Goal: Task Accomplishment & Management: Use online tool/utility

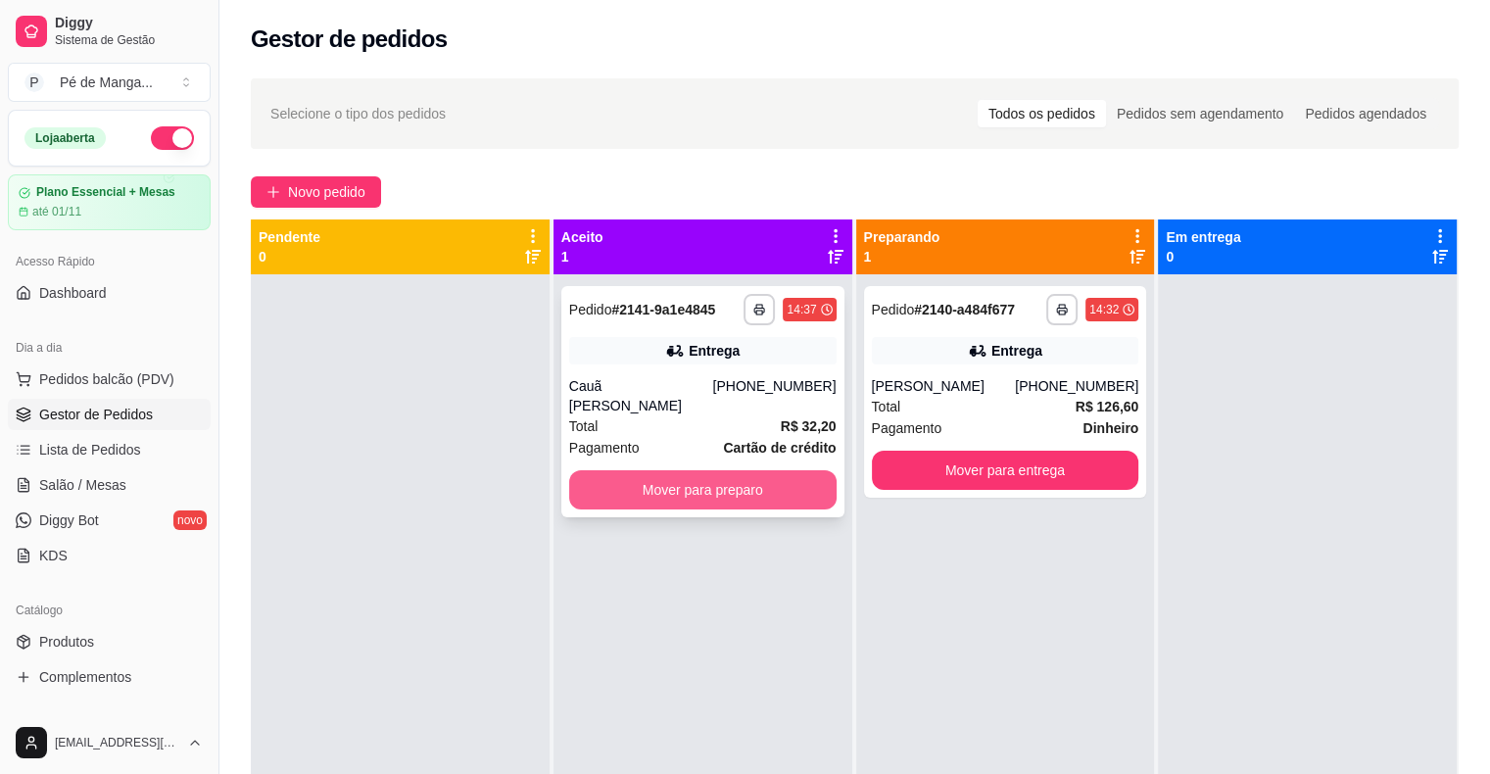
click at [745, 470] on button "Mover para preparo" at bounding box center [702, 489] width 267 height 39
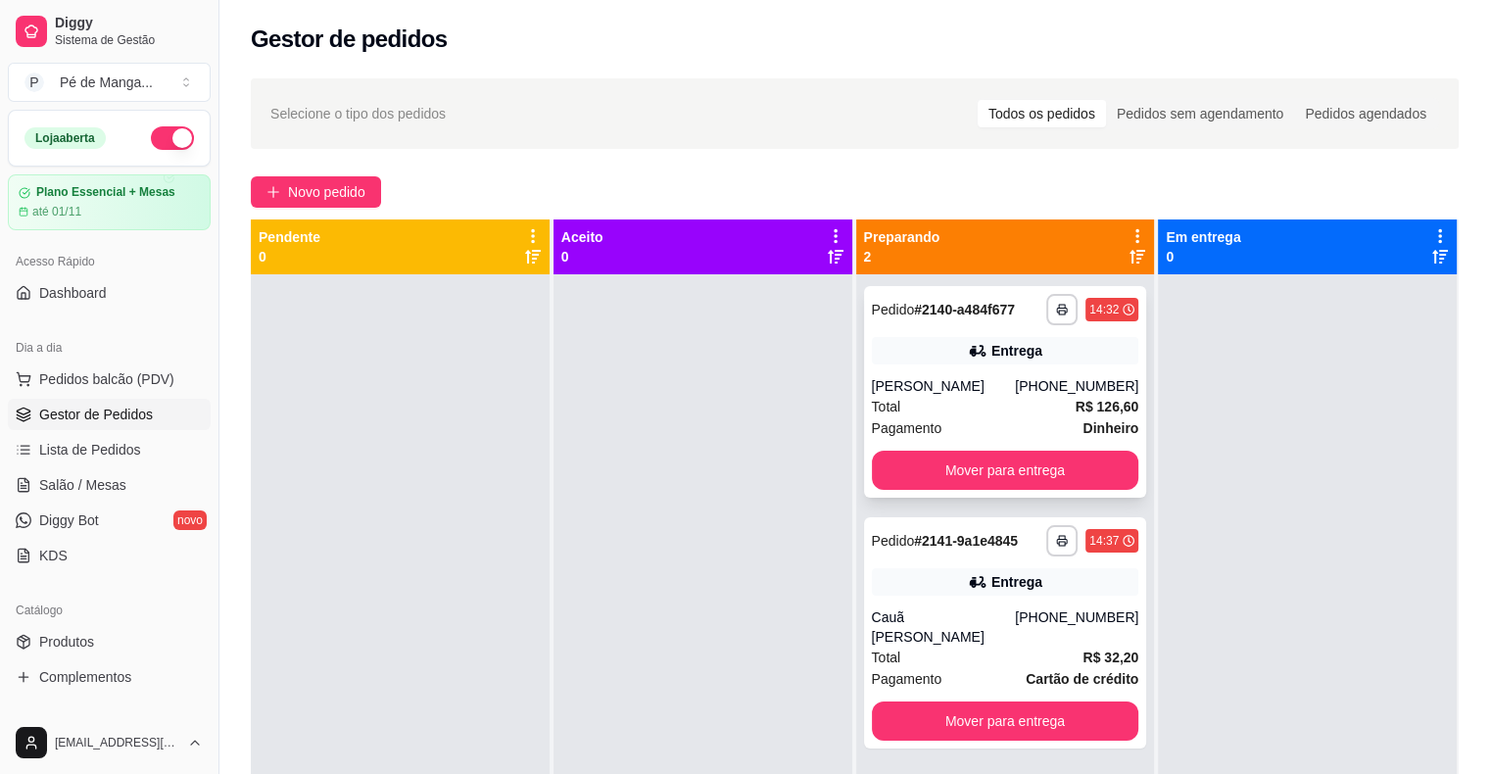
click at [1012, 376] on div "[PERSON_NAME]" at bounding box center [944, 386] width 144 height 20
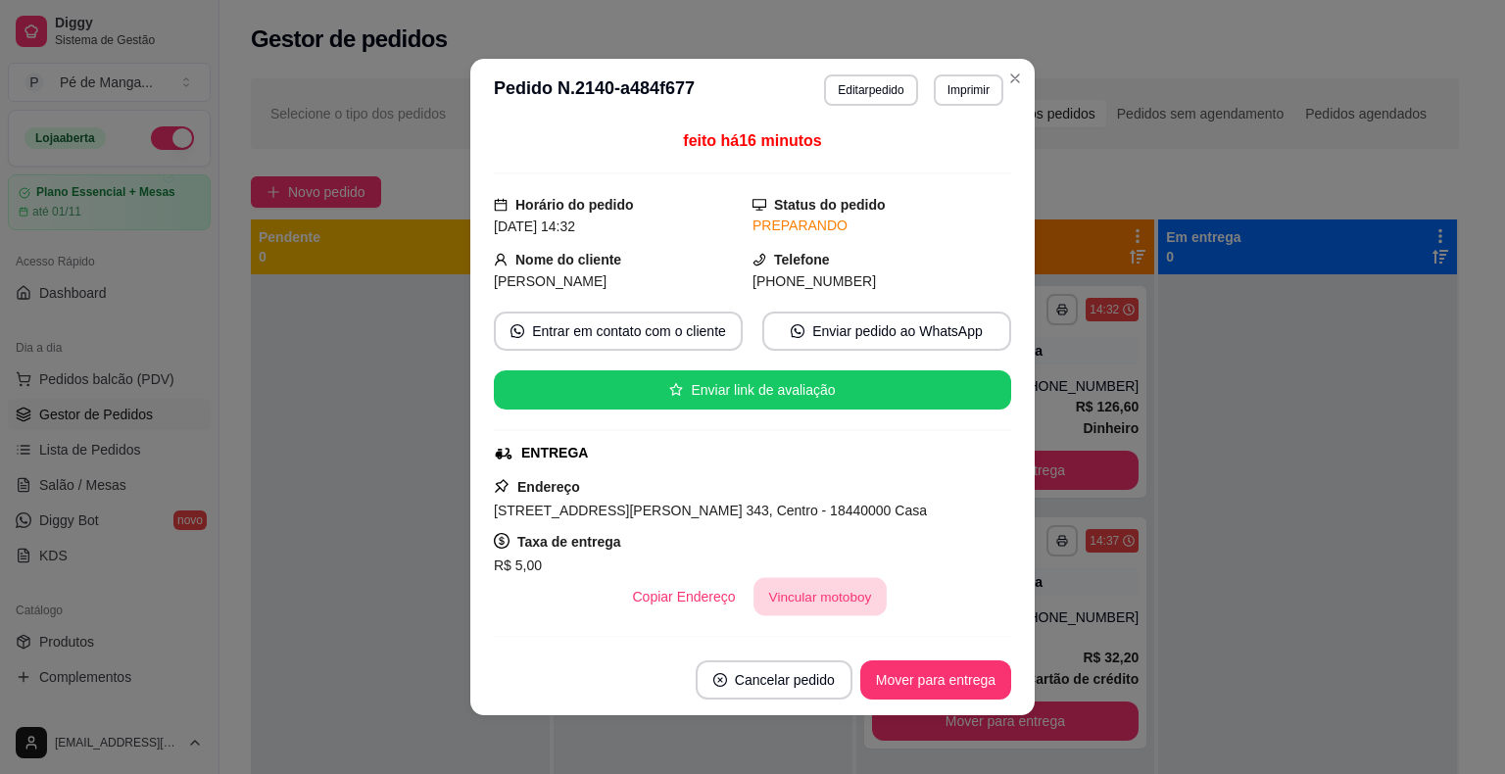
click at [798, 593] on button "Vincular motoboy" at bounding box center [819, 597] width 133 height 38
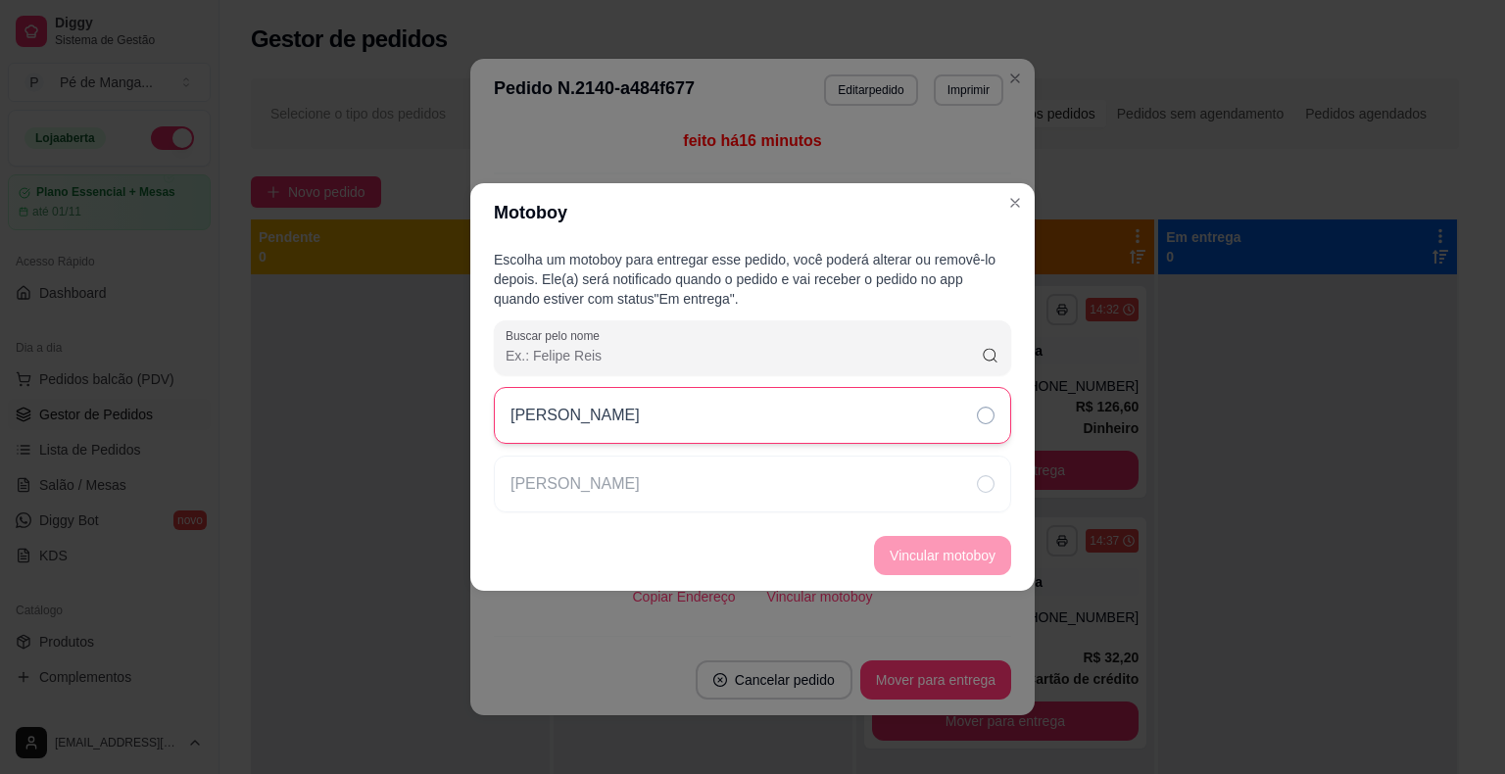
click at [867, 433] on div "[PERSON_NAME]" at bounding box center [752, 415] width 517 height 57
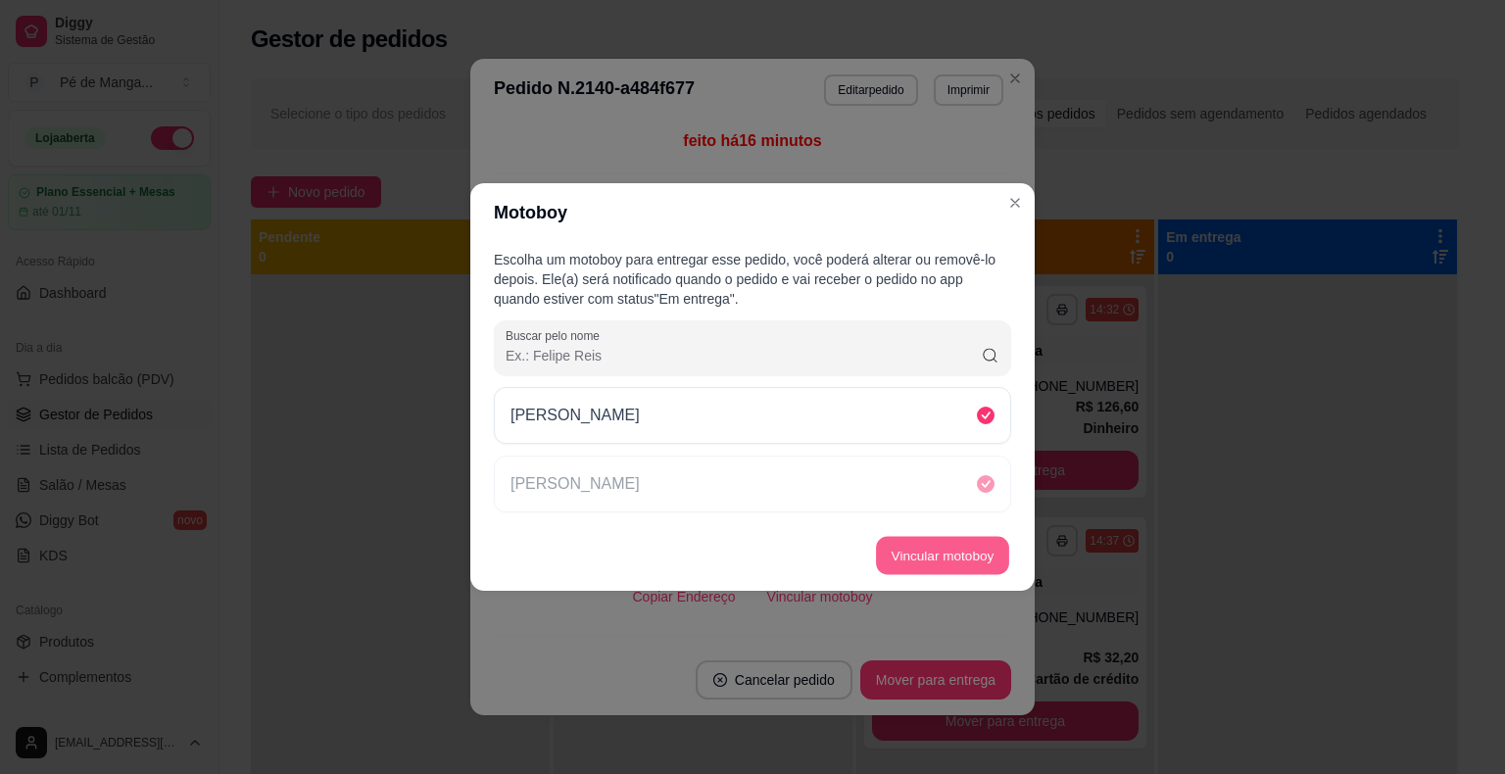
click at [952, 566] on button "Vincular motoboy" at bounding box center [942, 556] width 133 height 38
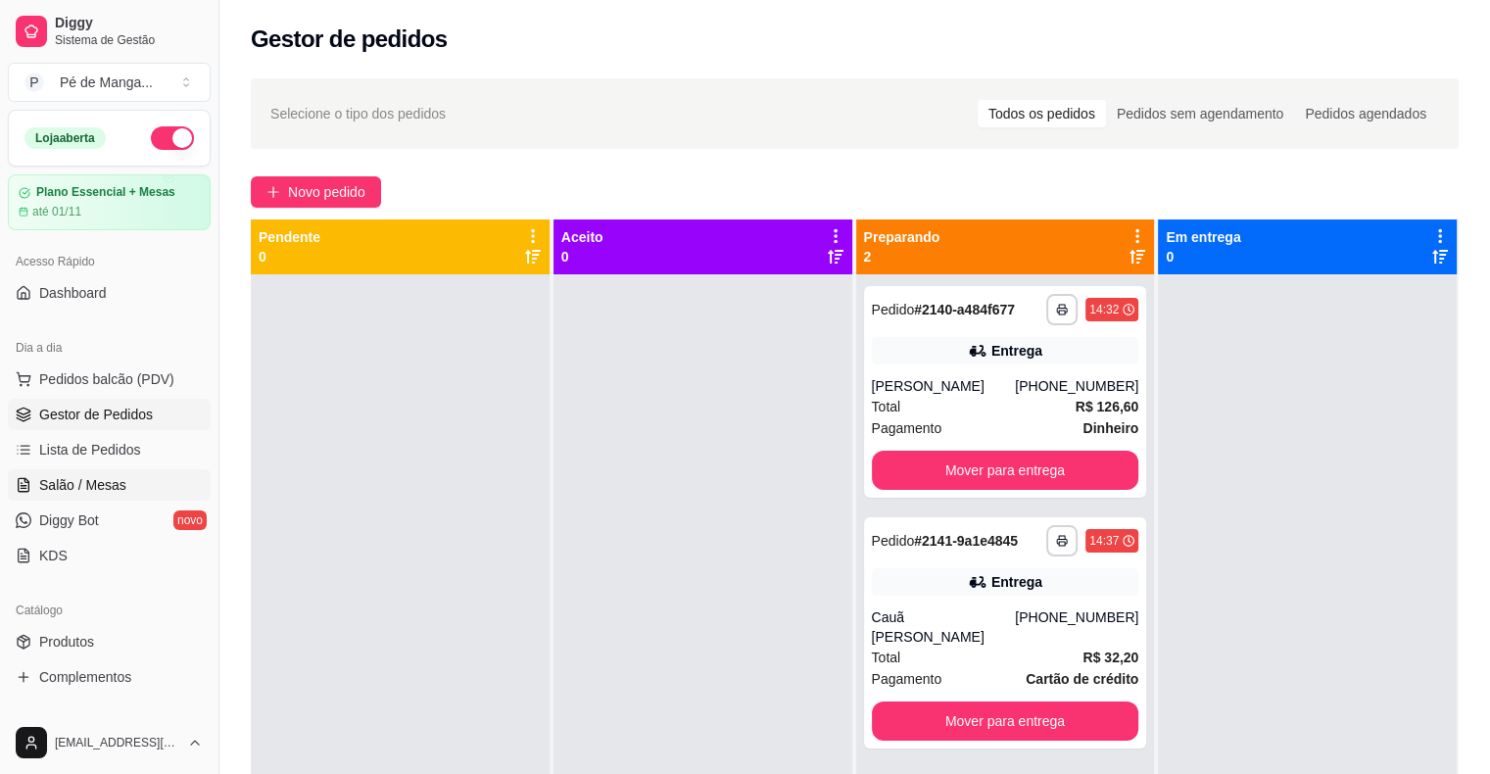
click at [133, 476] on link "Salão / Mesas" at bounding box center [109, 484] width 203 height 31
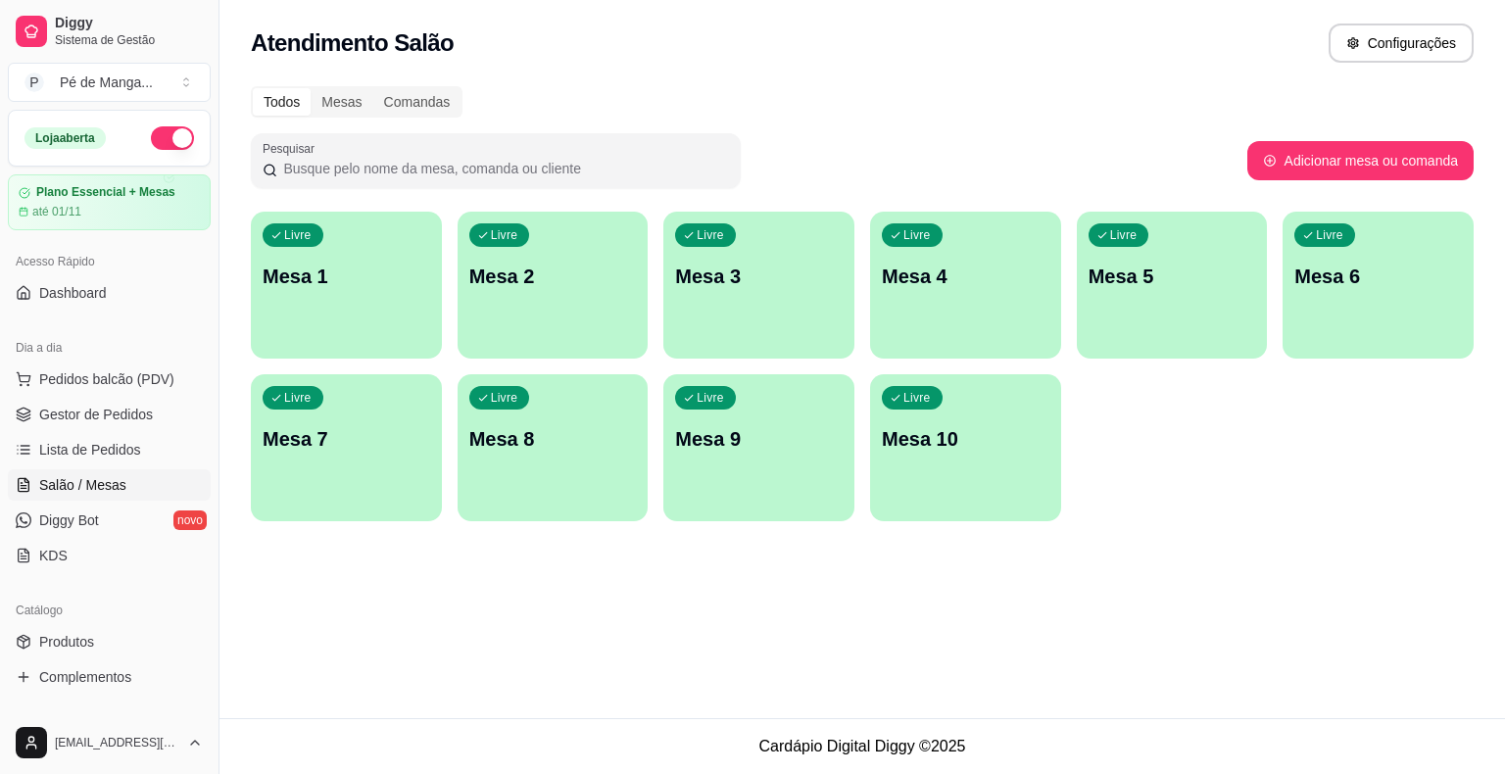
click at [392, 263] on div "Livre Mesa 1" at bounding box center [346, 273] width 191 height 123
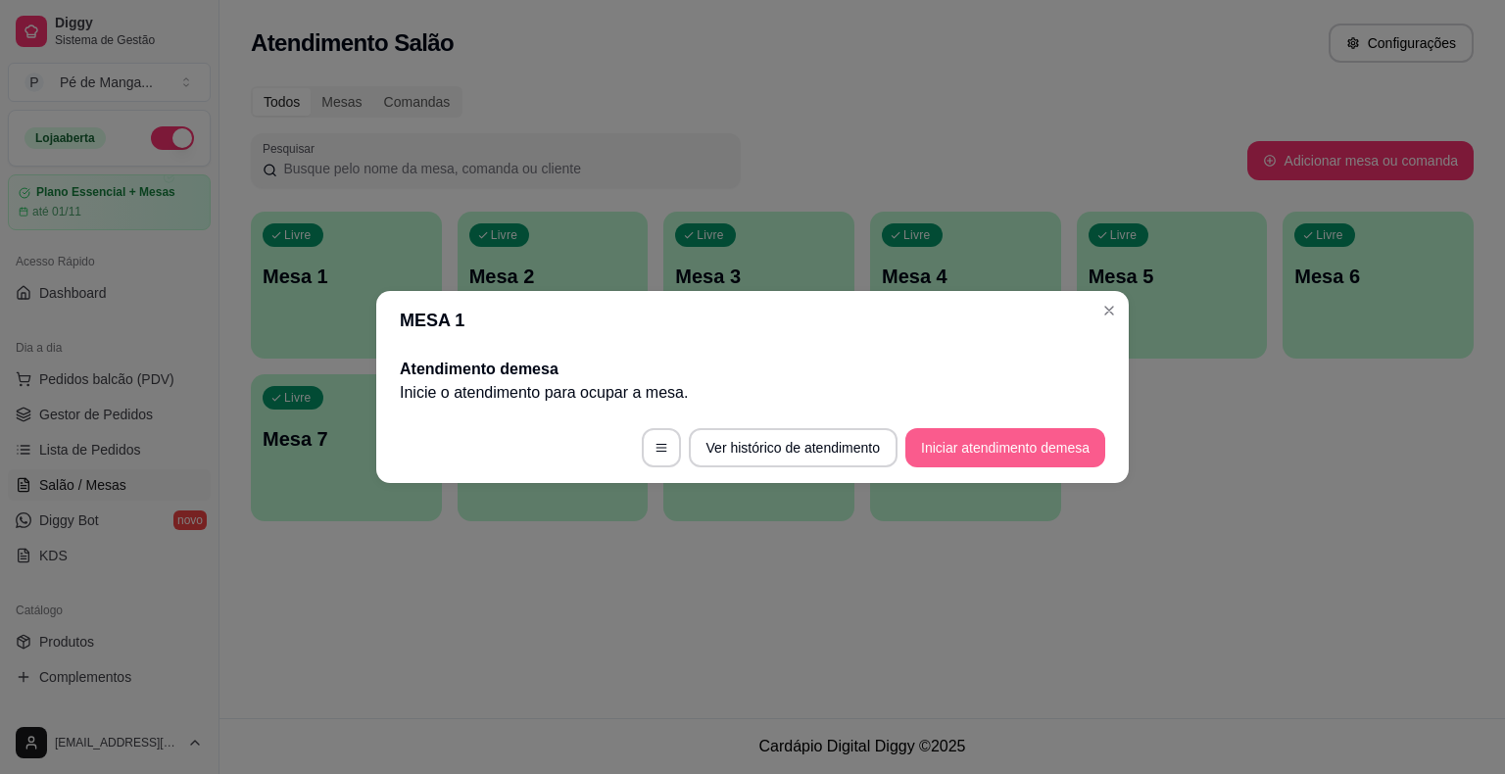
click at [993, 453] on button "Iniciar atendimento de mesa" at bounding box center [1005, 447] width 200 height 39
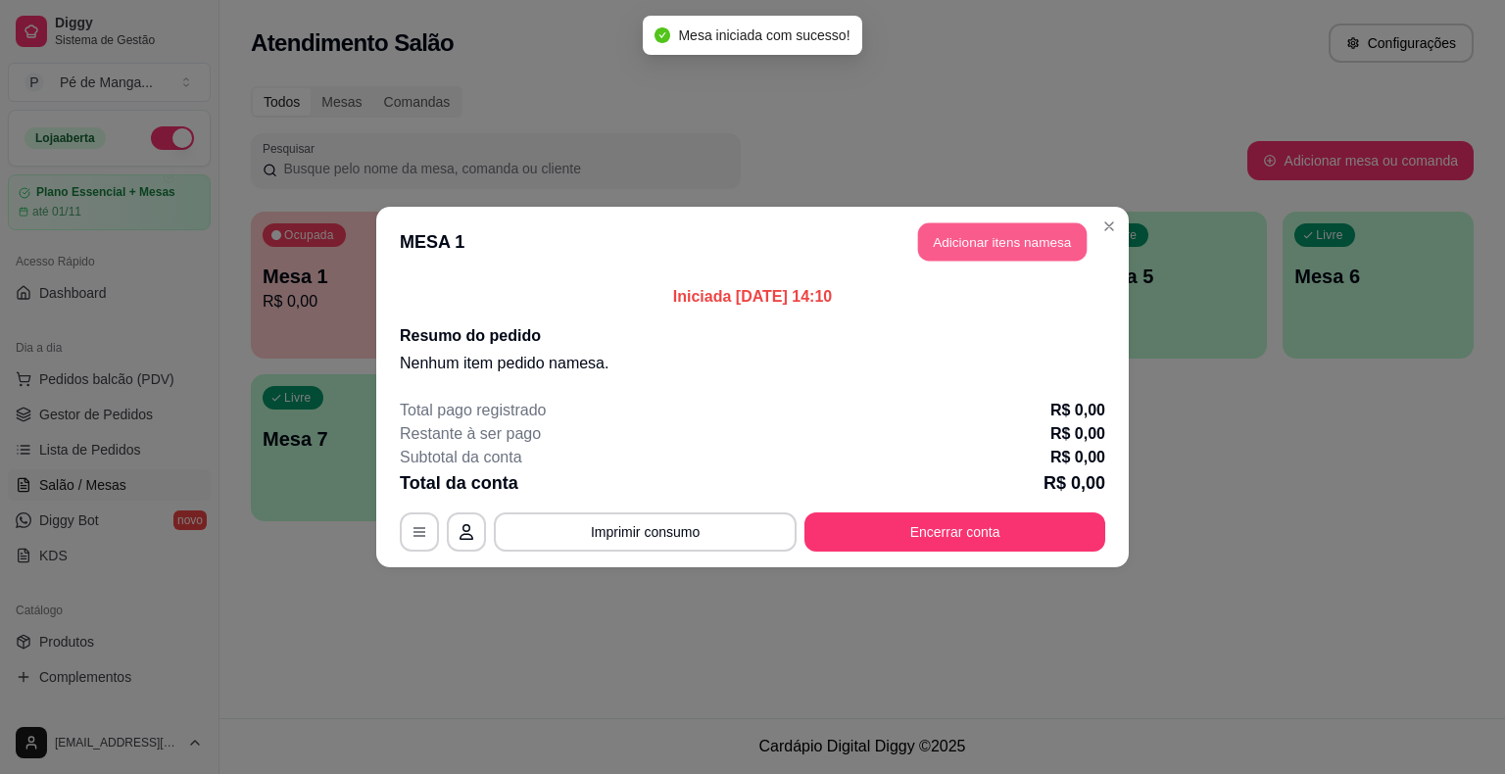
click at [987, 253] on button "Adicionar itens na mesa" at bounding box center [1002, 242] width 168 height 38
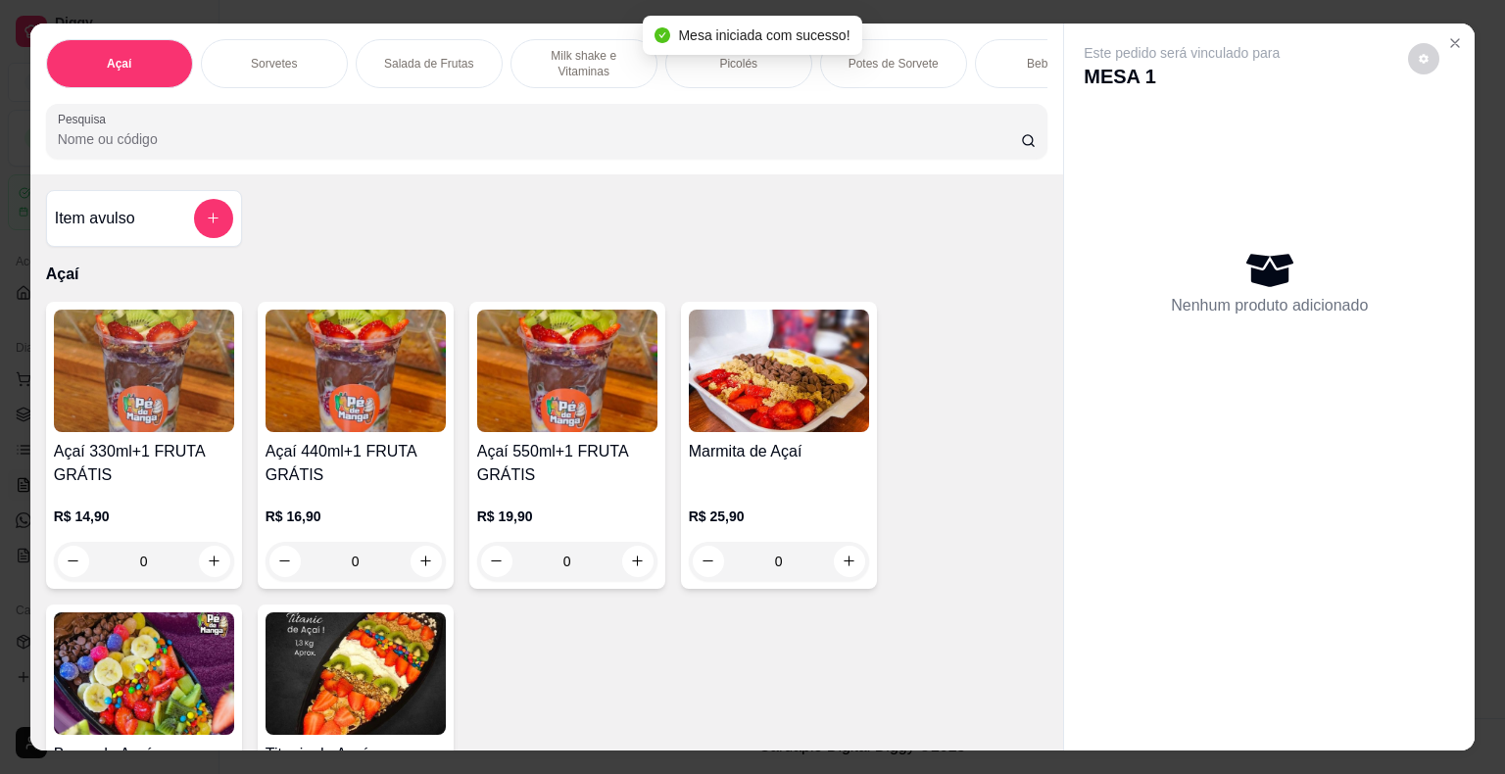
click at [404, 427] on img at bounding box center [355, 371] width 180 height 122
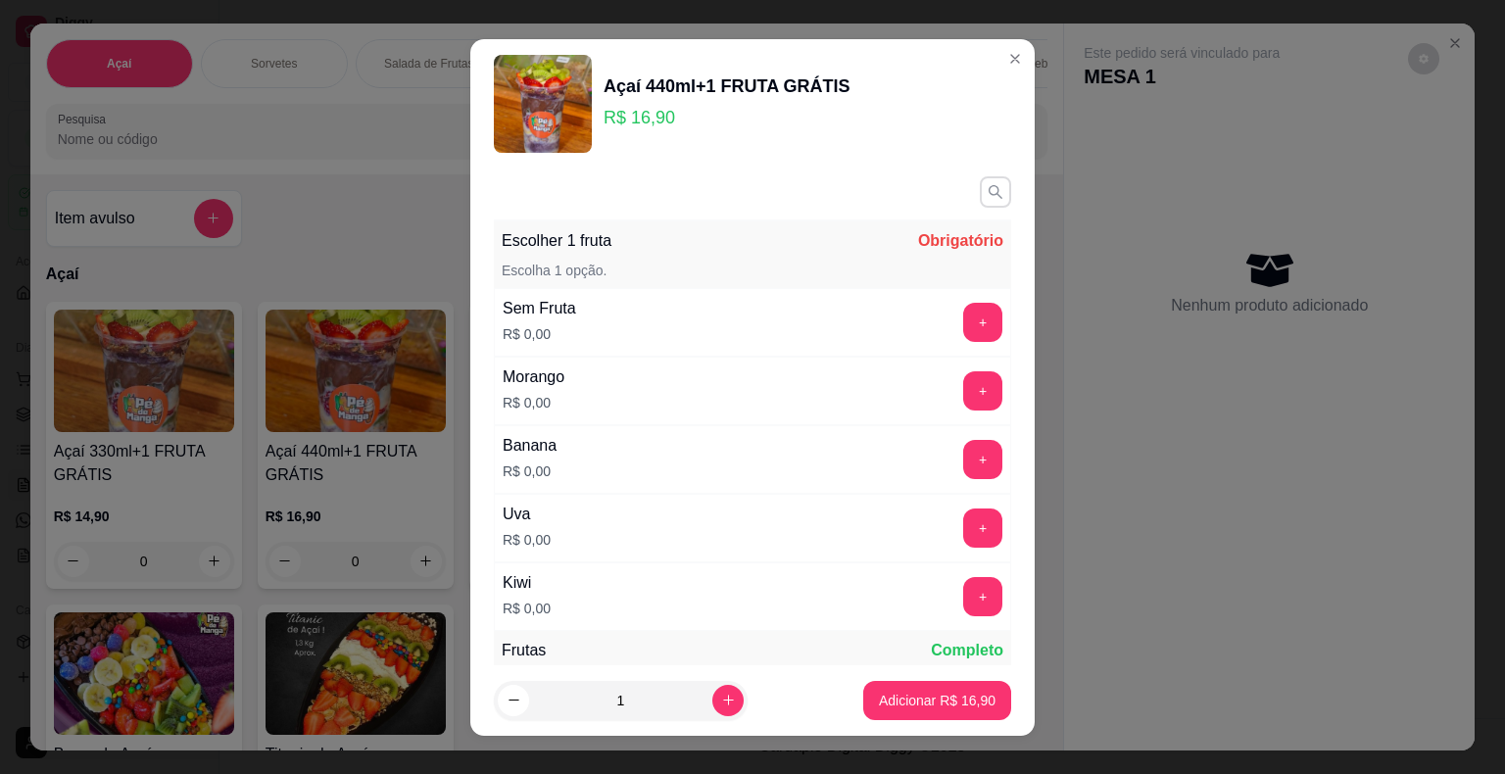
click at [980, 195] on button "button" at bounding box center [995, 191] width 31 height 31
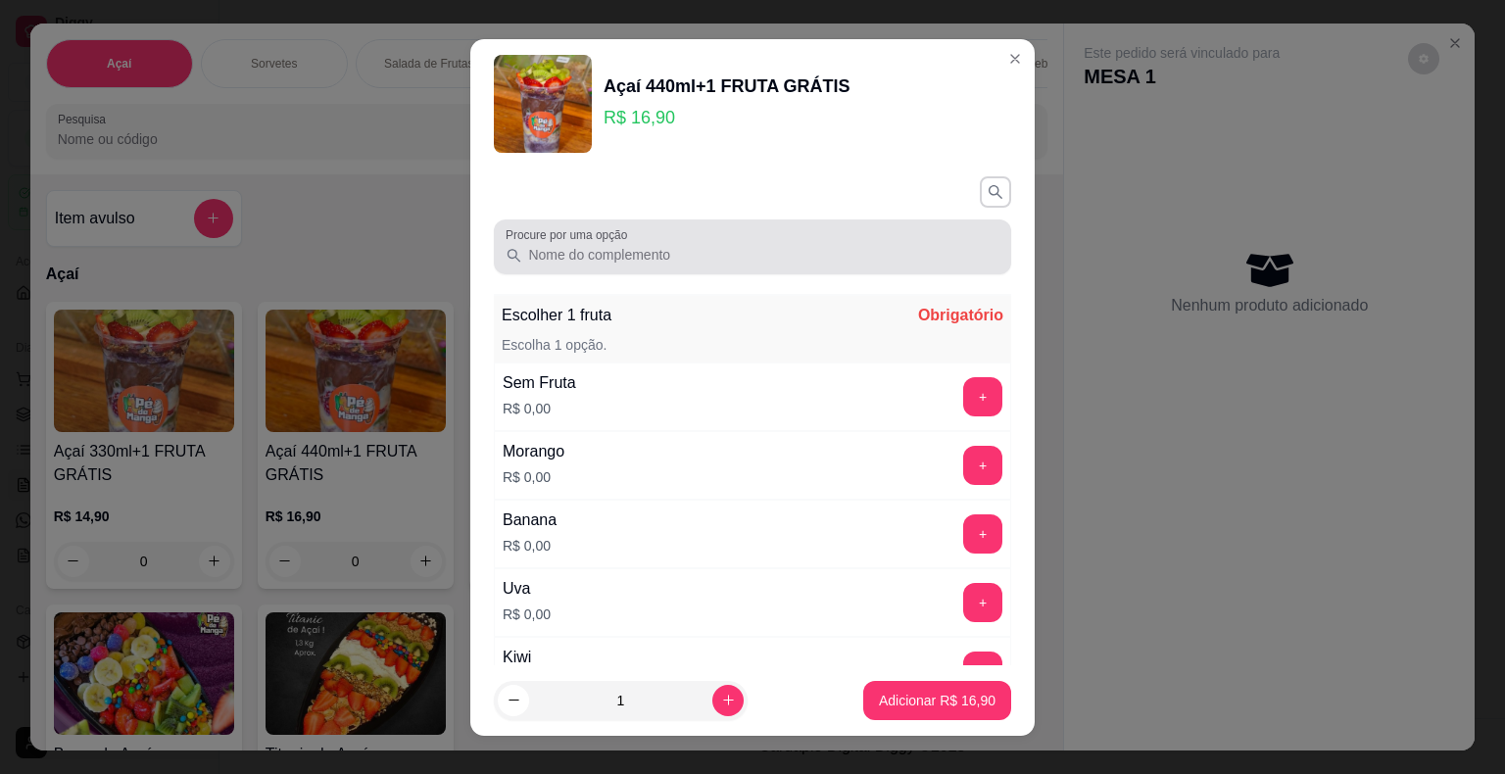
click at [816, 237] on div at bounding box center [752, 246] width 494 height 39
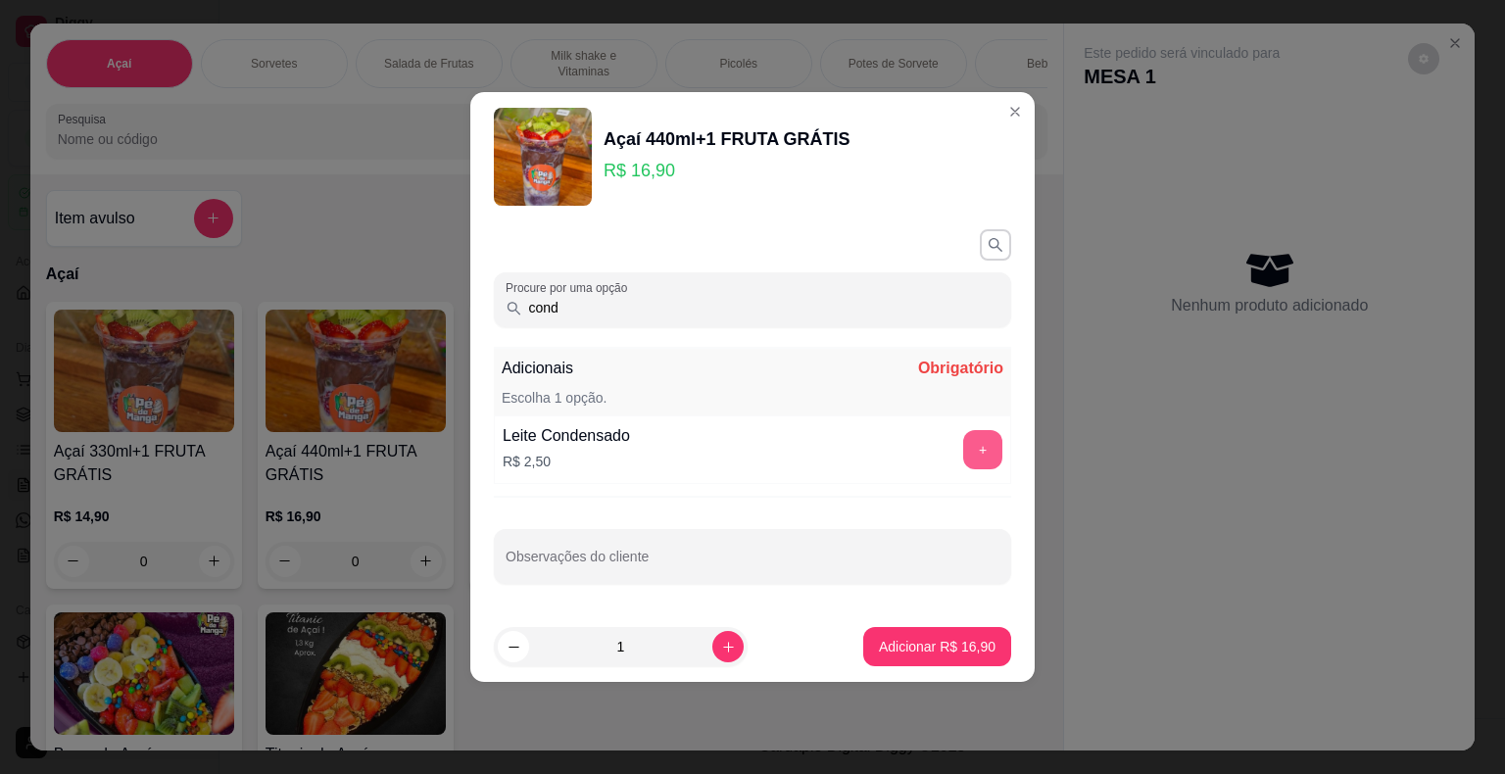
type input "cond"
click at [963, 450] on button "+" at bounding box center [982, 449] width 39 height 39
drag, startPoint x: 509, startPoint y: 312, endPoint x: 482, endPoint y: 315, distance: 27.7
click at [482, 315] on div "Procure por uma opção cond Adicionais Completo Escolha 1 opção. Leite Condensad…" at bounding box center [752, 416] width 564 height 390
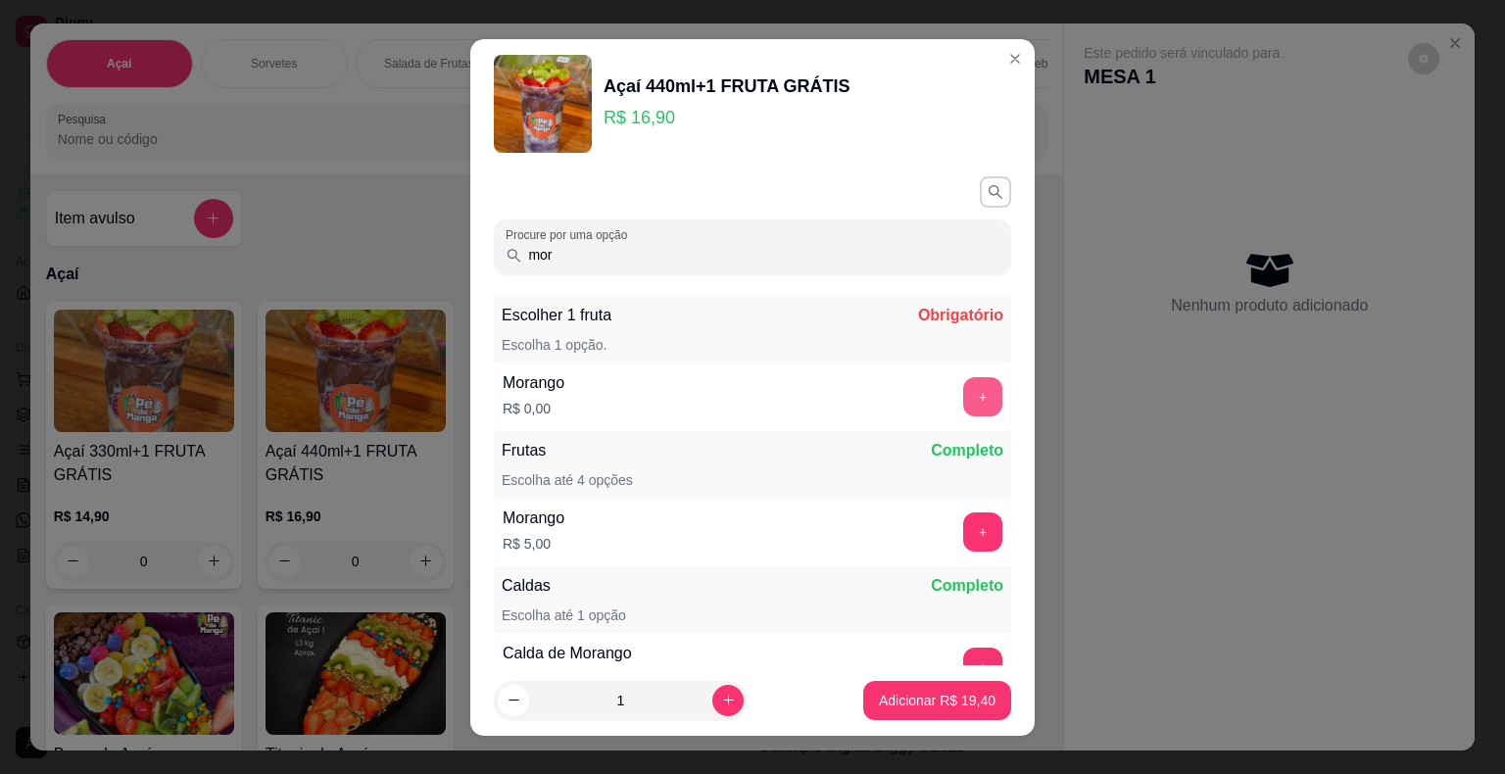
type input "mor"
click at [963, 402] on button "+" at bounding box center [982, 396] width 39 height 39
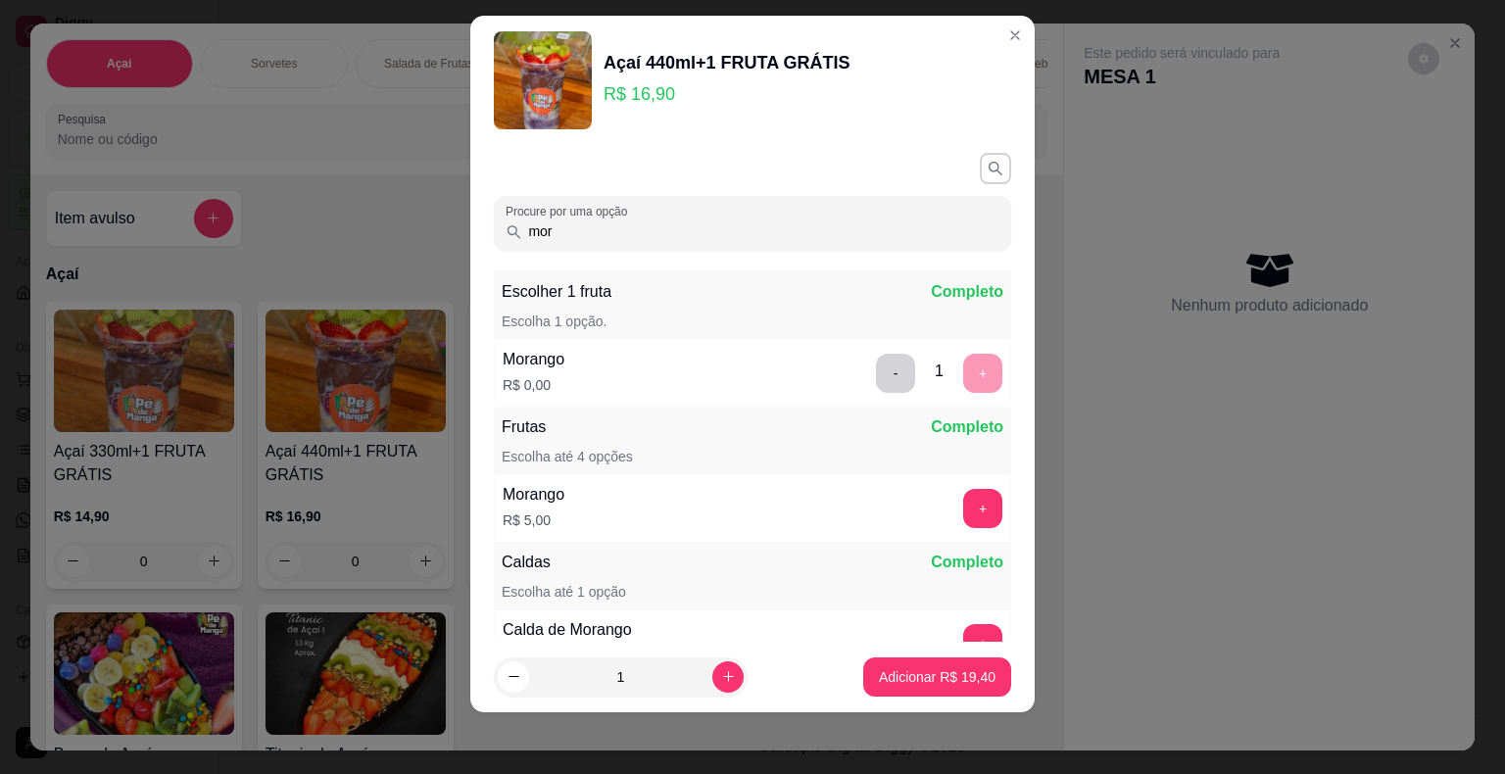
drag, startPoint x: 535, startPoint y: 228, endPoint x: 439, endPoint y: 226, distance: 96.0
click at [439, 226] on div "Açaí 440ml+1 FRUTA GRÁTIS R$ 16,90 Procure por uma opção mor Escolher 1 fruta C…" at bounding box center [752, 387] width 1505 height 774
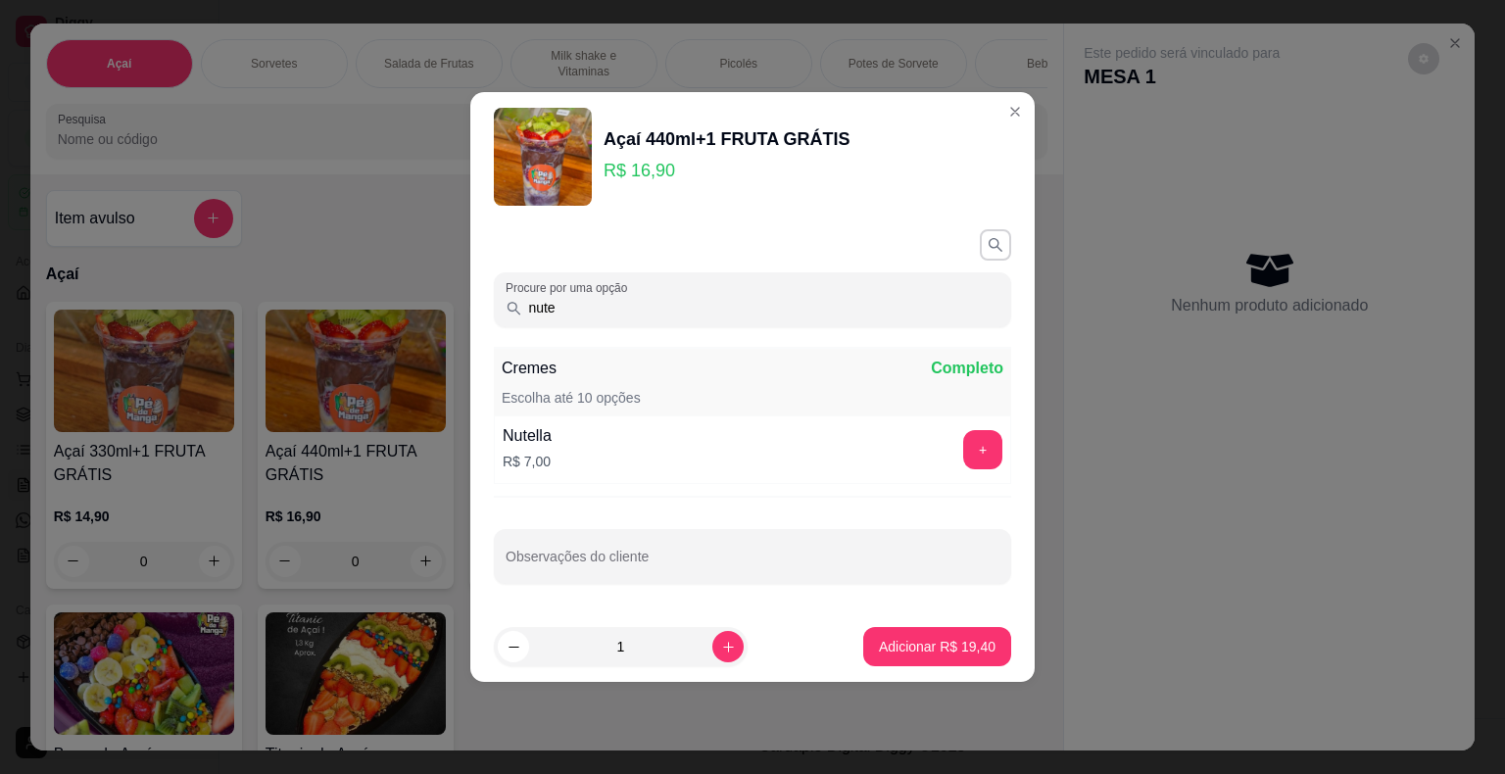
type input "nute"
click at [964, 449] on button "+" at bounding box center [983, 450] width 38 height 38
drag, startPoint x: 579, startPoint y: 300, endPoint x: 482, endPoint y: 308, distance: 97.3
click at [482, 308] on div "Procure por uma opção nute Cremes Completo Escolha até 10 opções Nutella R$ 7,0…" at bounding box center [752, 416] width 564 height 390
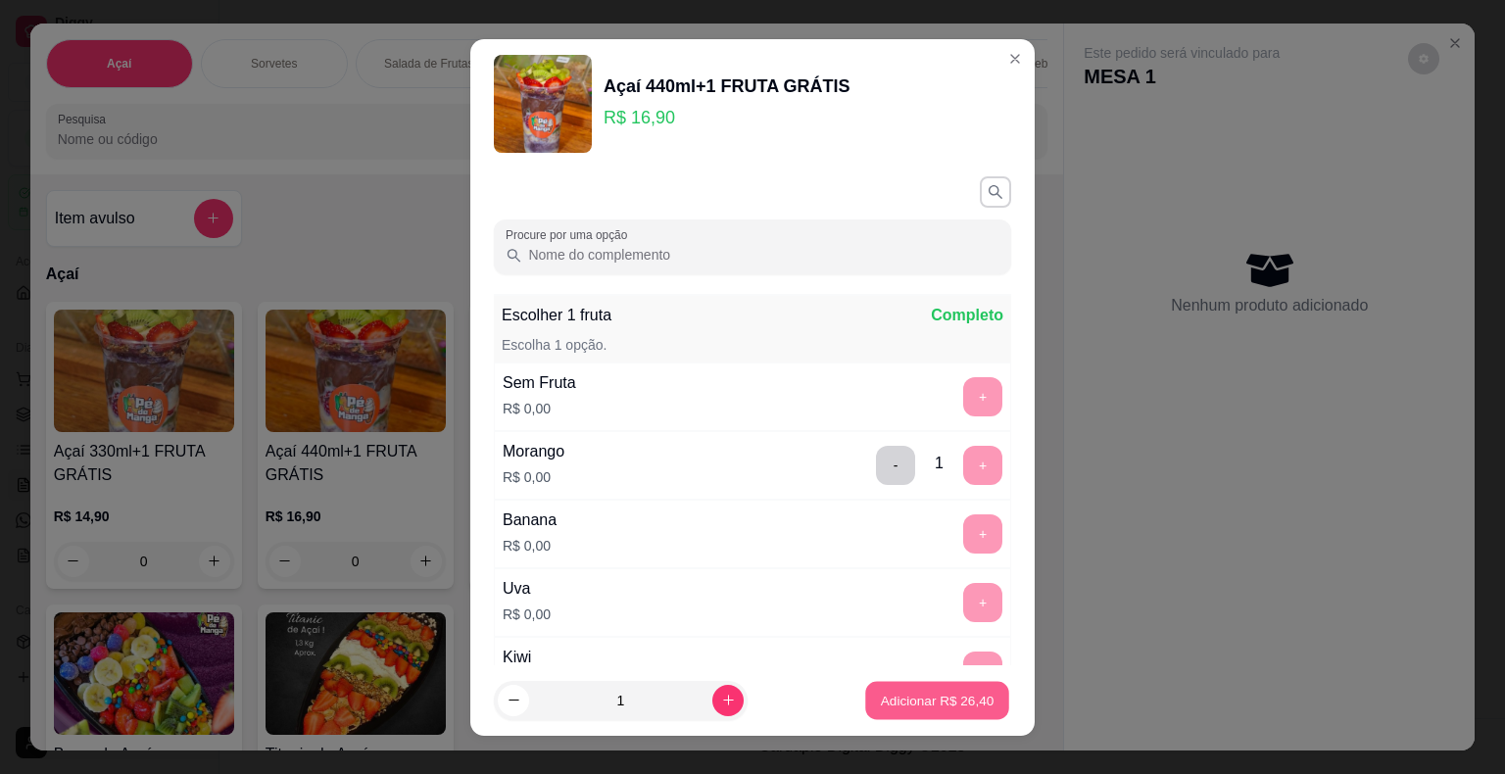
click at [936, 696] on p "Adicionar R$ 26,40" at bounding box center [938, 700] width 114 height 19
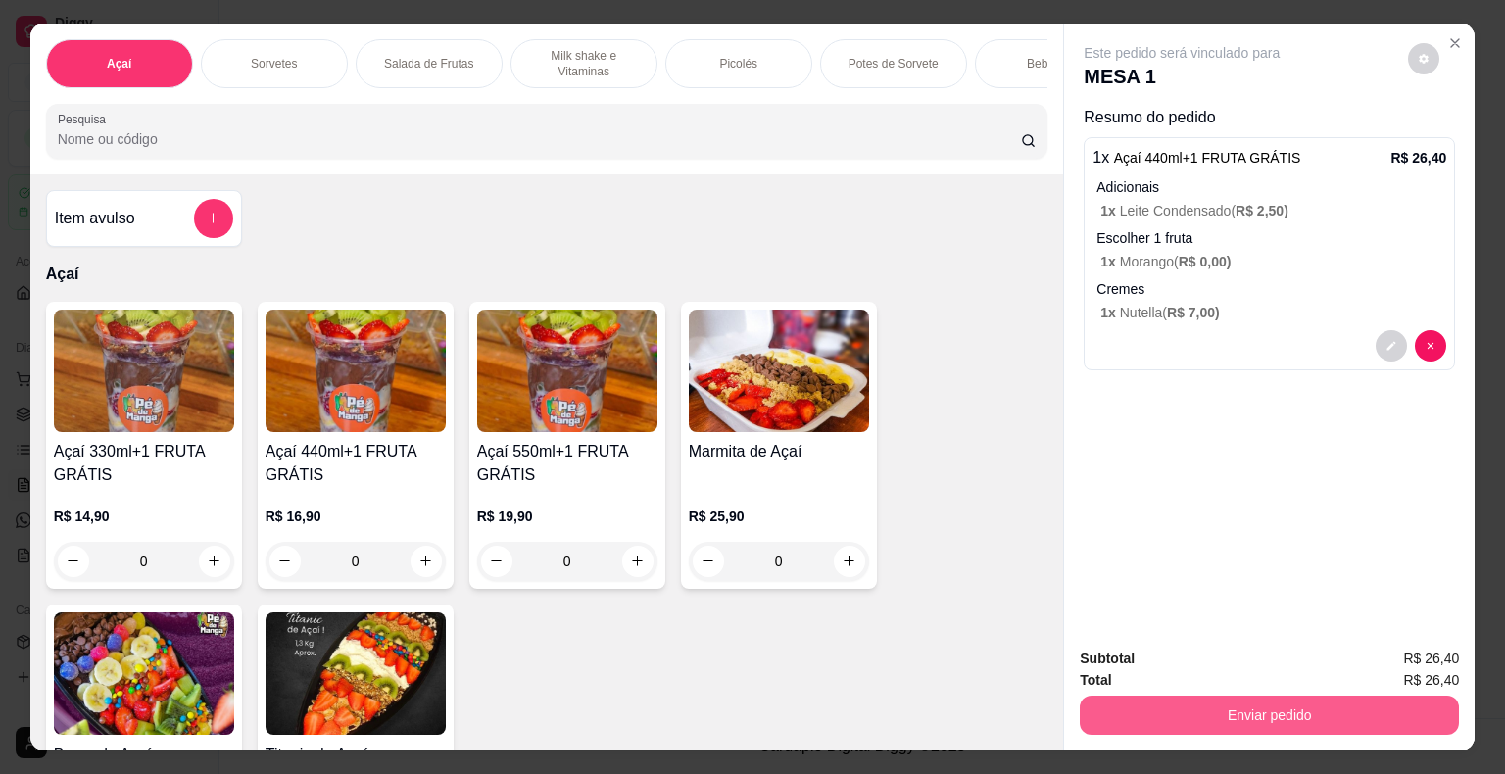
click at [1333, 701] on button "Enviar pedido" at bounding box center [1269, 715] width 379 height 39
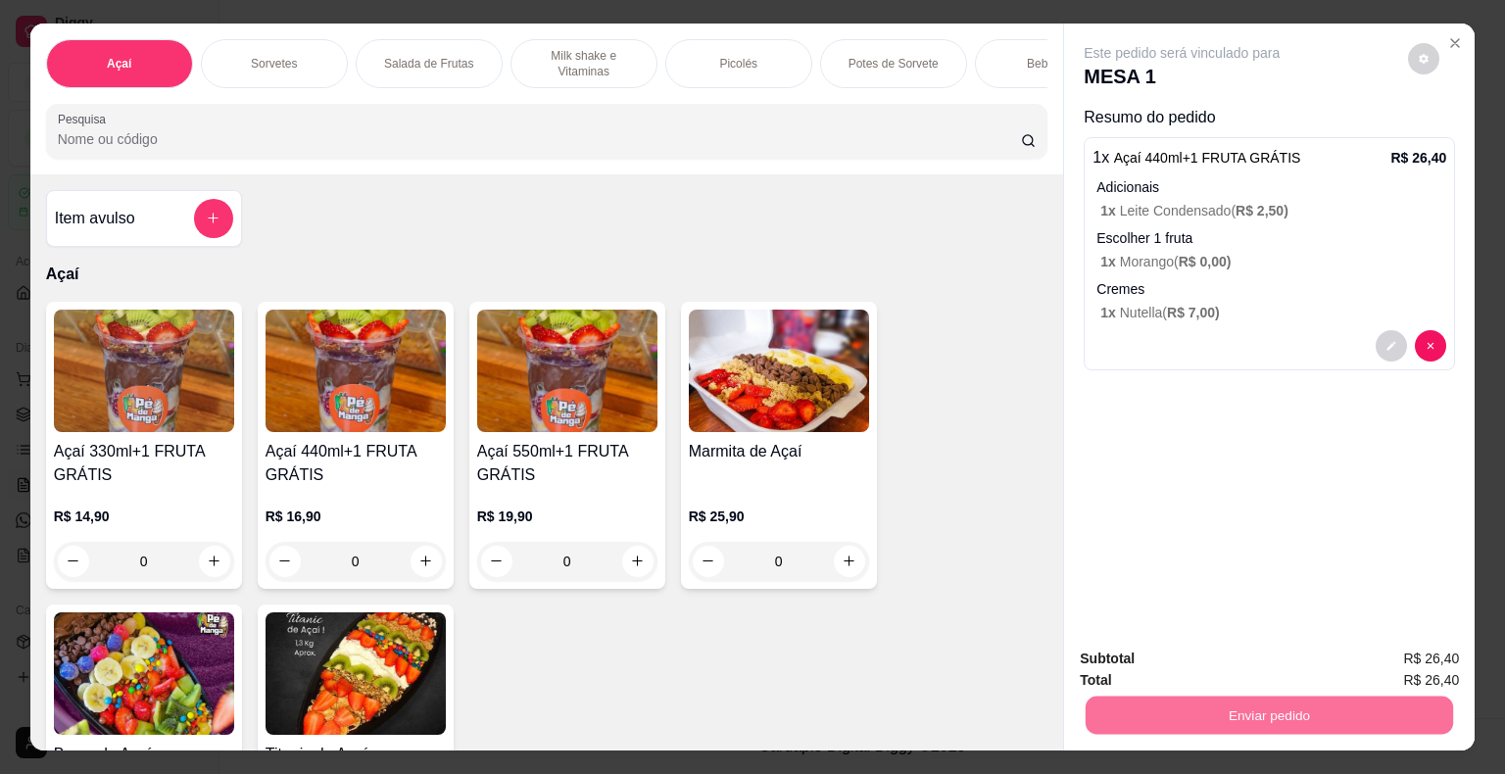
click at [1401, 666] on button "Enviar pedido" at bounding box center [1408, 660] width 108 height 36
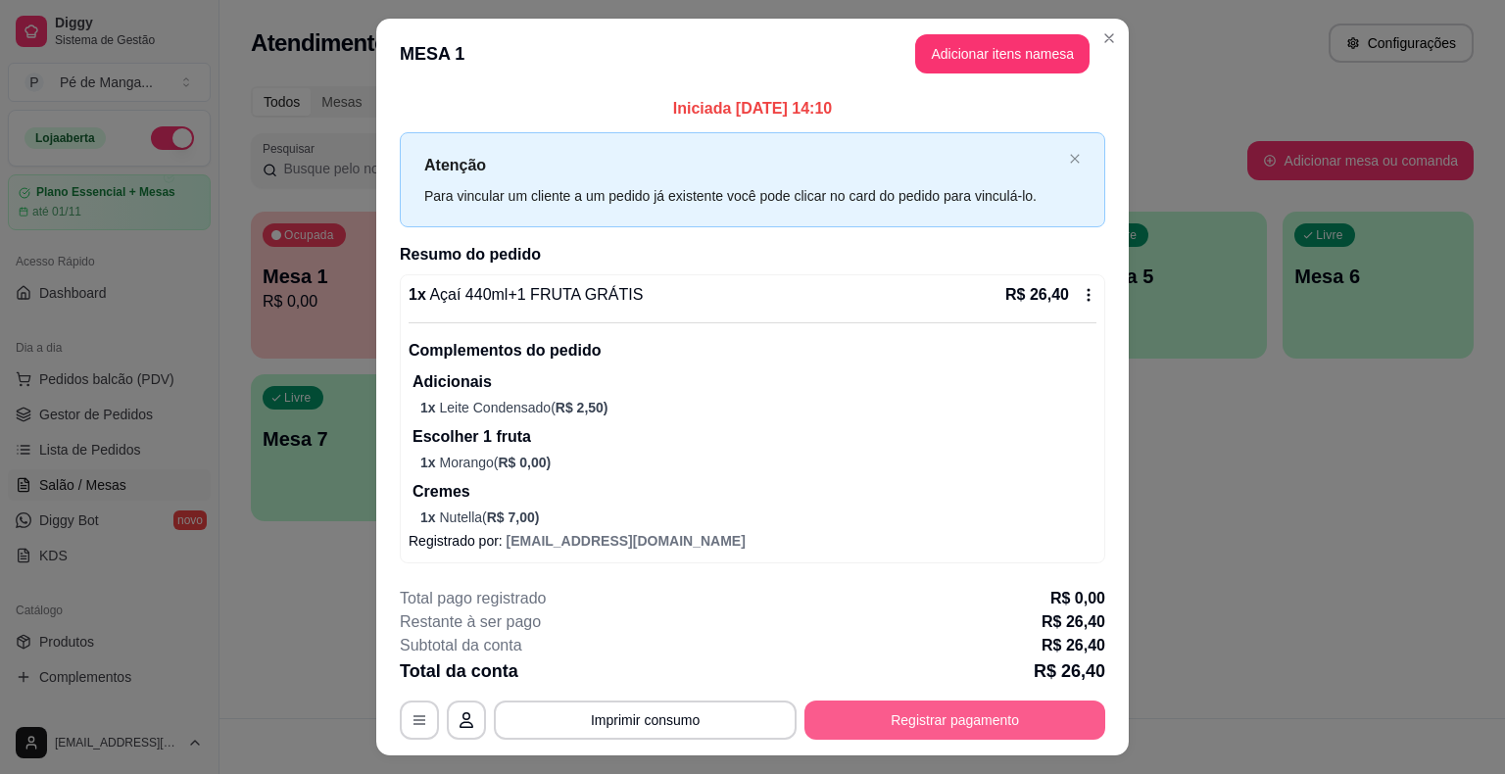
click at [895, 717] on button "Registrar pagamento" at bounding box center [954, 719] width 301 height 39
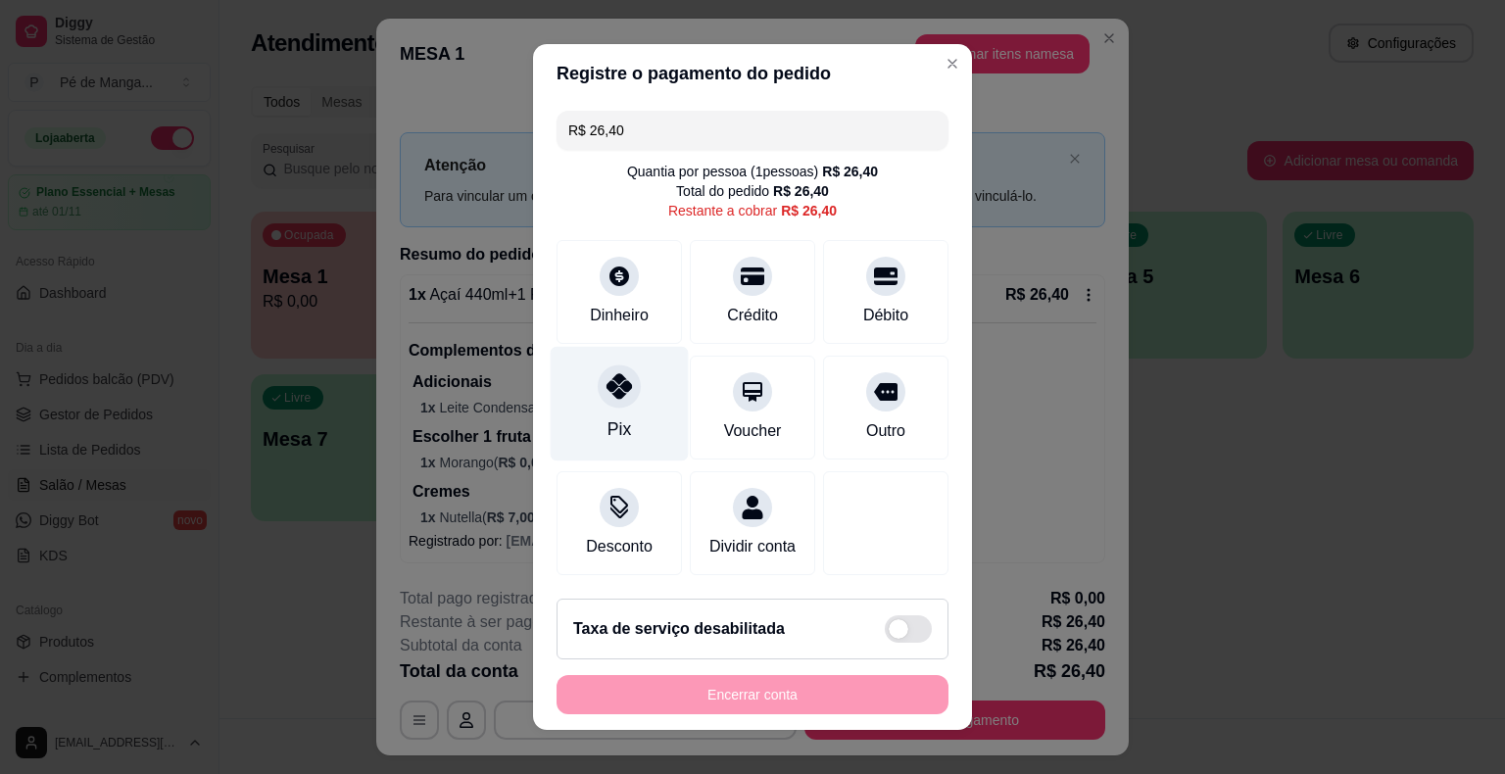
click at [607, 408] on div at bounding box center [619, 385] width 43 height 43
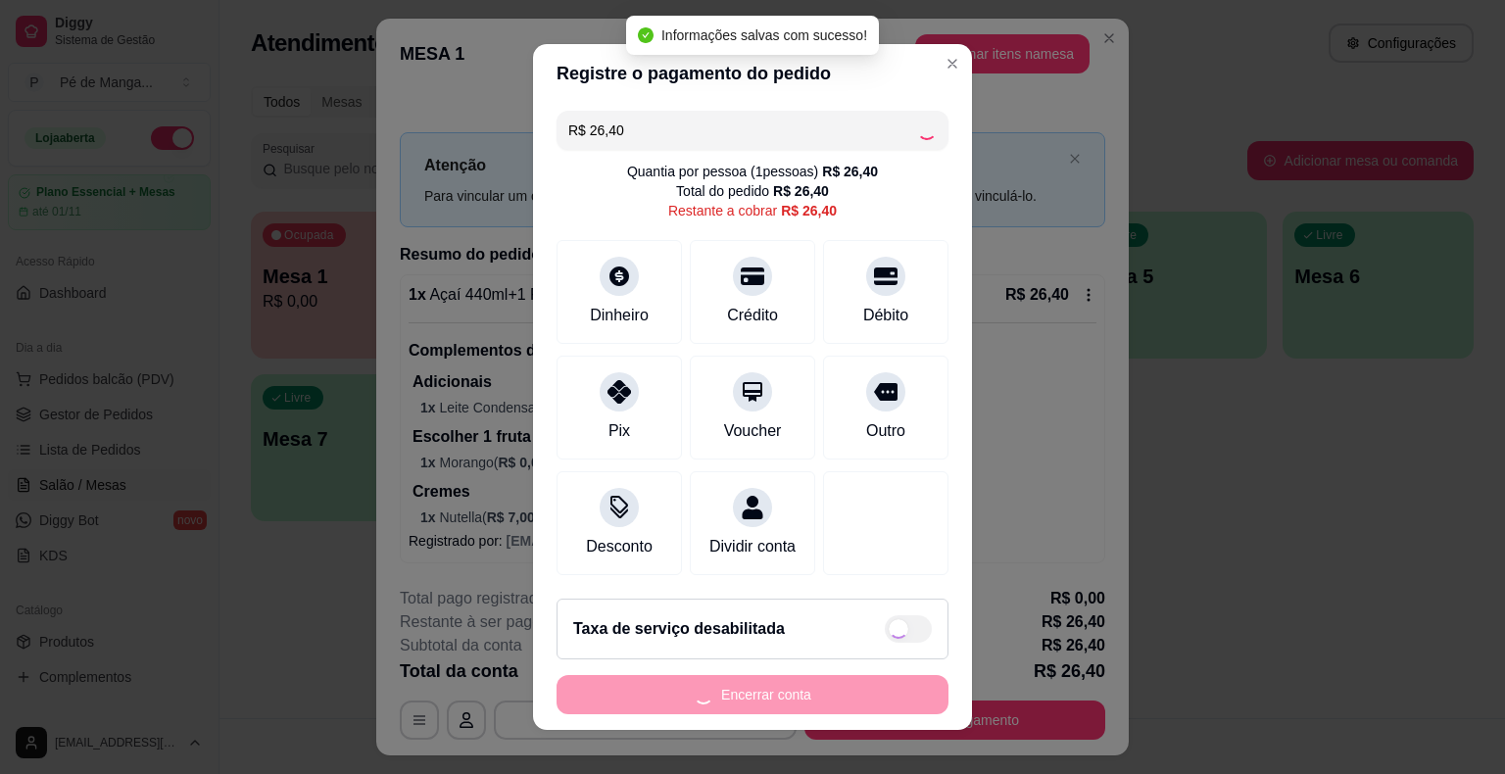
type input "R$ 0,00"
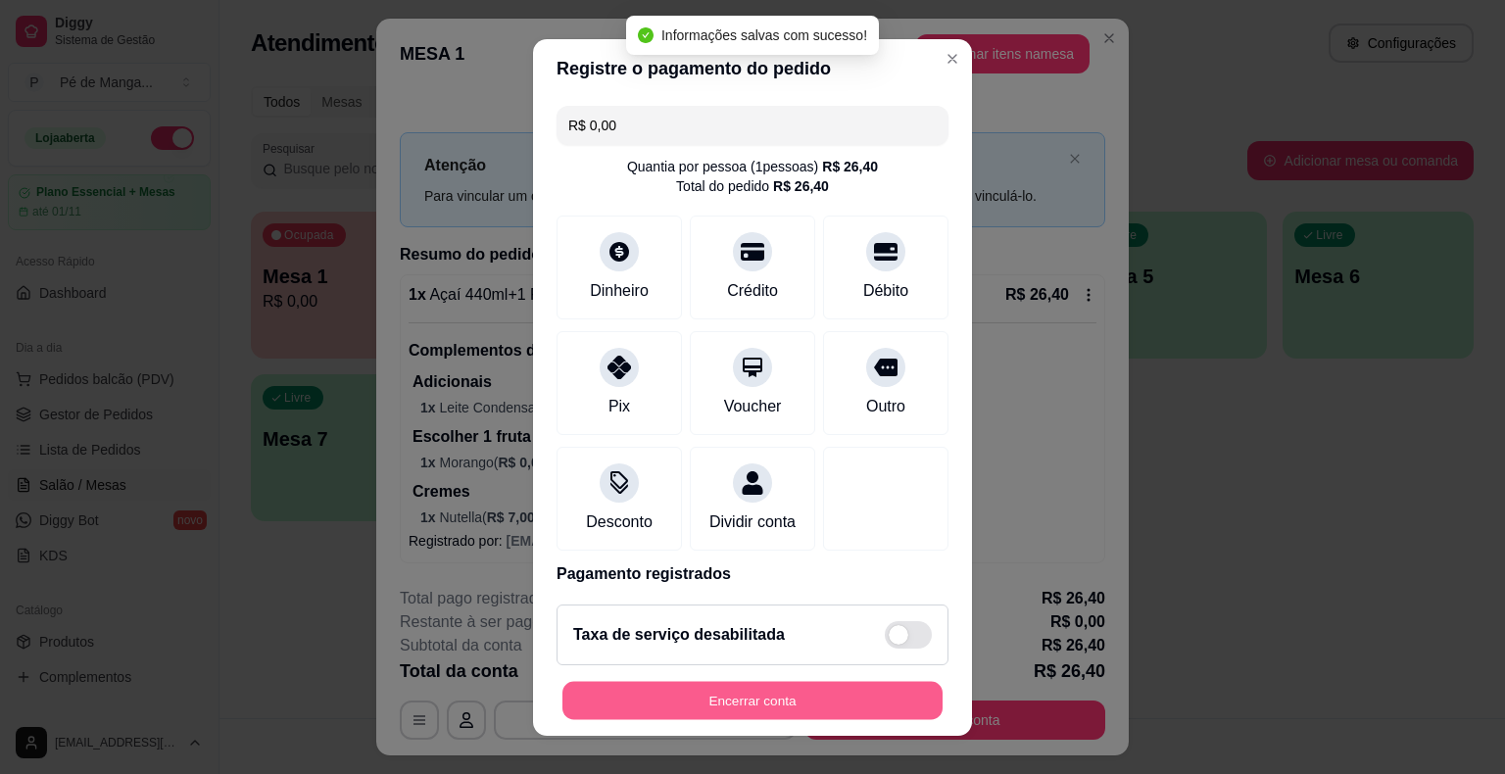
click at [741, 710] on button "Encerrar conta" at bounding box center [752, 700] width 380 height 38
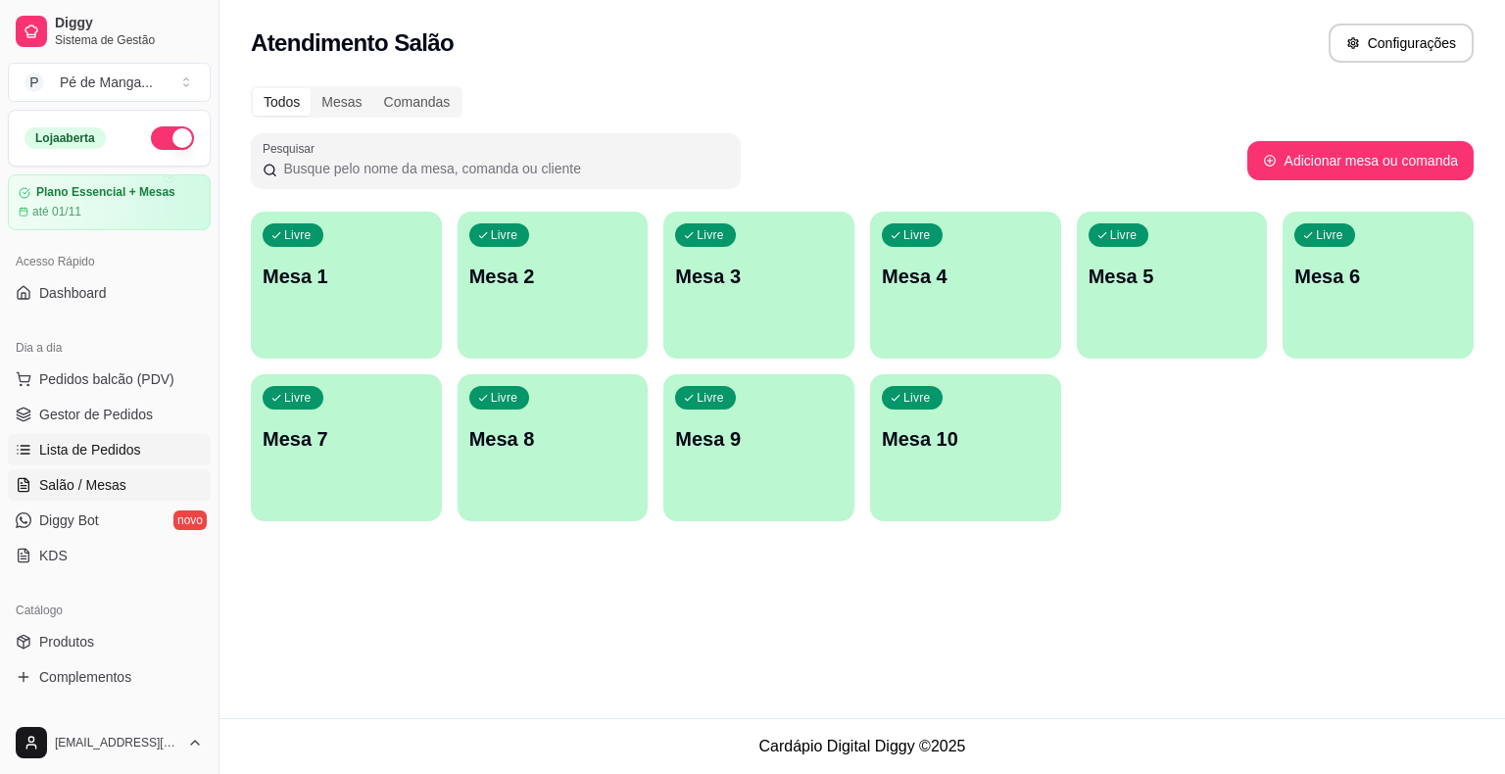
drag, startPoint x: 71, startPoint y: 425, endPoint x: 65, endPoint y: 434, distance: 10.6
click at [71, 425] on link "Gestor de Pedidos" at bounding box center [109, 414] width 203 height 31
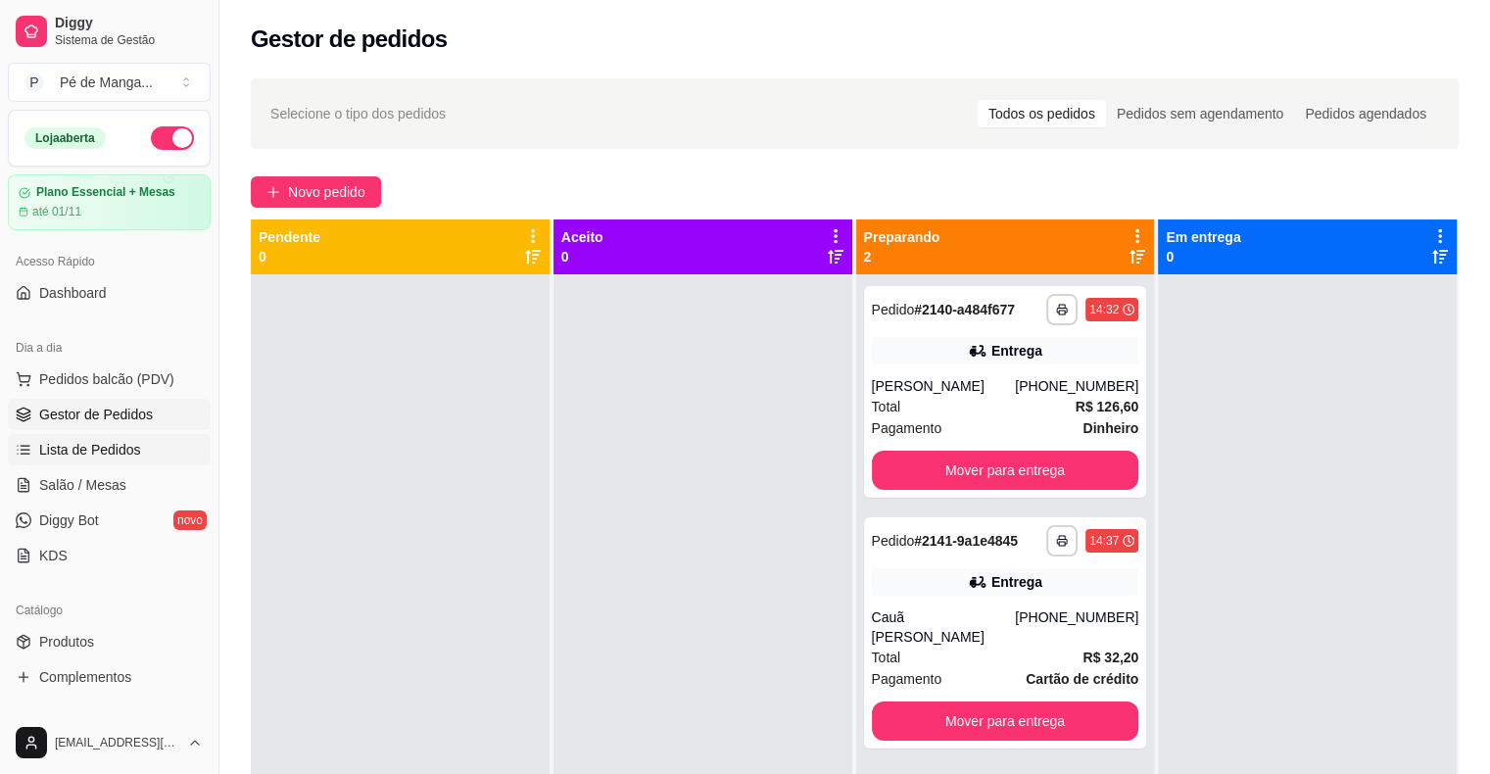
click at [111, 434] on link "Lista de Pedidos" at bounding box center [109, 449] width 203 height 31
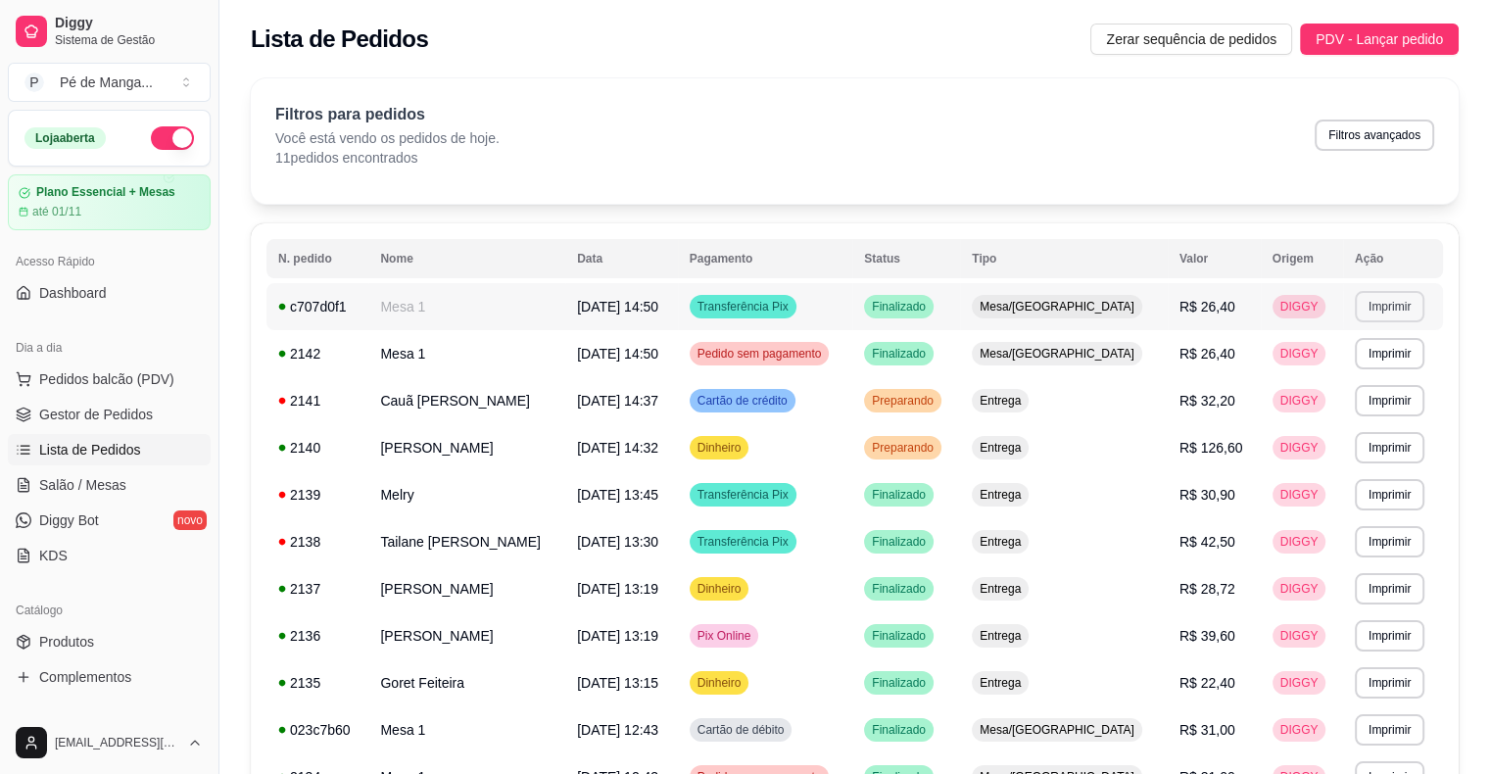
click at [1377, 312] on button "Imprimir" at bounding box center [1390, 306] width 70 height 31
click at [1340, 372] on button "IMPRESSORA" at bounding box center [1346, 375] width 137 height 30
click at [50, 412] on span "Gestor de Pedidos" at bounding box center [96, 415] width 114 height 20
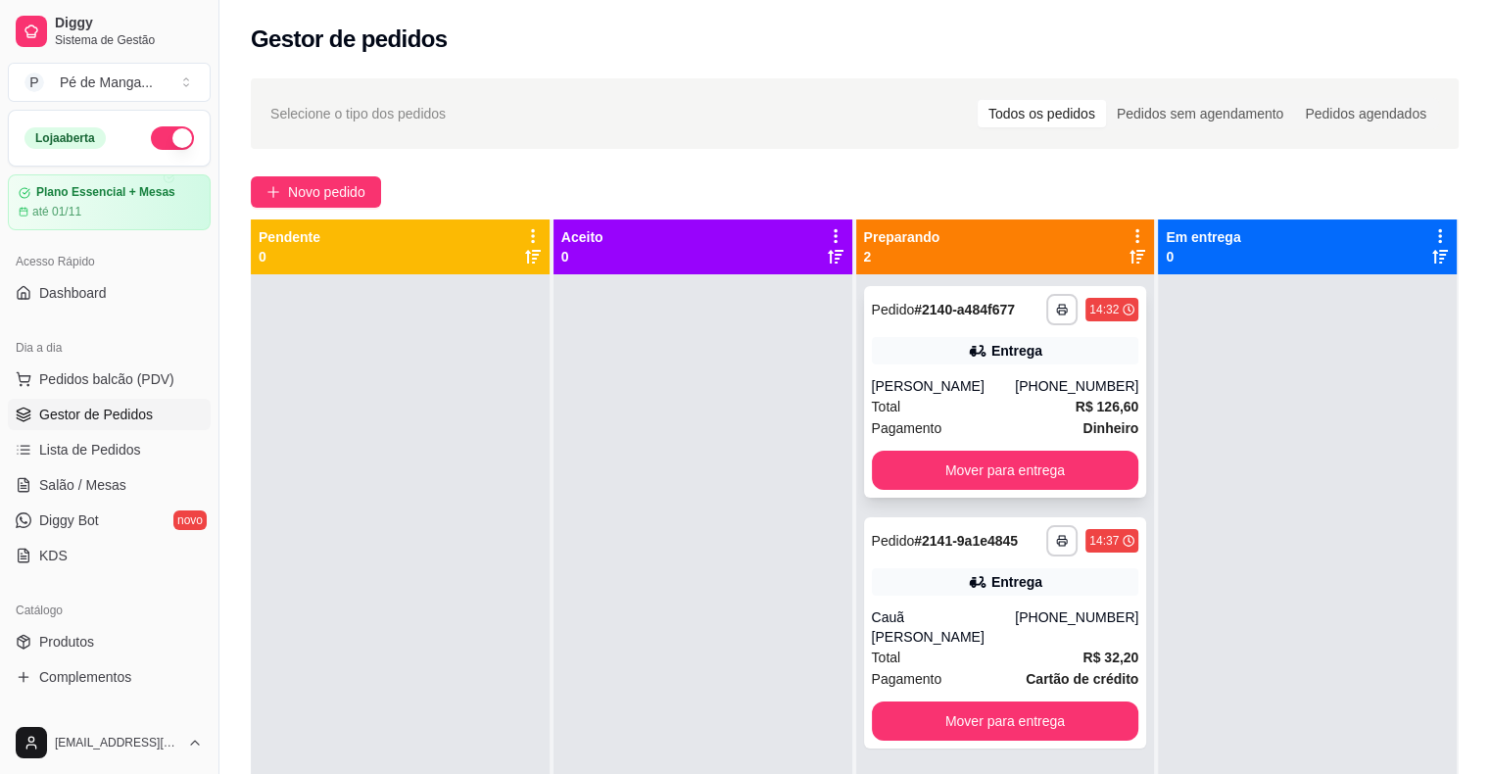
click at [1031, 421] on div "Pagamento Dinheiro" at bounding box center [1005, 428] width 267 height 22
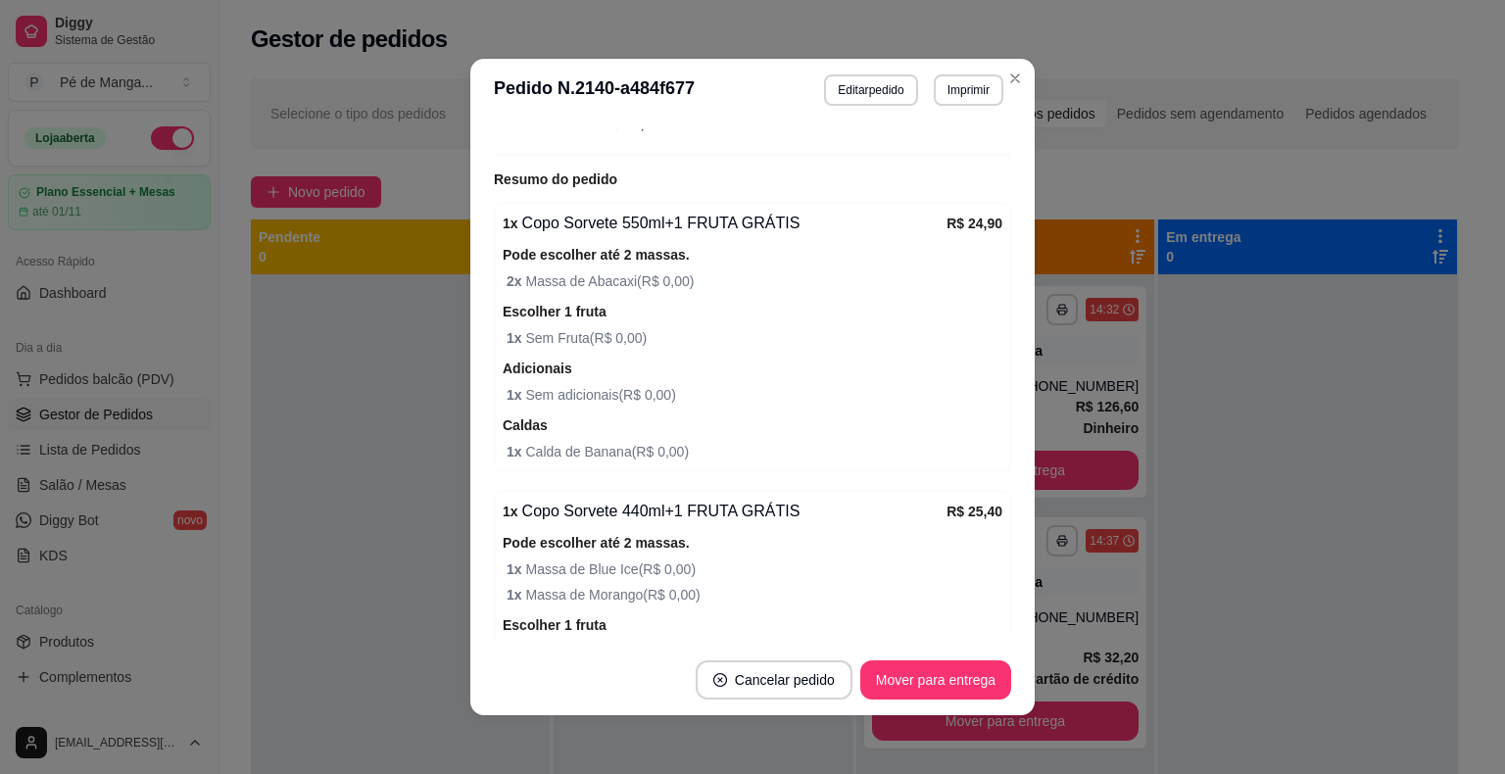
scroll to position [490, 0]
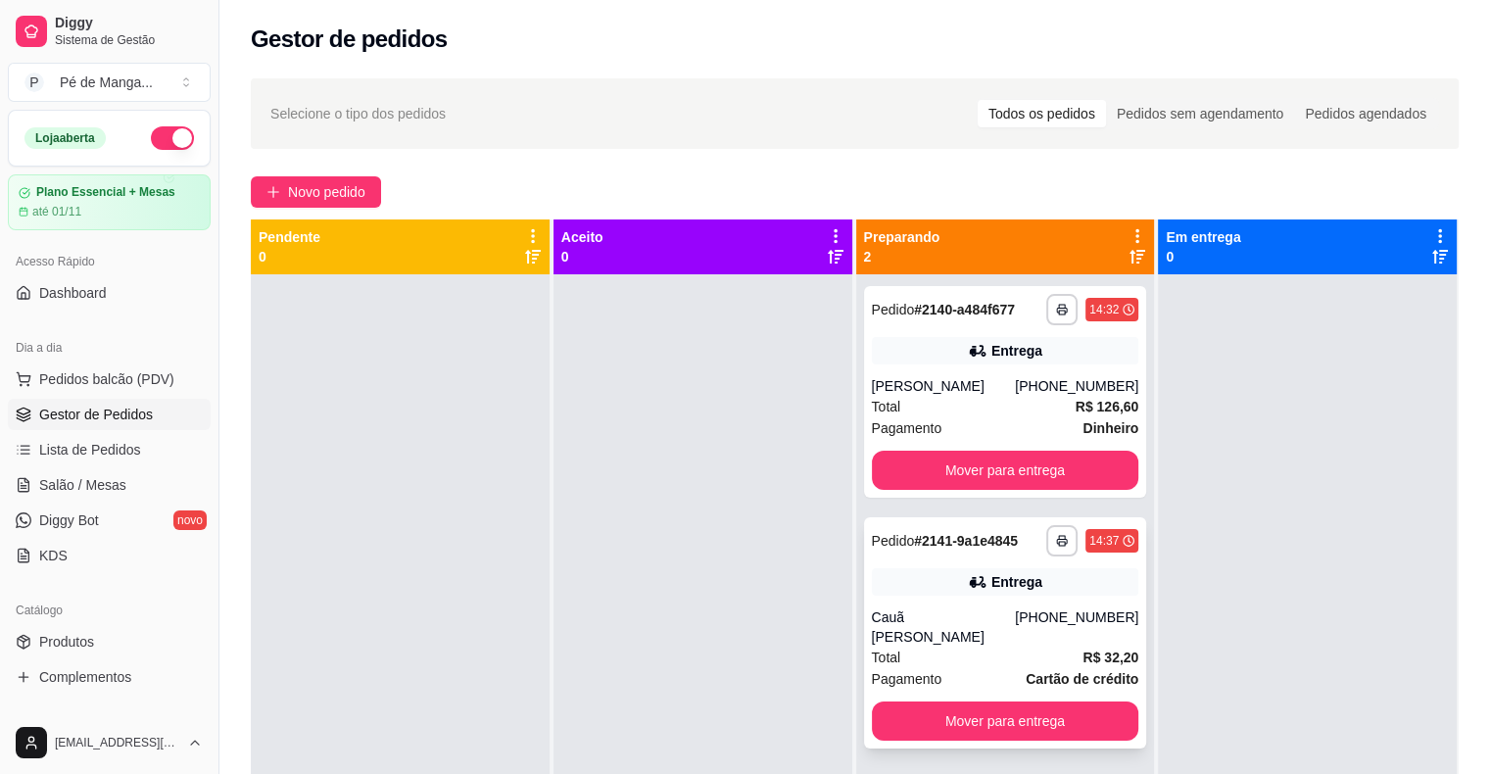
click at [982, 668] on div "Pagamento Cartão de crédito" at bounding box center [1005, 679] width 267 height 22
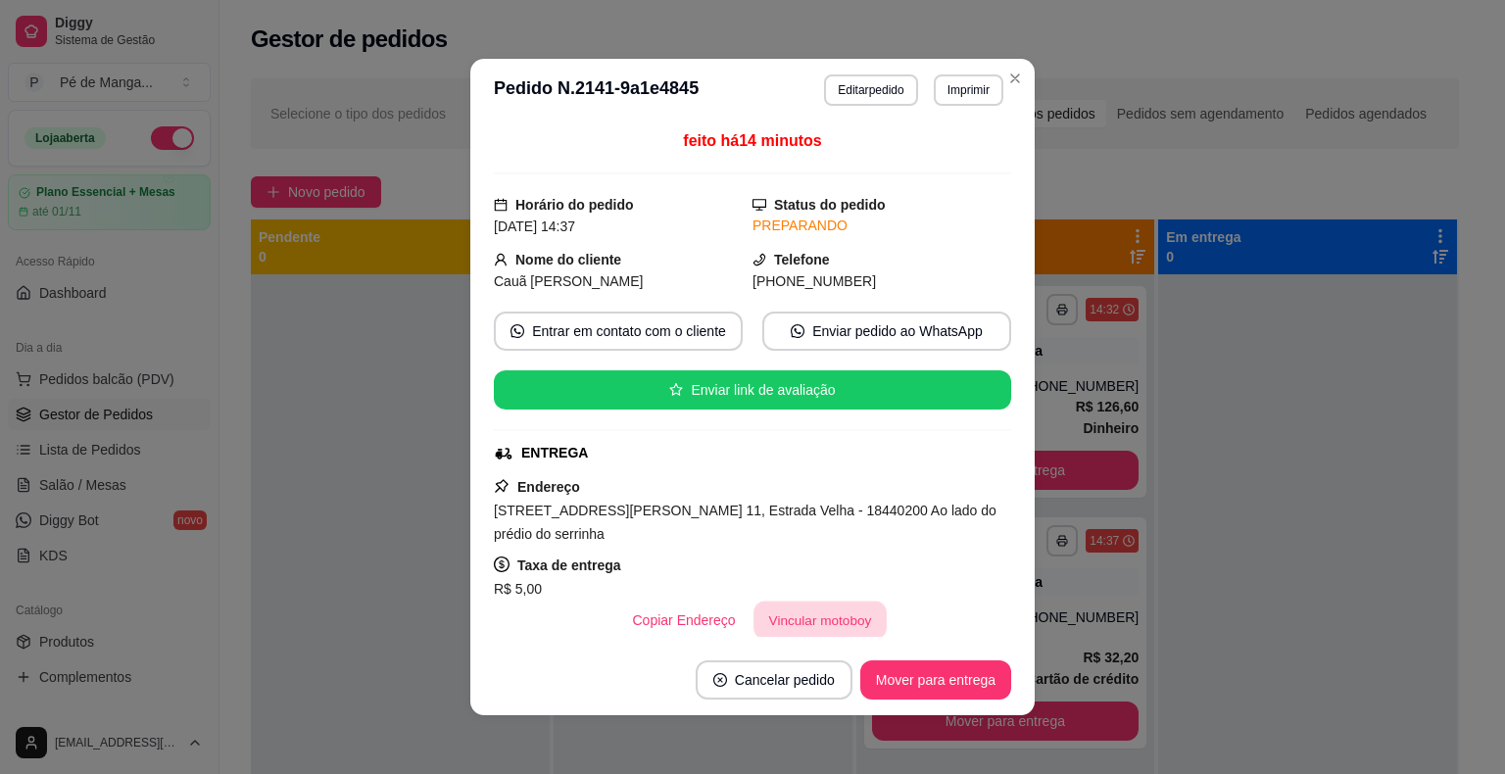
click at [811, 622] on button "Vincular motoboy" at bounding box center [819, 621] width 133 height 38
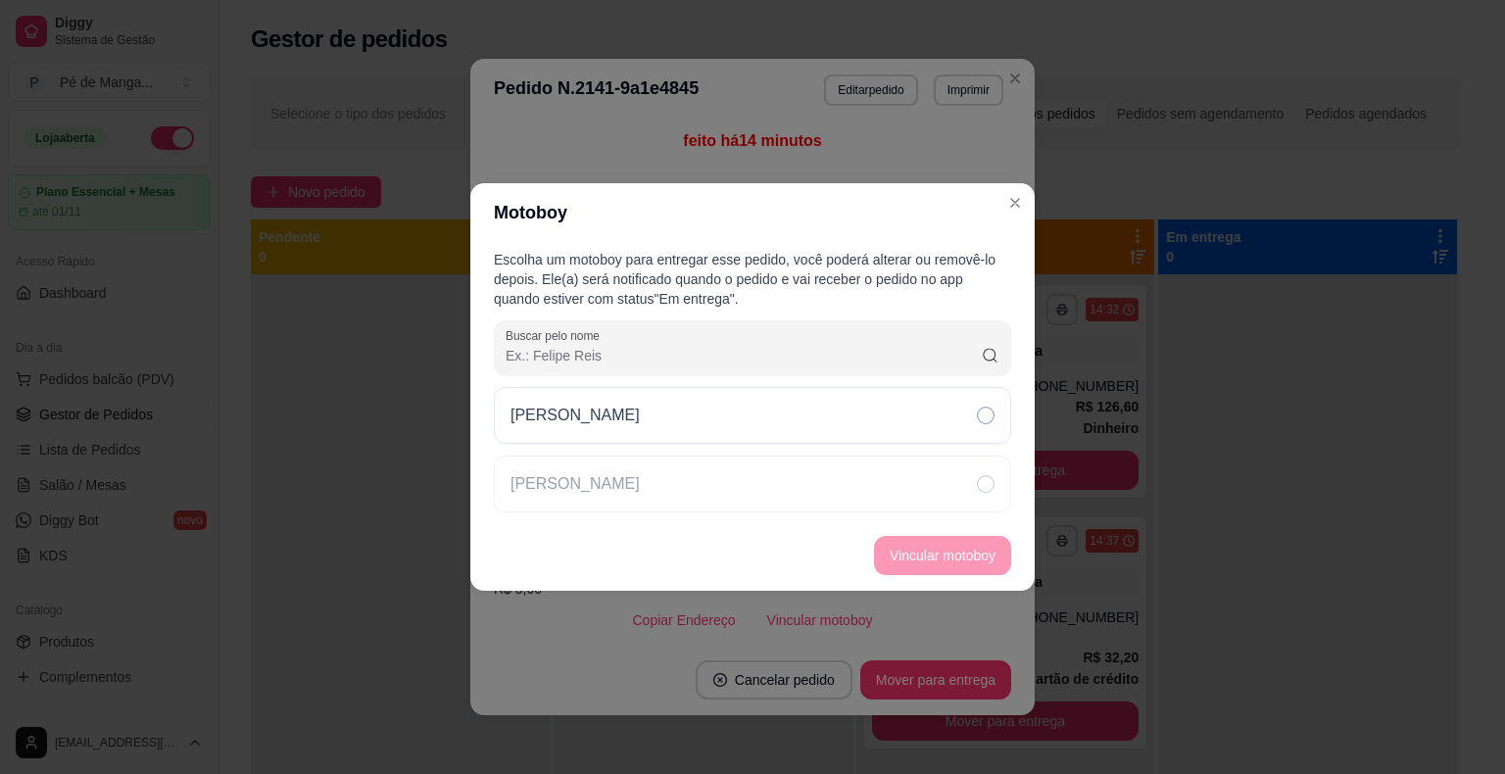
click at [916, 446] on div "[PERSON_NAME]" at bounding box center [752, 449] width 517 height 125
drag, startPoint x: 921, startPoint y: 429, endPoint x: 929, endPoint y: 480, distance: 51.5
click at [921, 429] on div "[PERSON_NAME]" at bounding box center [752, 415] width 517 height 57
click at [940, 533] on footer "Vincular motoboy" at bounding box center [752, 555] width 564 height 71
click at [940, 543] on button "Vincular motoboy" at bounding box center [942, 555] width 137 height 39
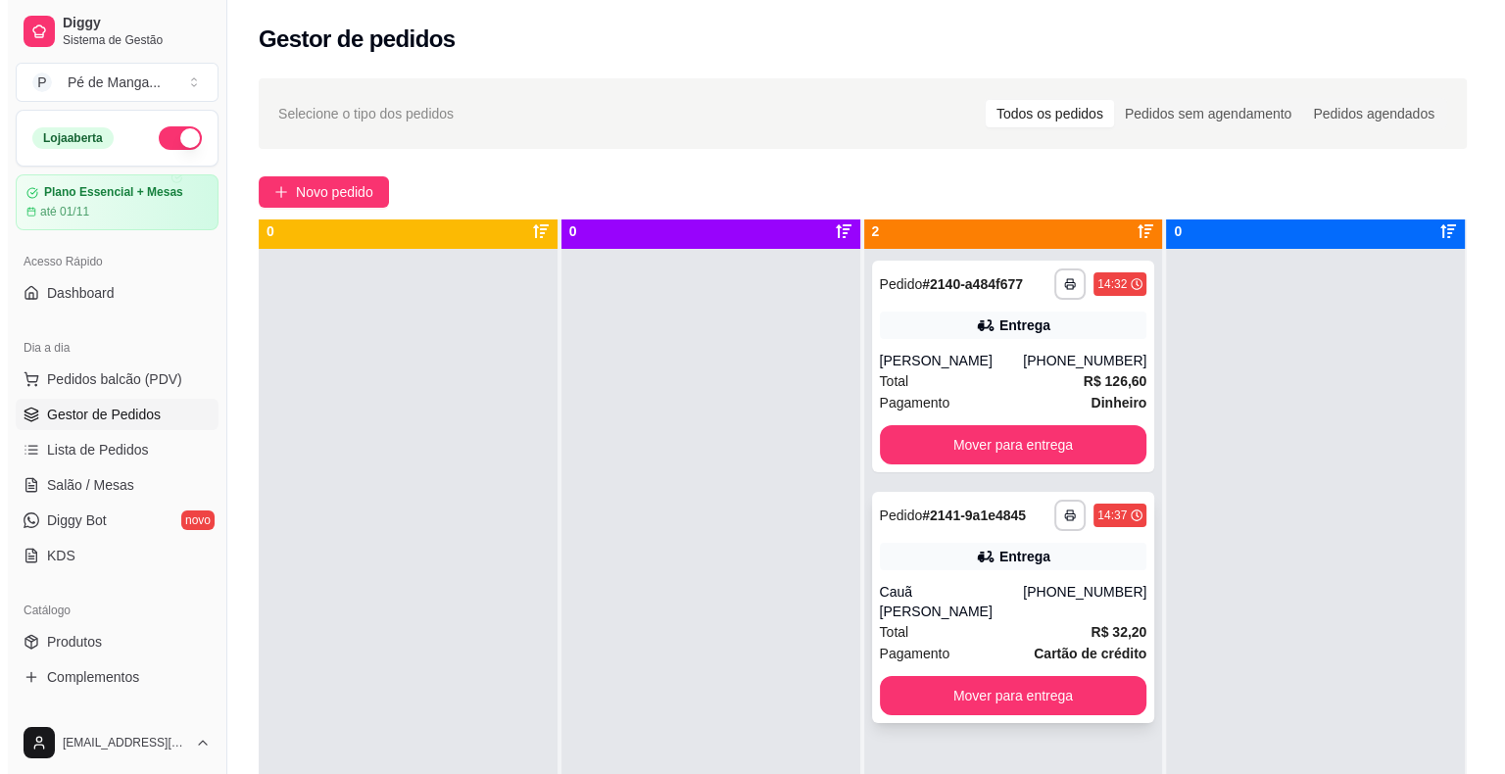
scroll to position [0, 0]
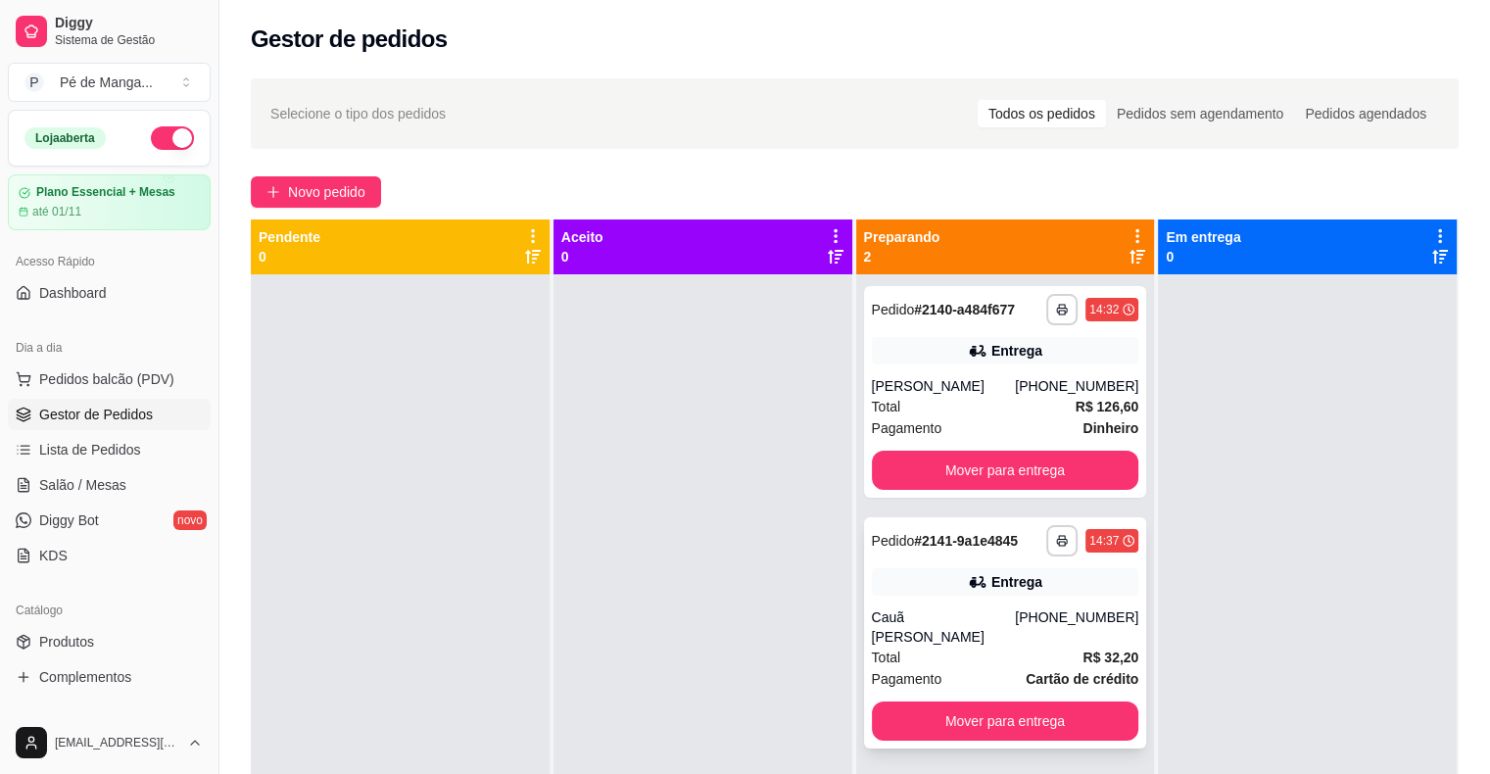
click at [1027, 619] on div "Cauã [PERSON_NAME] [PHONE_NUMBER]" at bounding box center [1005, 626] width 267 height 39
click at [140, 472] on link "Salão / Mesas" at bounding box center [109, 484] width 203 height 31
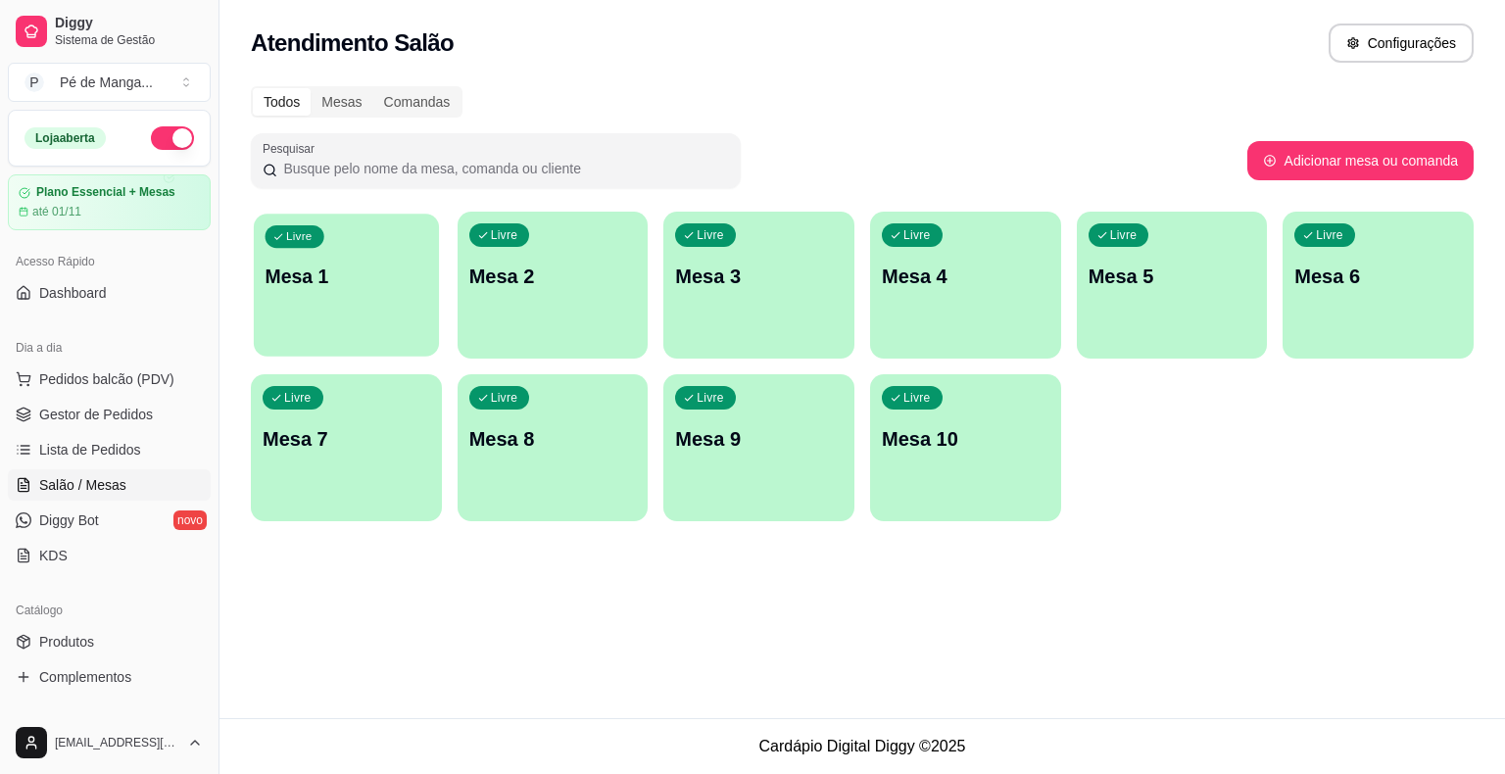
click at [372, 312] on div "Livre Mesa 1" at bounding box center [346, 274] width 185 height 120
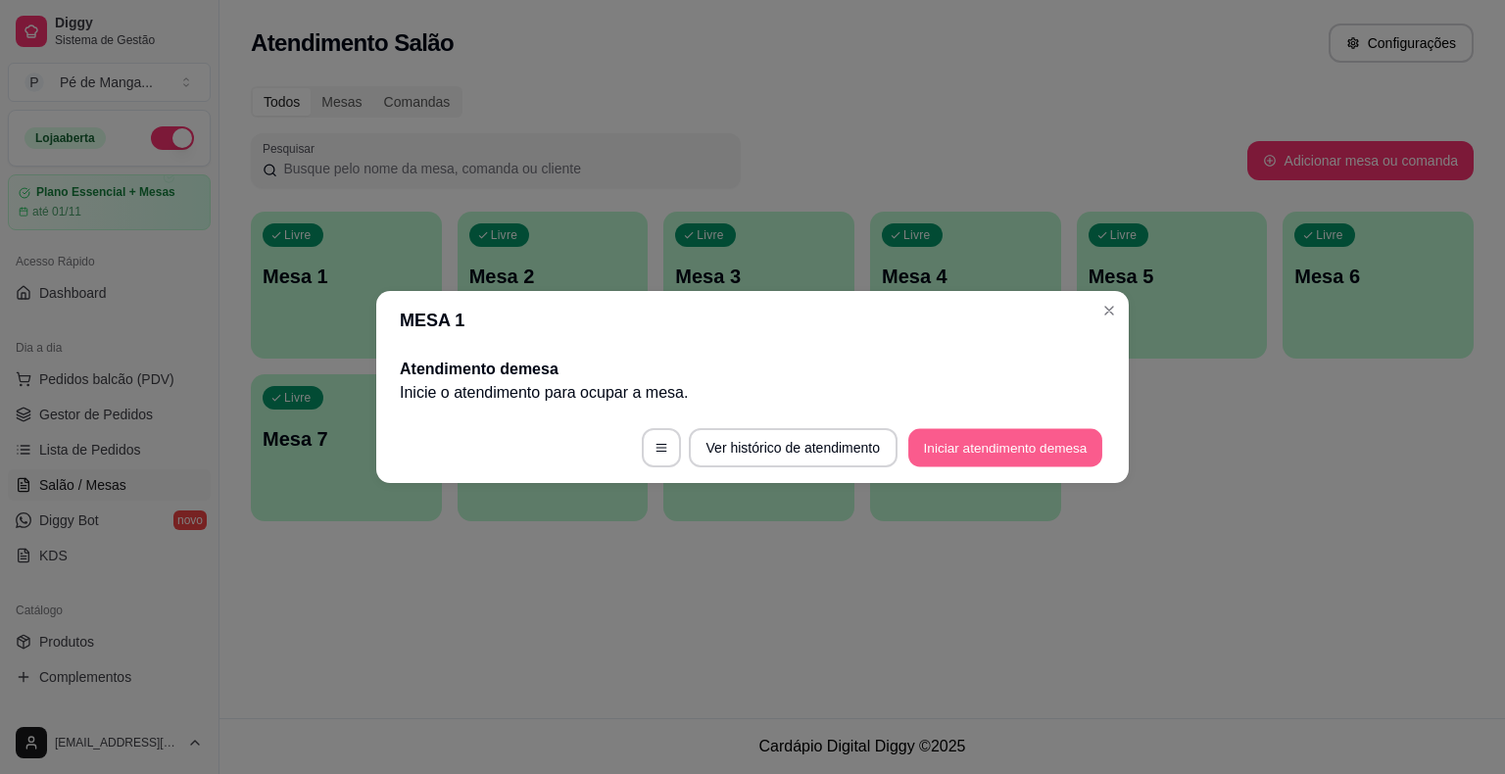
click at [1027, 447] on button "Iniciar atendimento de mesa" at bounding box center [1005, 448] width 194 height 38
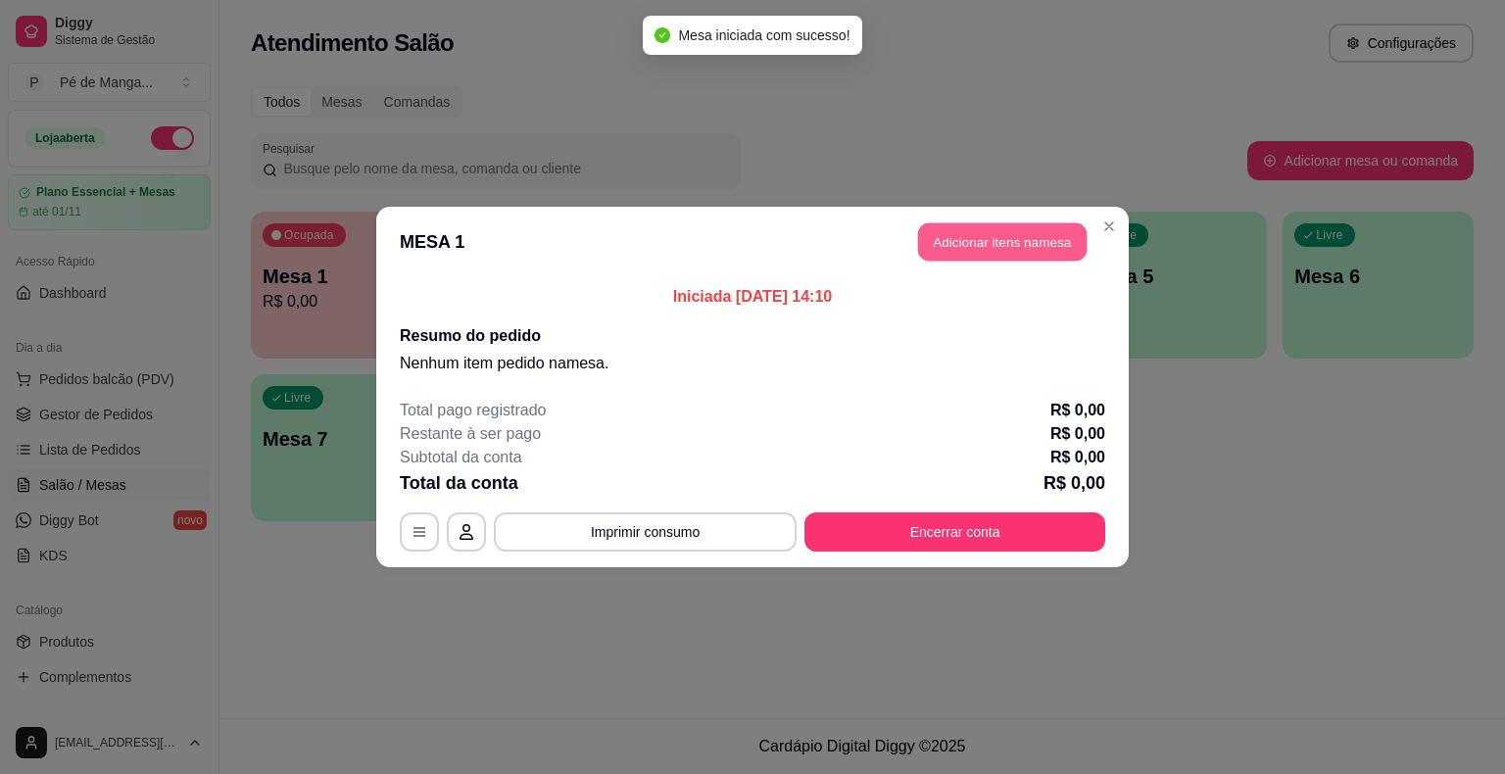
click at [1050, 245] on button "Adicionar itens na mesa" at bounding box center [1002, 242] width 168 height 38
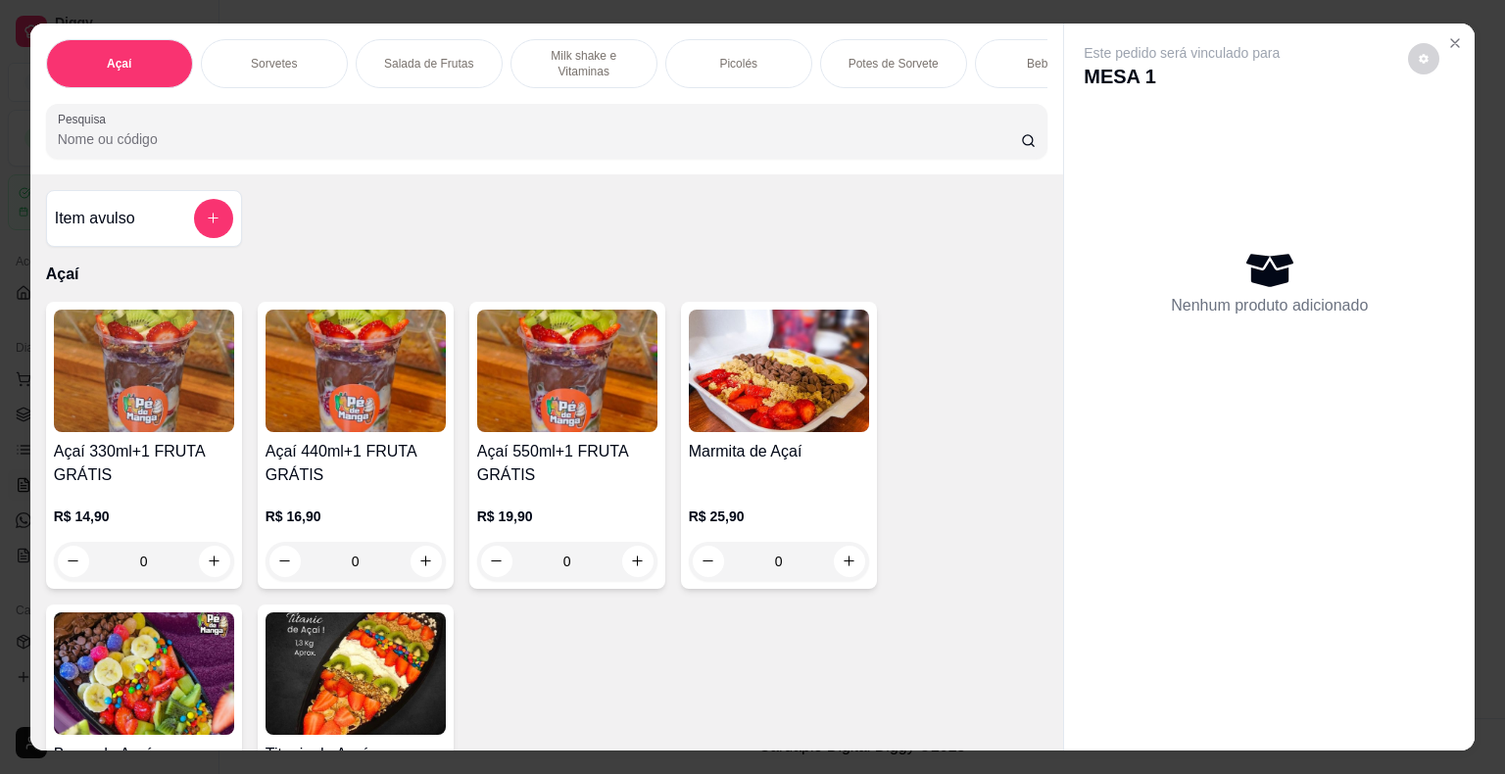
click at [289, 45] on div "Sorvetes" at bounding box center [274, 63] width 147 height 49
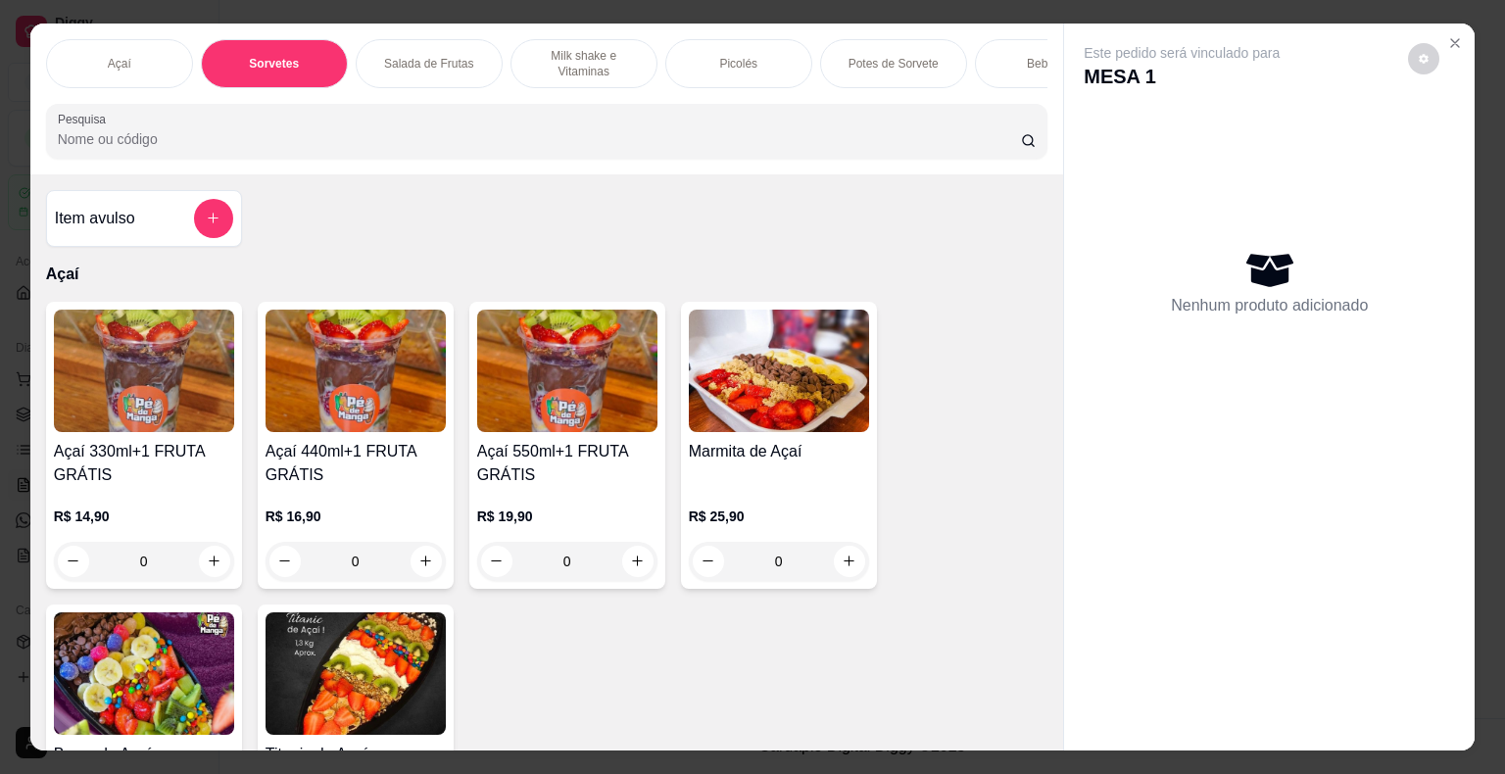
scroll to position [47, 0]
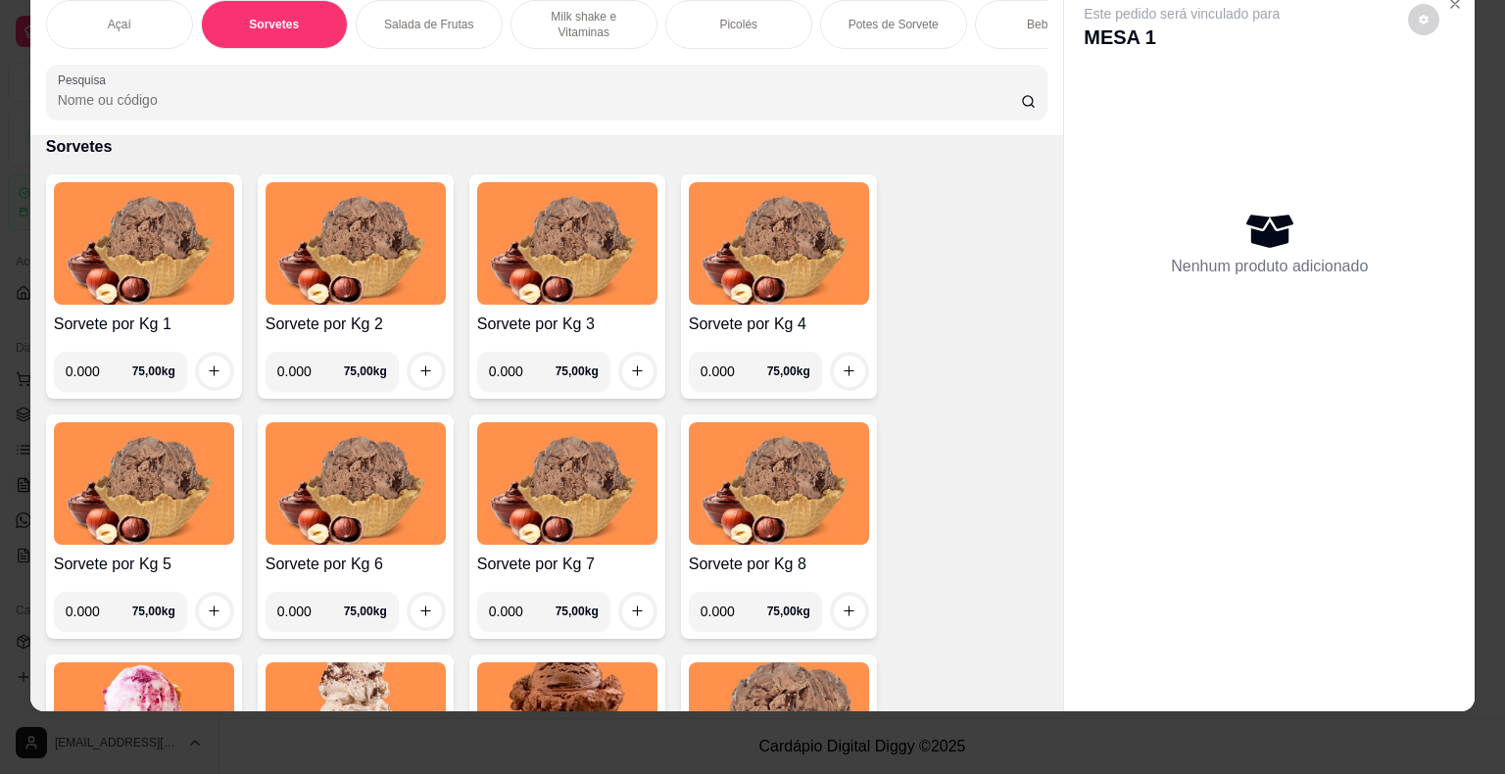
click at [101, 377] on input "0.000" at bounding box center [99, 371] width 67 height 39
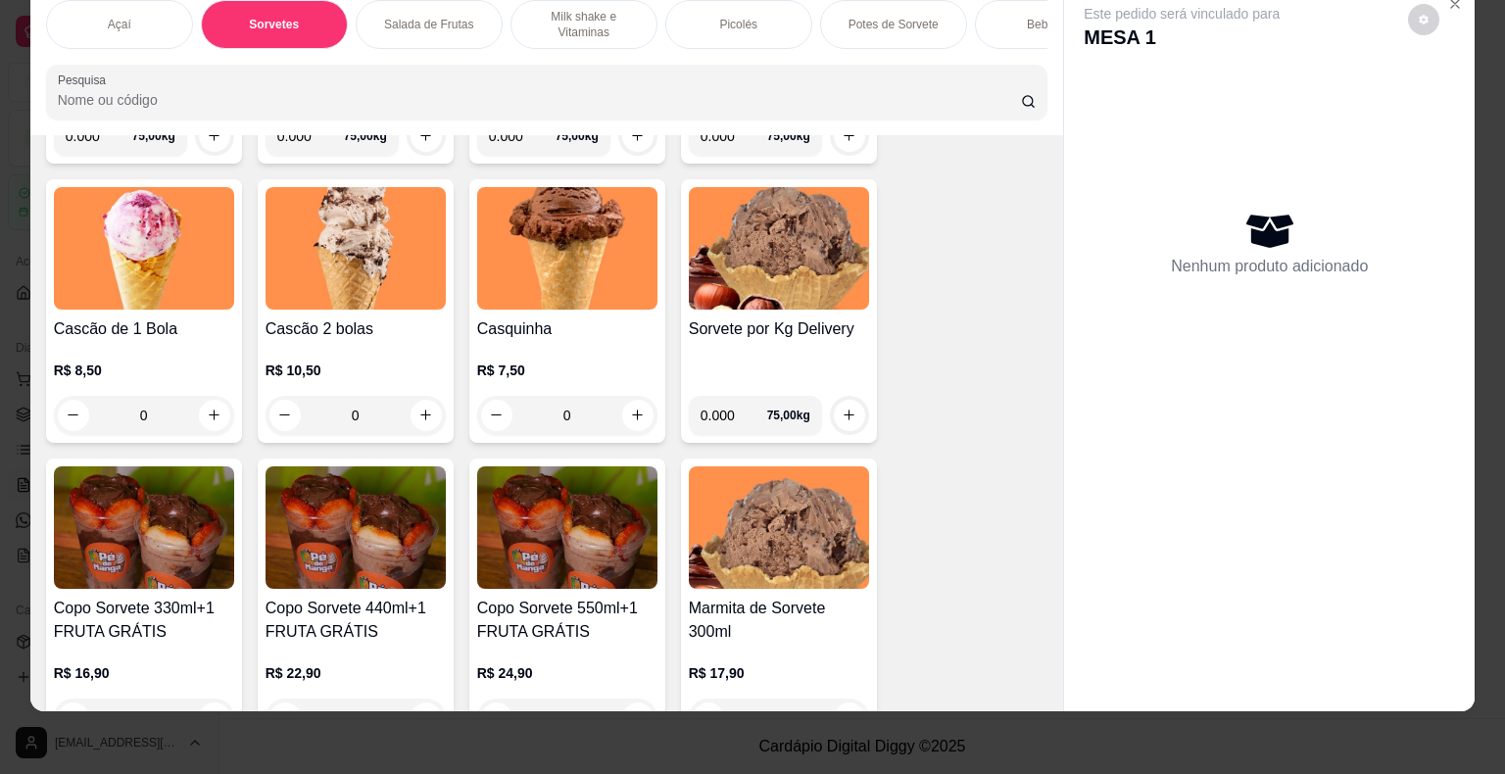
scroll to position [1199, 0]
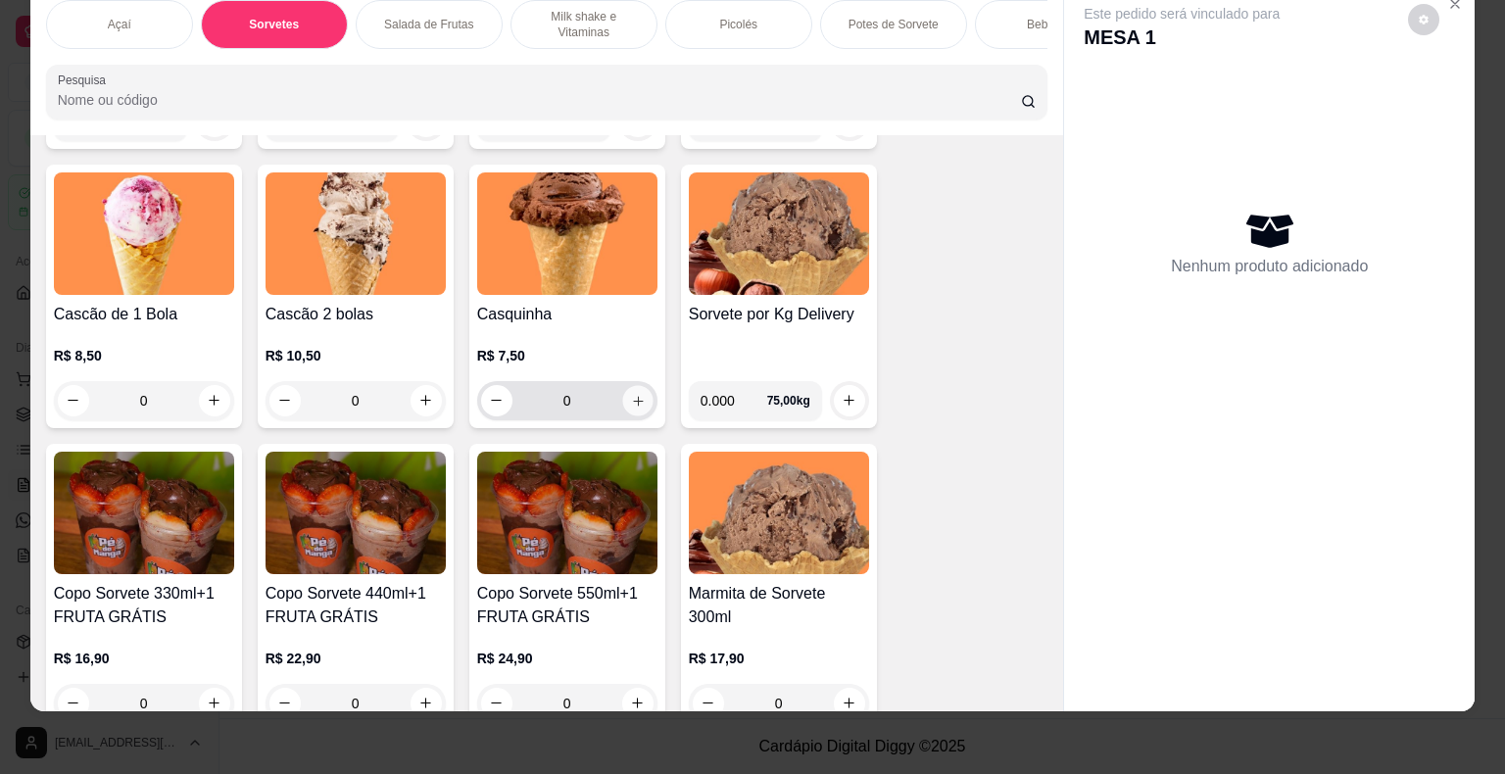
click at [627, 408] on button "increase-product-quantity" at bounding box center [637, 400] width 30 height 30
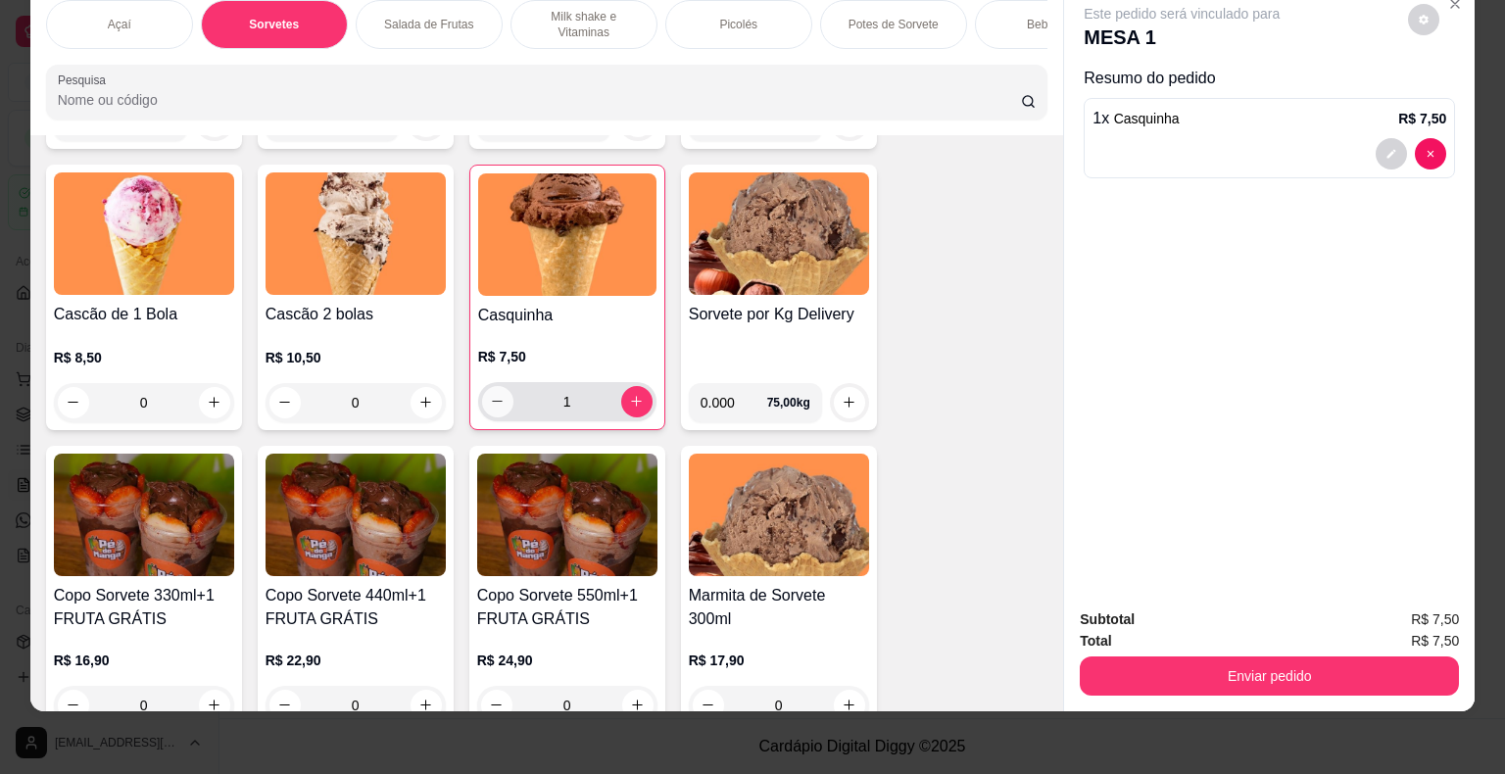
click at [490, 405] on icon "decrease-product-quantity" at bounding box center [497, 401] width 15 height 15
type input "0"
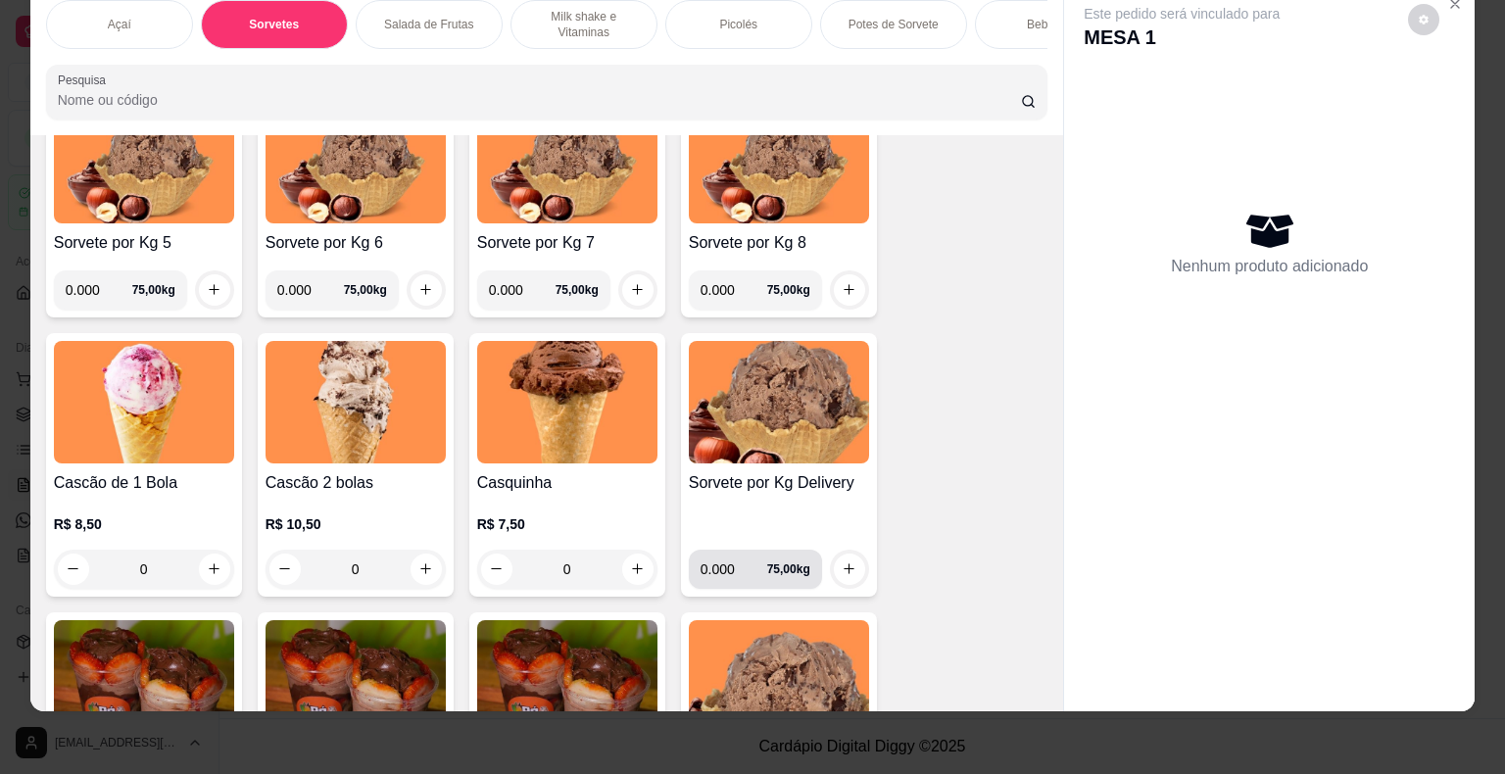
scroll to position [1003, 0]
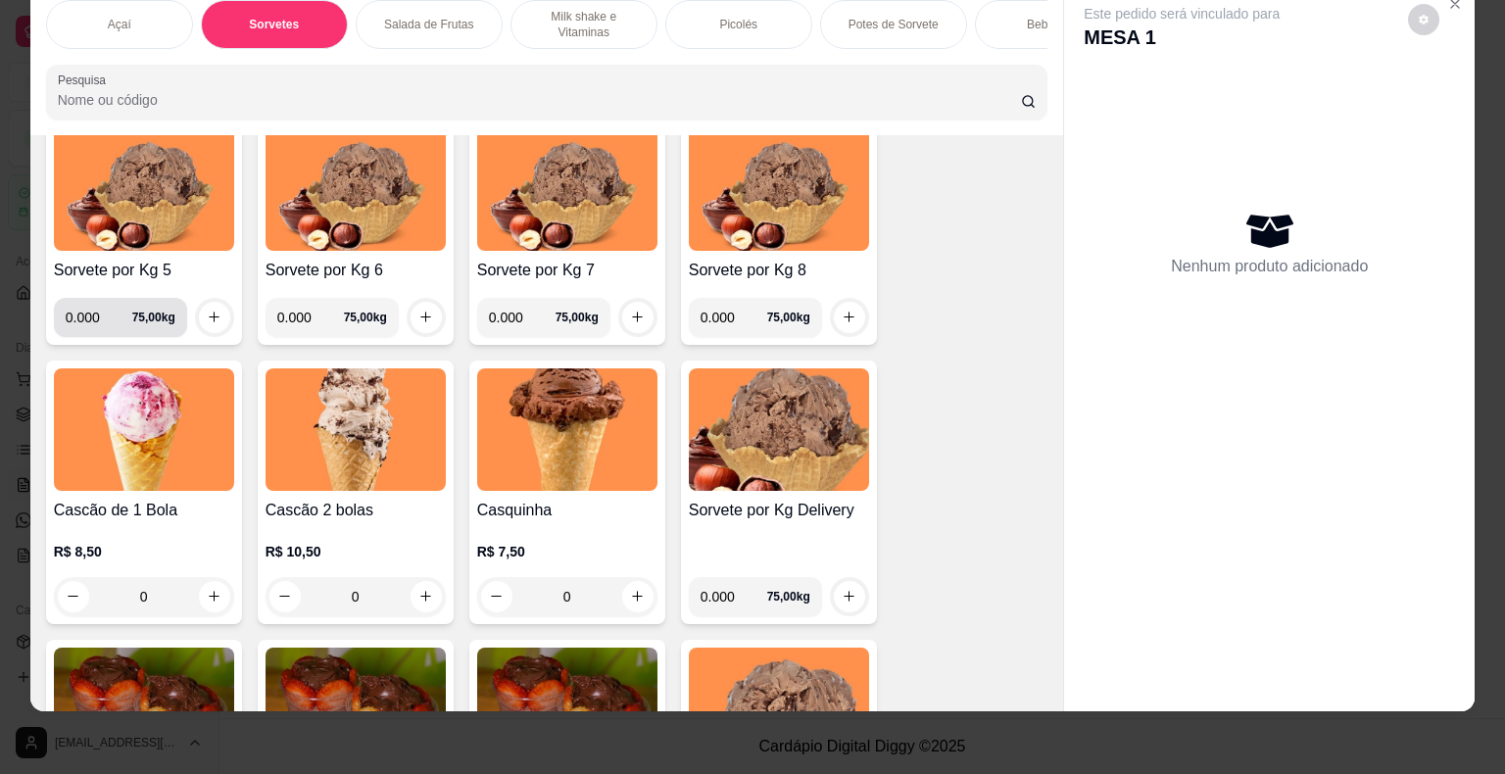
click at [93, 323] on input "0.000" at bounding box center [99, 317] width 67 height 39
type input "0.170"
click at [216, 315] on button "increase-product-quantity" at bounding box center [214, 317] width 30 height 30
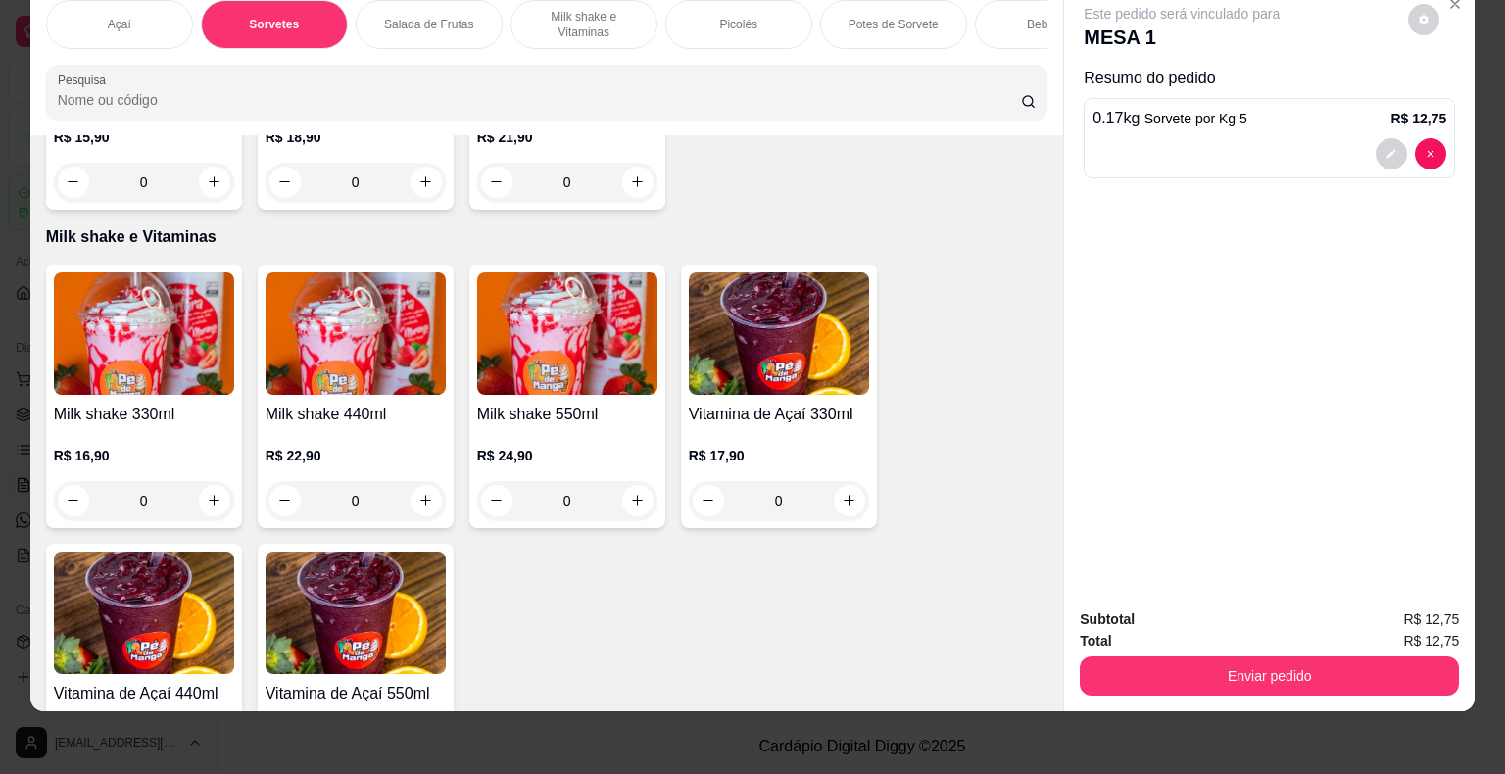
scroll to position [2375, 0]
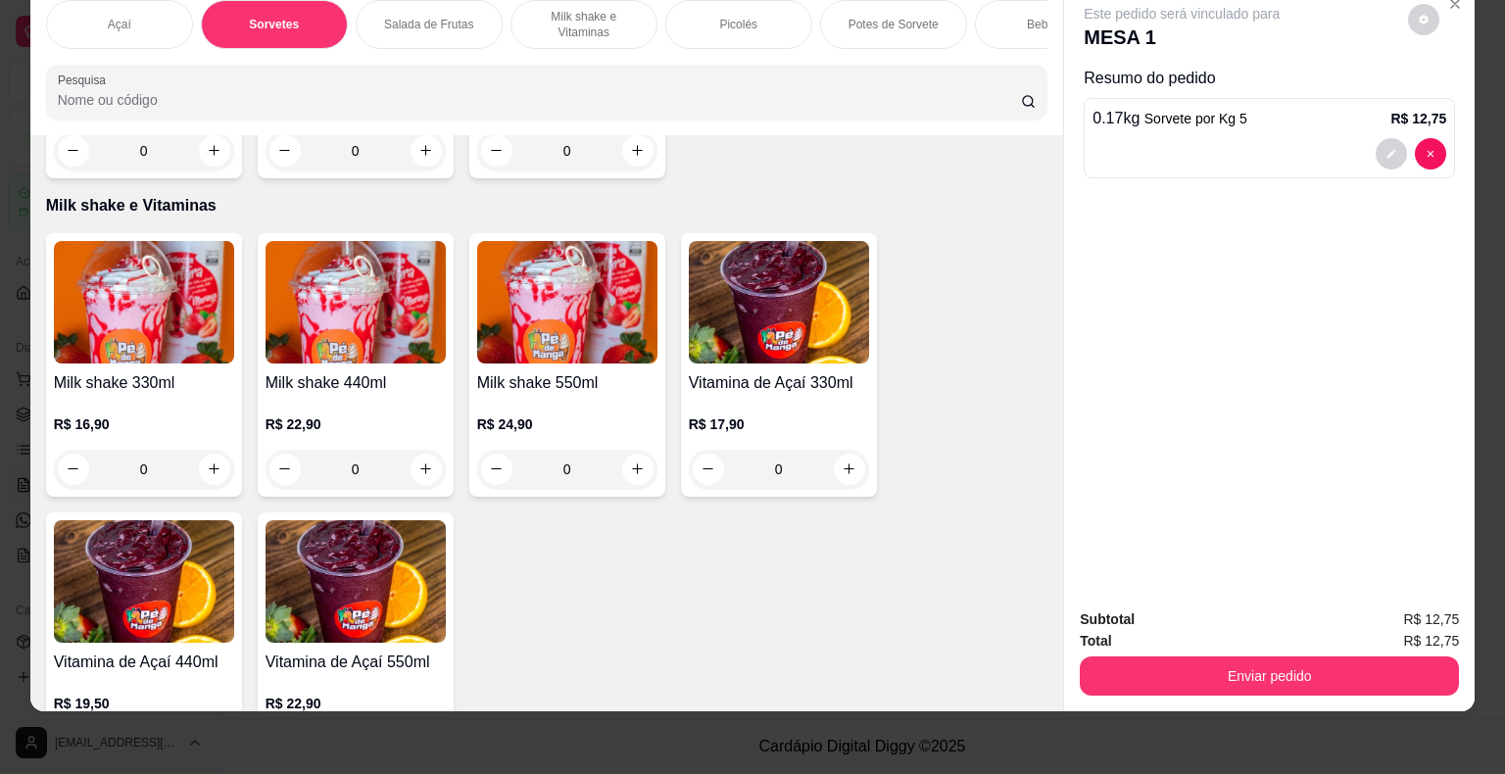
click at [647, 435] on div "R$ 24,90 0" at bounding box center [567, 451] width 180 height 74
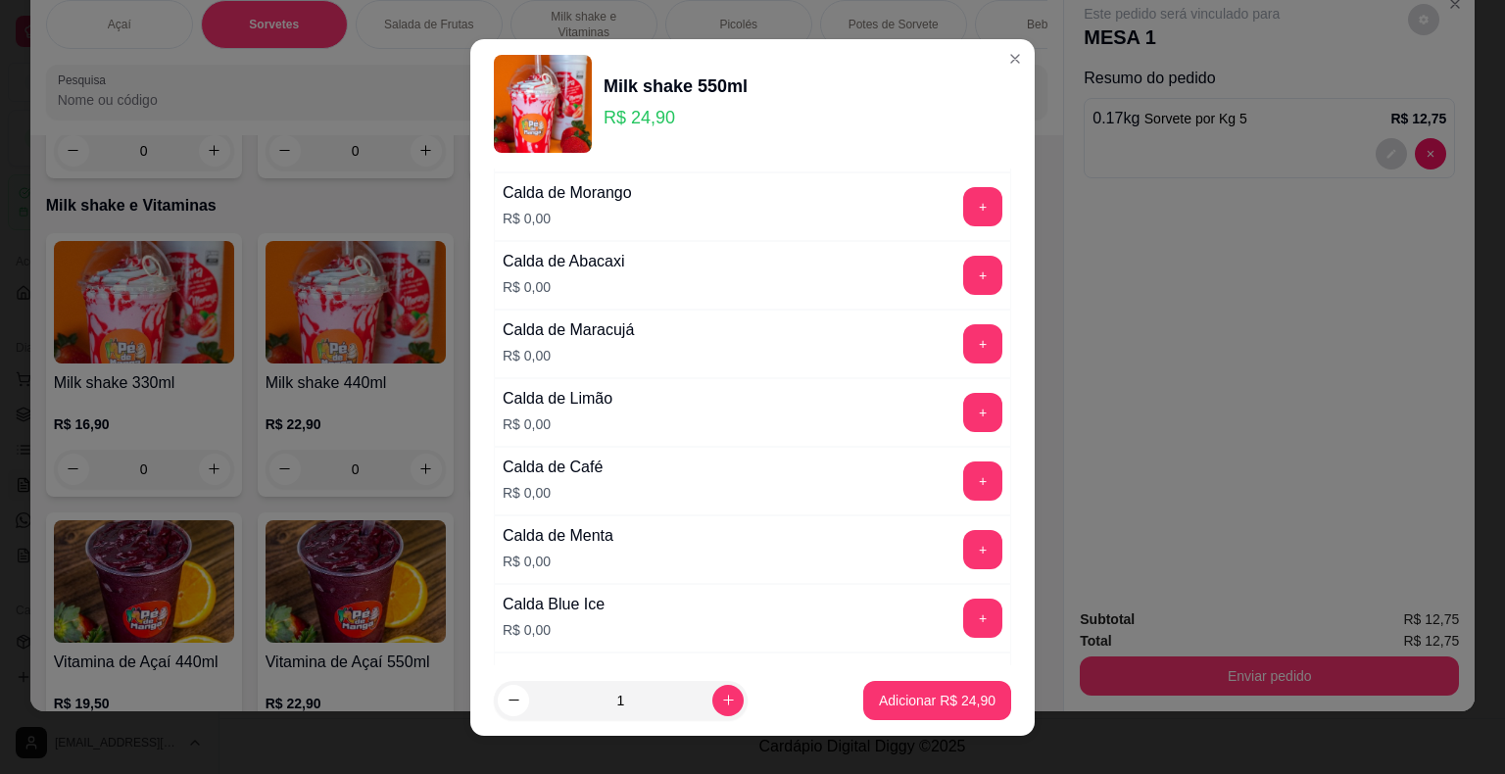
scroll to position [0, 0]
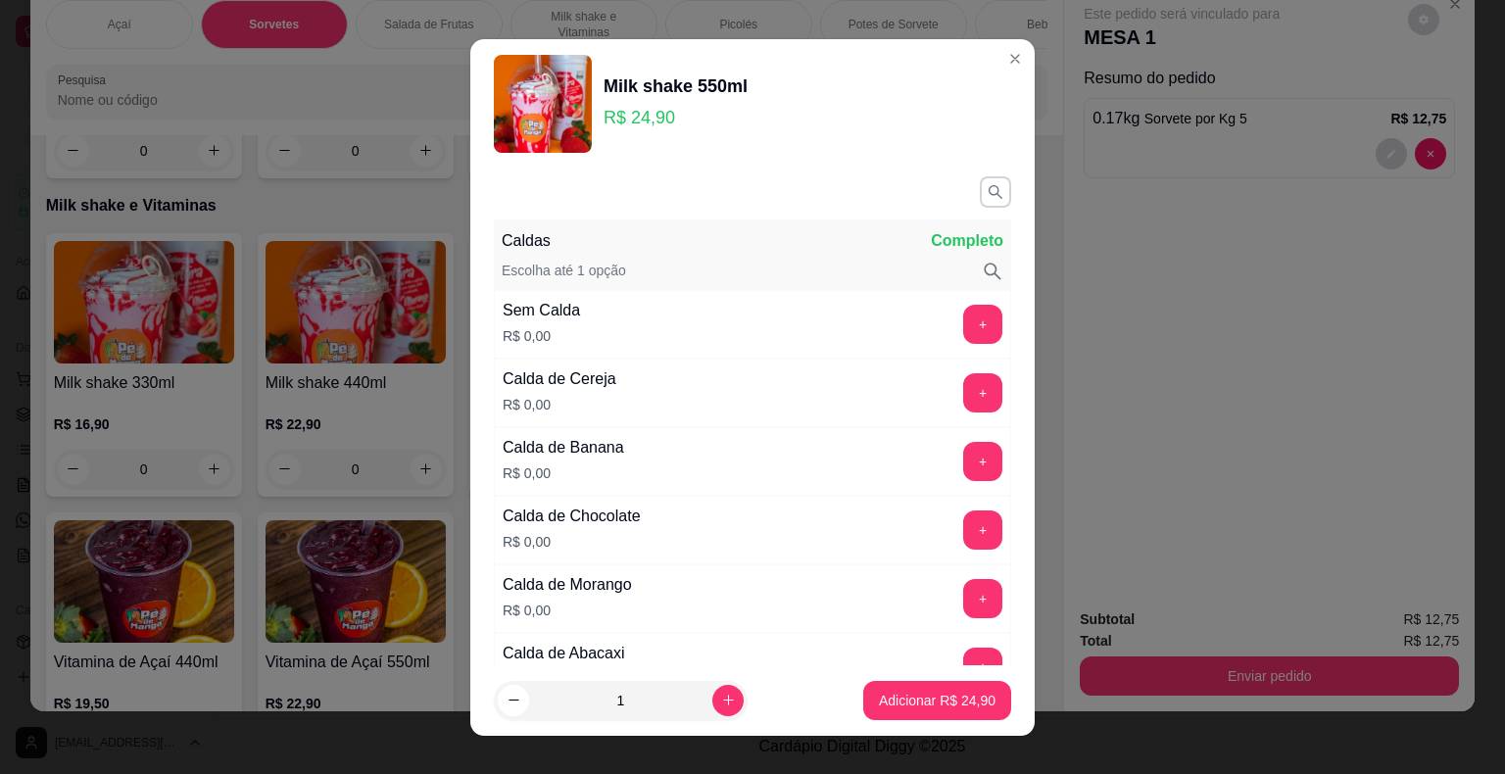
click at [974, 188] on div "Caldas Completo Escolha até 1 opção Sem Calda R$ 0,00 + Calda de Cereja R$ 0,00…" at bounding box center [752, 416] width 564 height 497
click at [987, 192] on icon "button" at bounding box center [996, 192] width 18 height 18
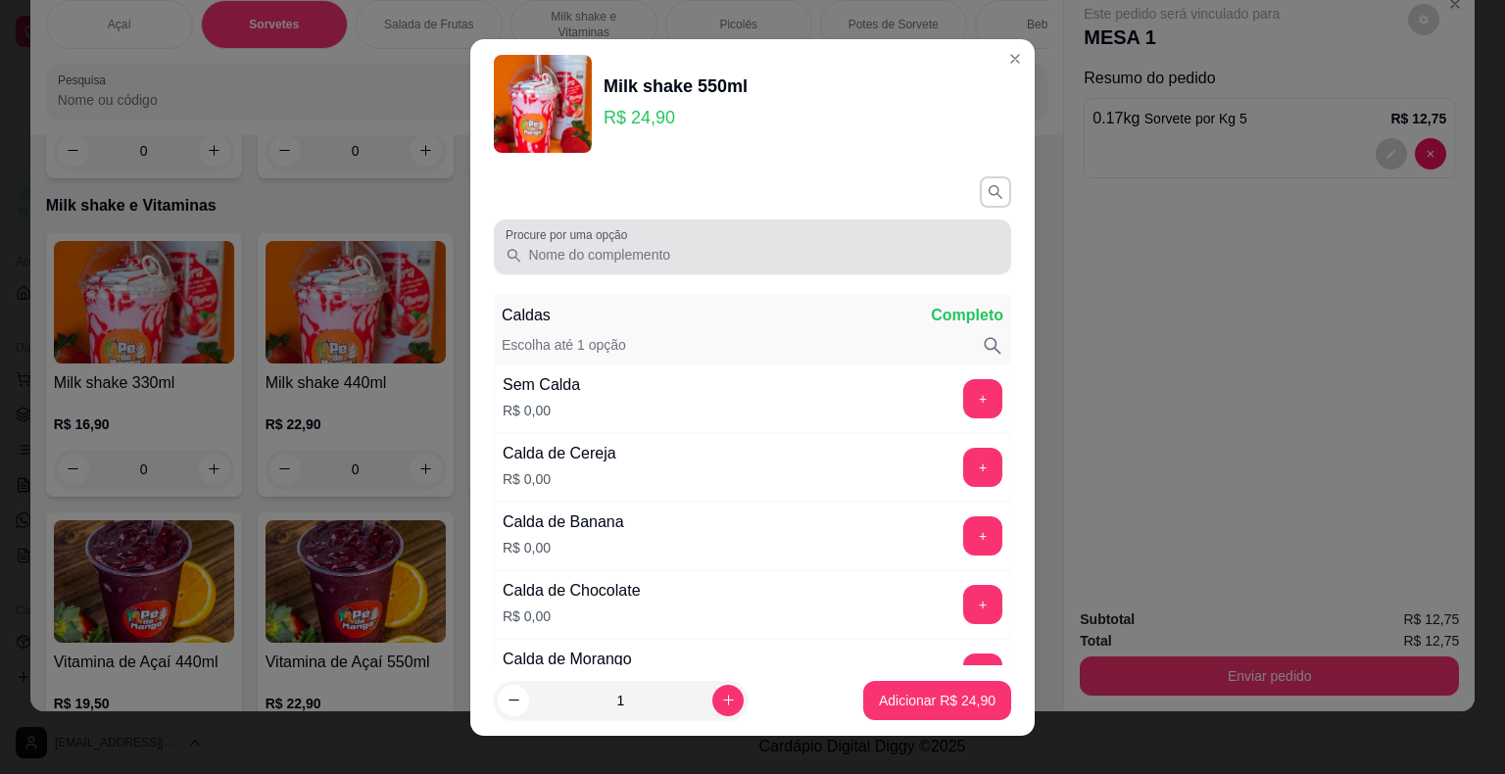
click at [792, 250] on input "Procure por uma opção" at bounding box center [760, 255] width 477 height 20
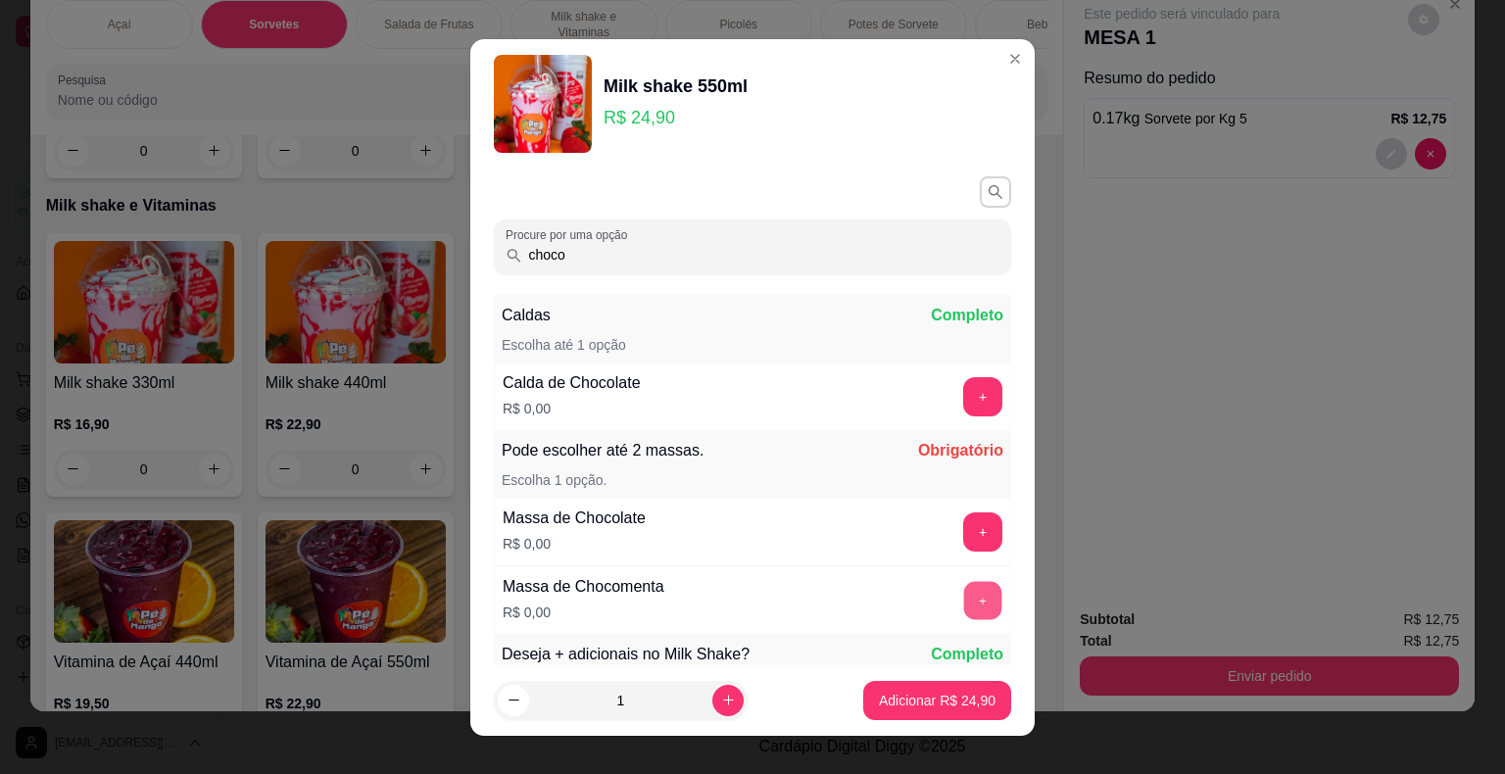
click at [964, 602] on button "+" at bounding box center [983, 600] width 38 height 38
drag, startPoint x: 564, startPoint y: 247, endPoint x: 395, endPoint y: 257, distance: 169.8
click at [395, 257] on div "Milk shake 550ml R$ 24,90 Procure por uma opção choco Caldas Completo Escolha a…" at bounding box center [752, 387] width 1505 height 774
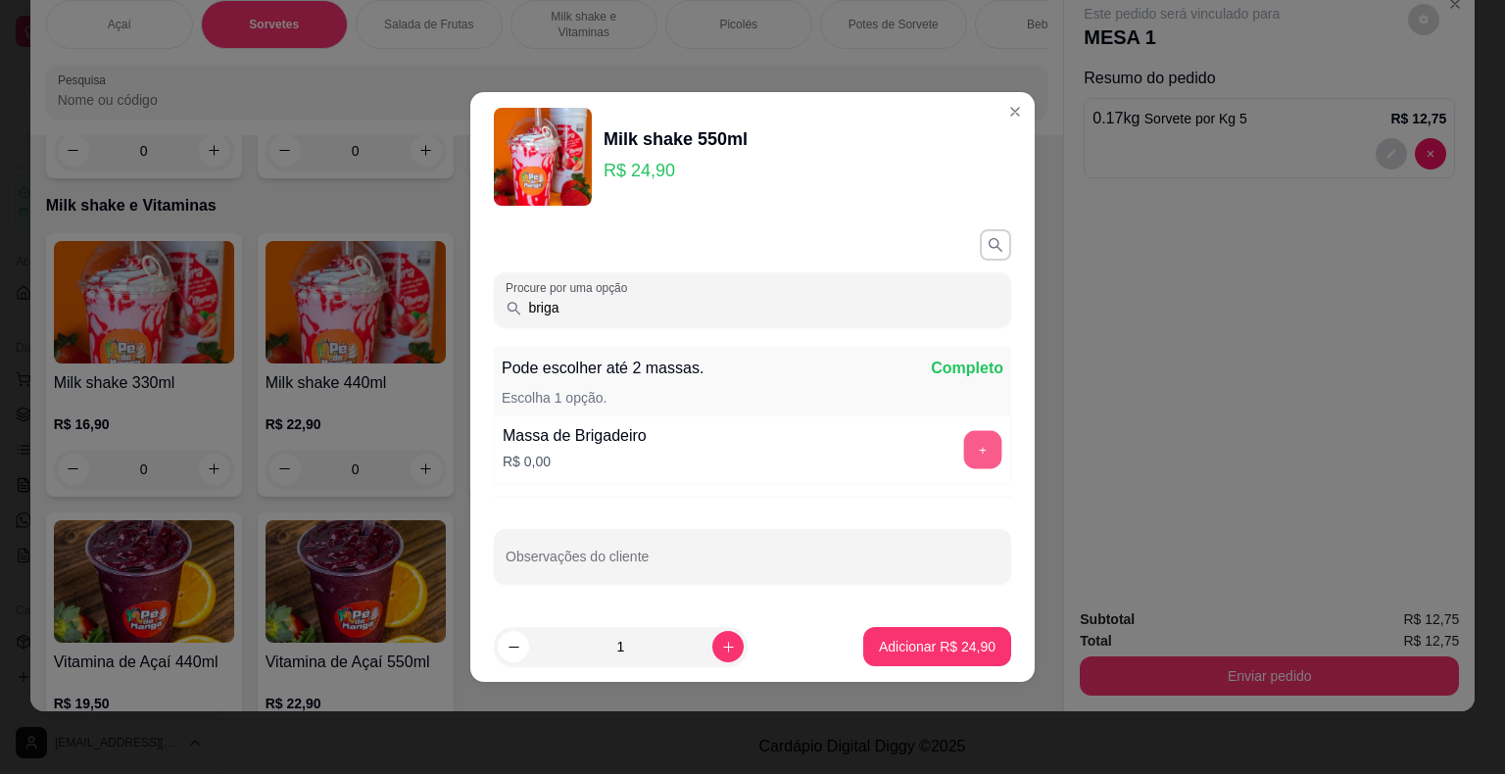
click at [977, 457] on button "+" at bounding box center [983, 450] width 38 height 38
drag, startPoint x: 641, startPoint y: 327, endPoint x: 491, endPoint y: 314, distance: 150.4
click at [494, 314] on div "Procure por uma opção briga Pode escolher até 2 massas. Completo Escolha 1 opçã…" at bounding box center [752, 356] width 517 height 255
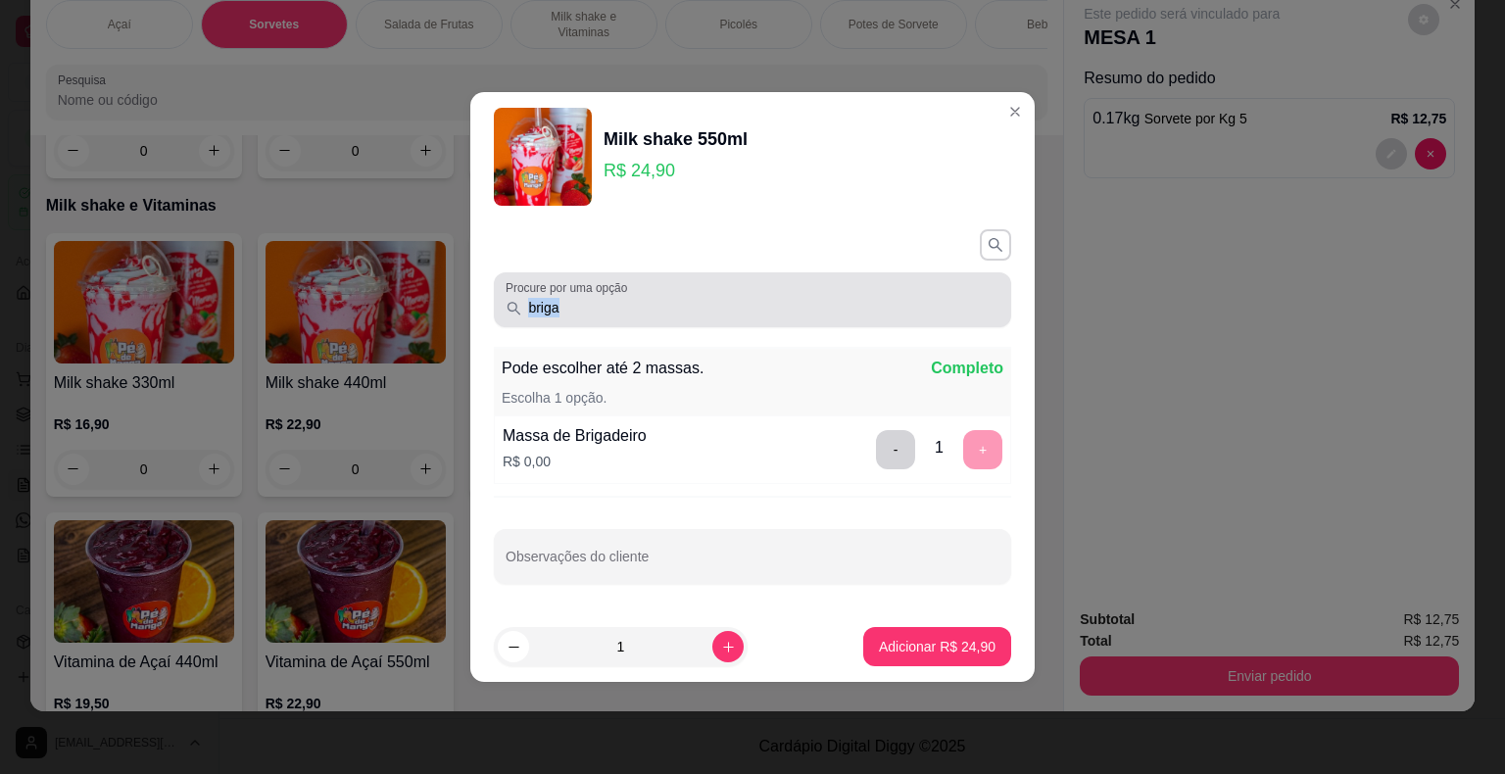
click at [566, 305] on input "briga" at bounding box center [760, 308] width 477 height 20
click at [566, 304] on input "briga" at bounding box center [760, 308] width 477 height 20
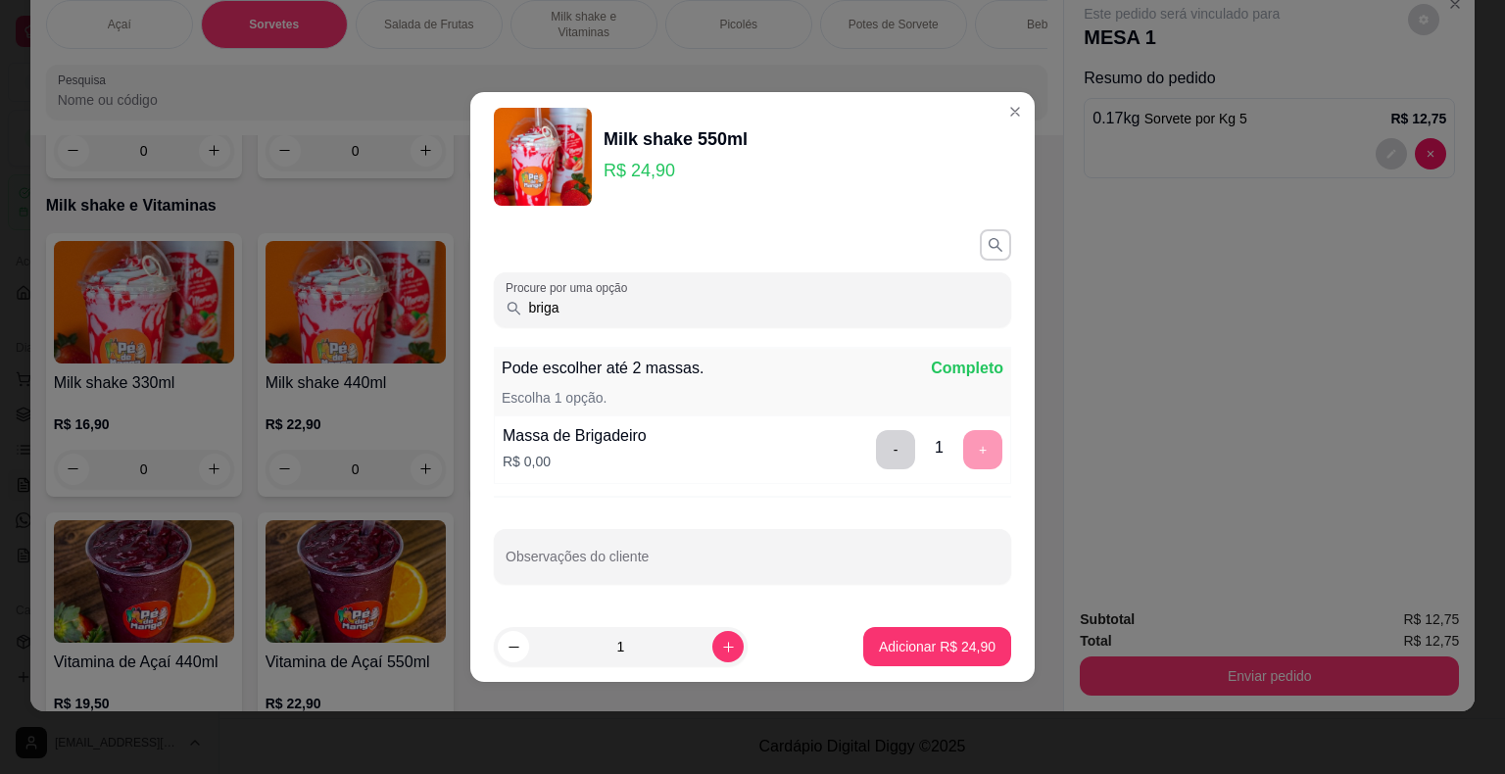
click at [566, 304] on input "briga" at bounding box center [760, 308] width 477 height 20
type input "c"
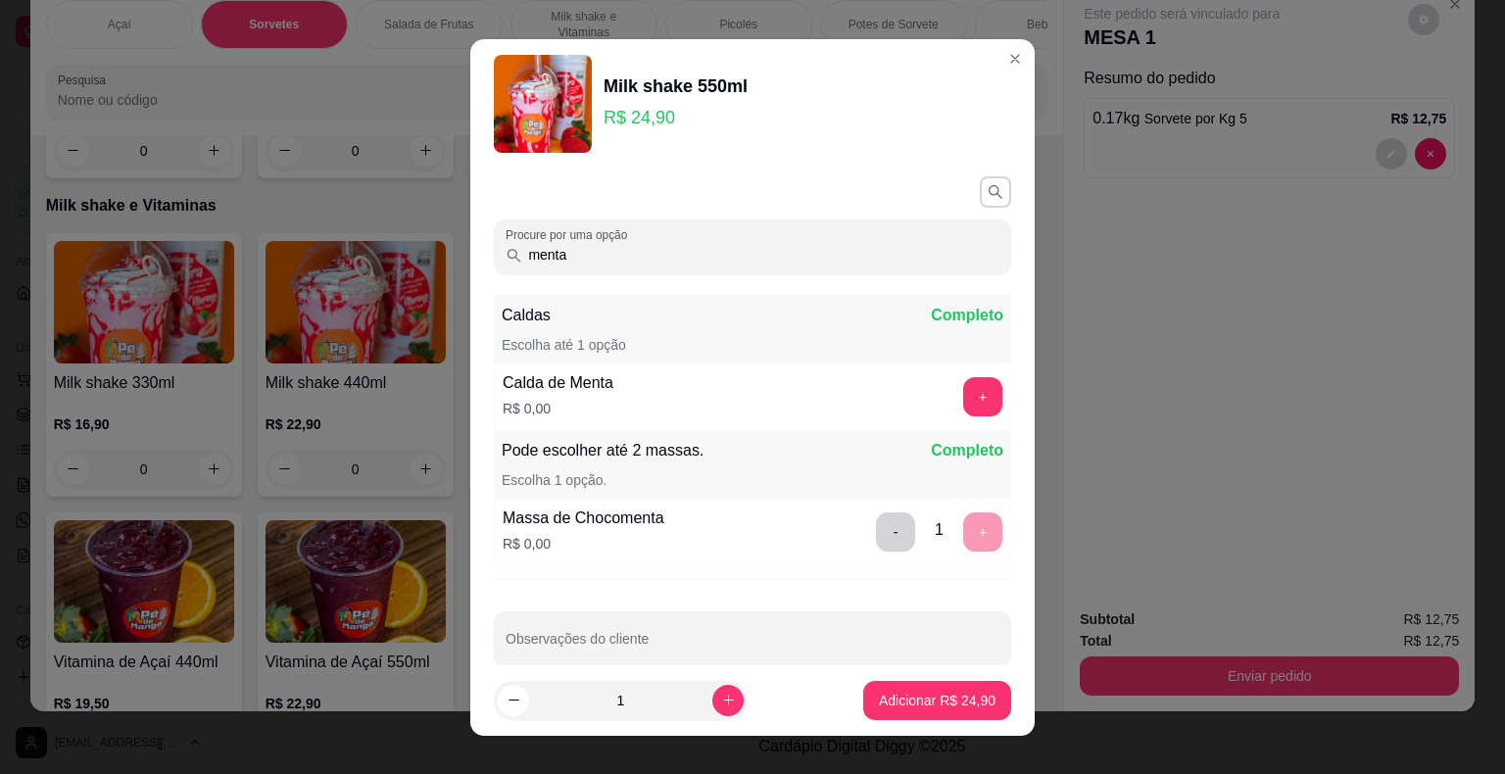
type input "menta"
click at [964, 388] on button "+" at bounding box center [983, 396] width 38 height 38
drag, startPoint x: 620, startPoint y: 250, endPoint x: 449, endPoint y: 253, distance: 171.5
click at [449, 253] on div "Milk shake 550ml R$ 24,90 Procure por uma opção menta Caldas Completo Escolha a…" at bounding box center [752, 387] width 1505 height 774
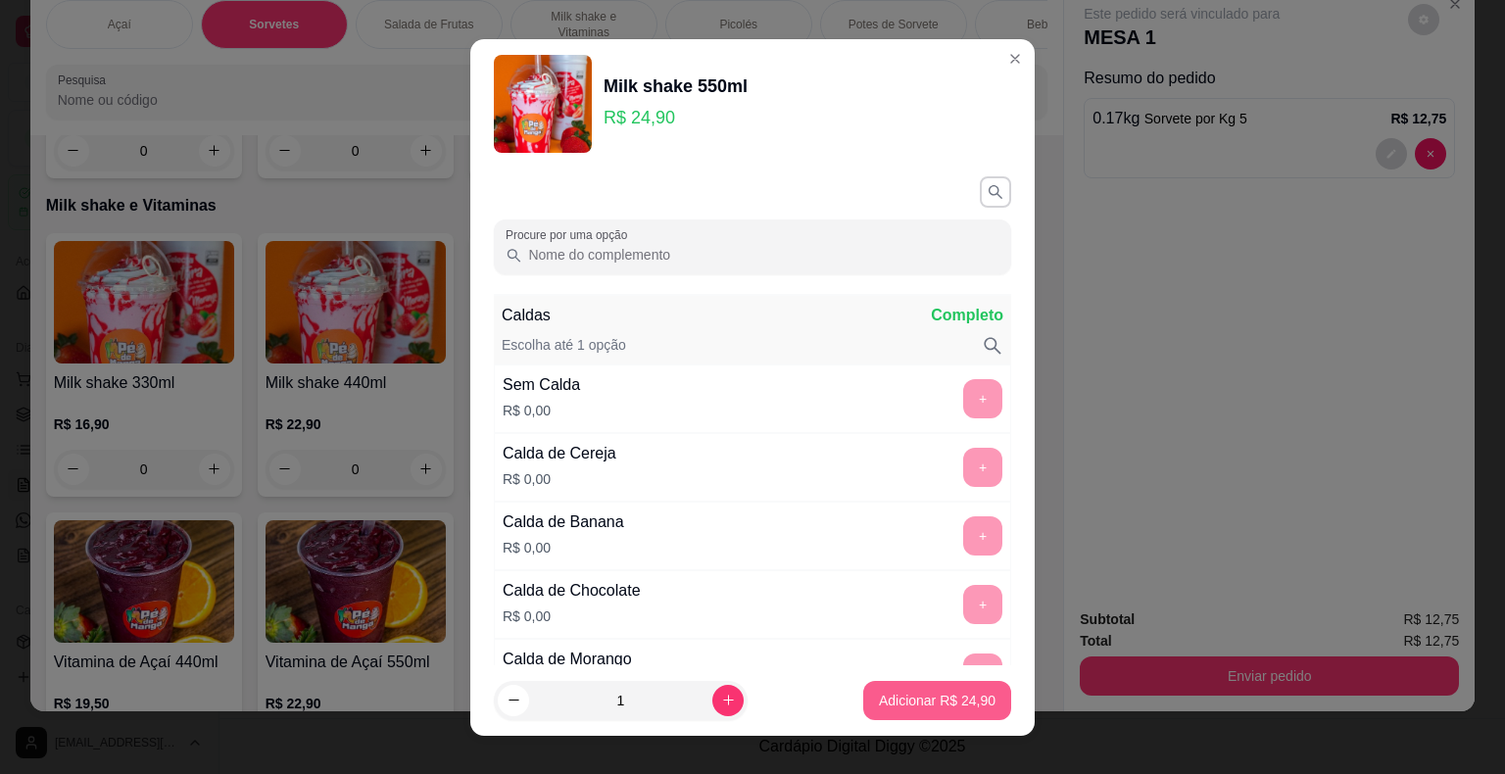
click at [923, 697] on p "Adicionar R$ 24,90" at bounding box center [937, 701] width 117 height 20
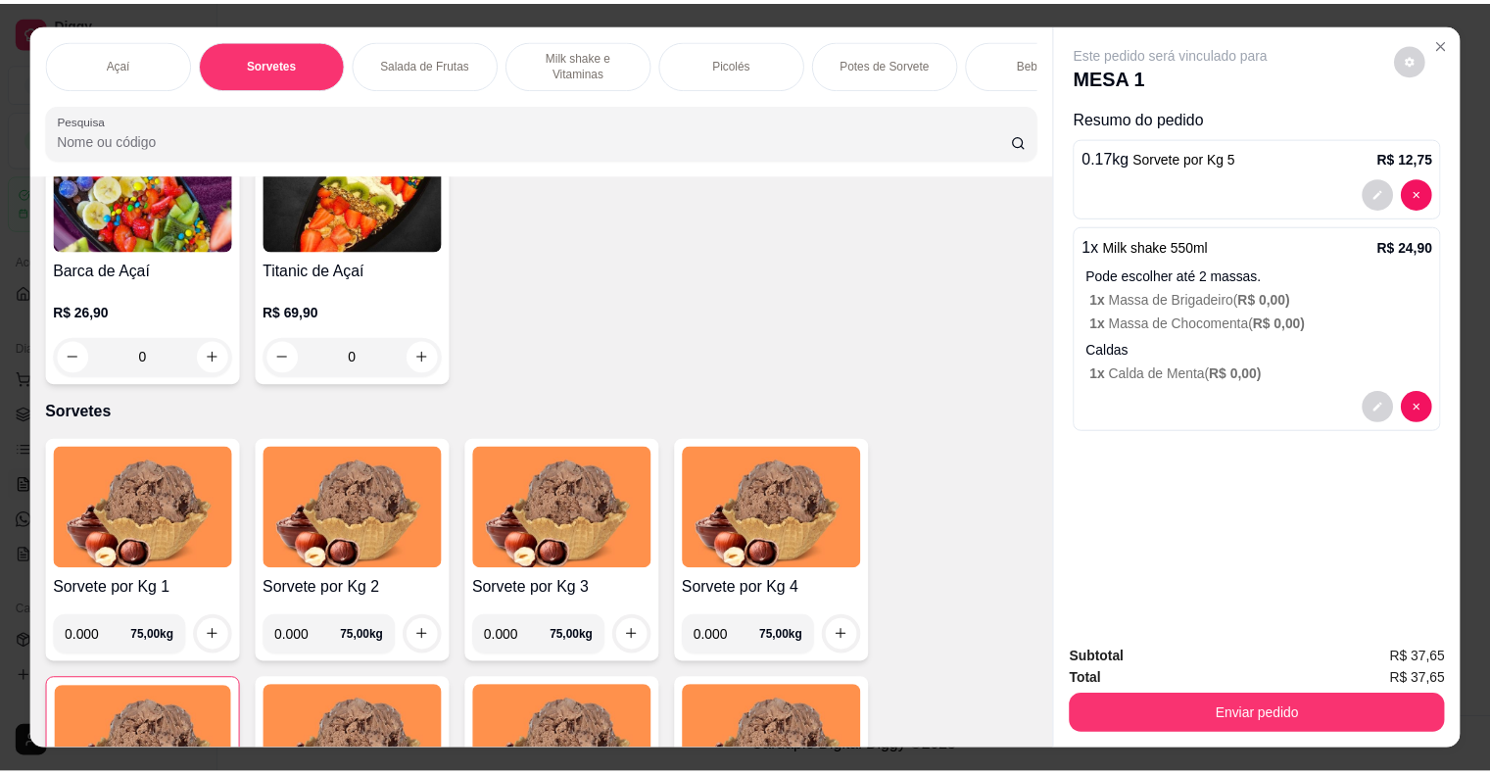
scroll to position [784, 0]
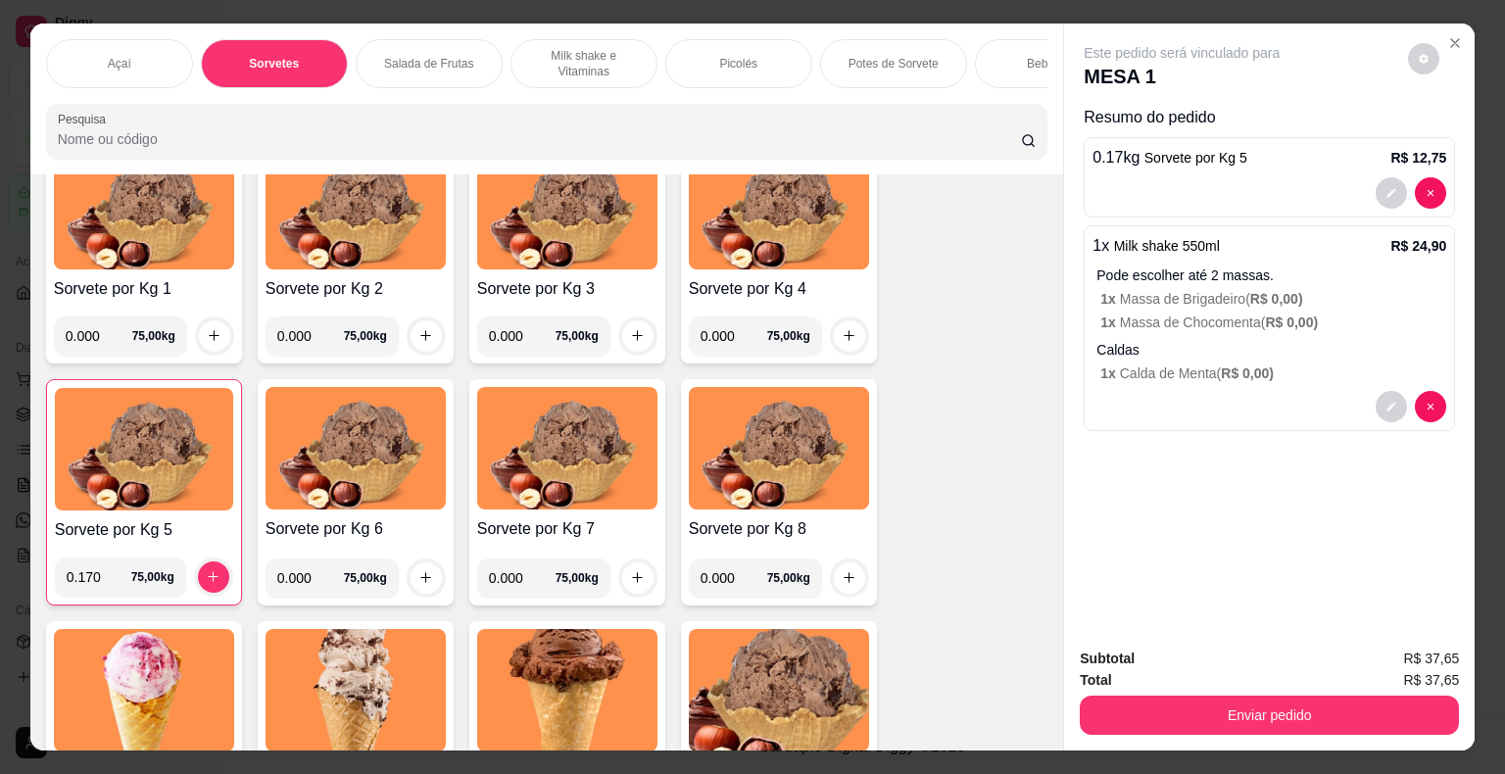
click at [91, 338] on input "0.000" at bounding box center [99, 335] width 67 height 39
click at [303, 588] on input "0.000" at bounding box center [310, 577] width 67 height 39
type input "0.376"
click at [424, 577] on icon "increase-product-quantity" at bounding box center [425, 577] width 15 height 15
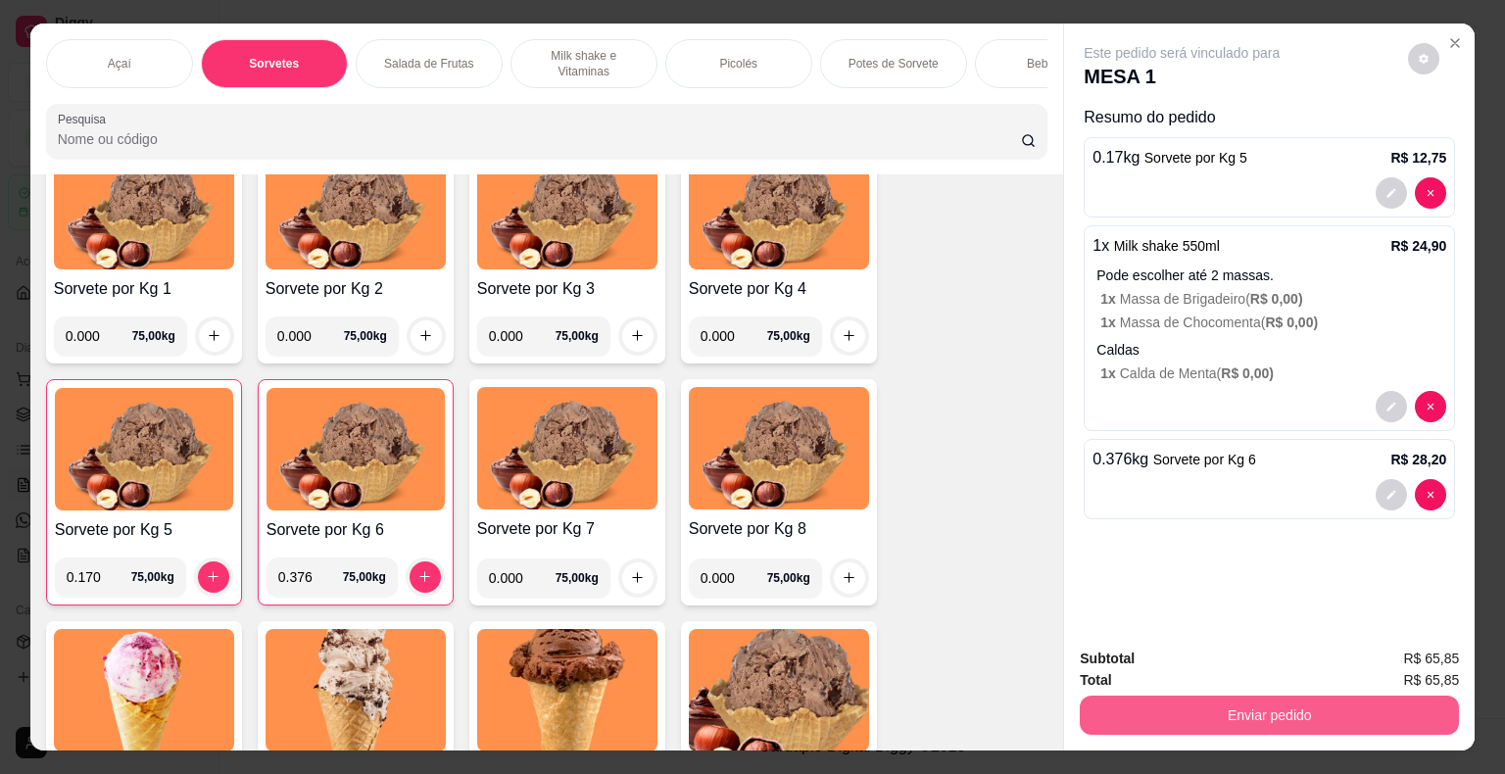
click at [1213, 709] on button "Enviar pedido" at bounding box center [1269, 715] width 379 height 39
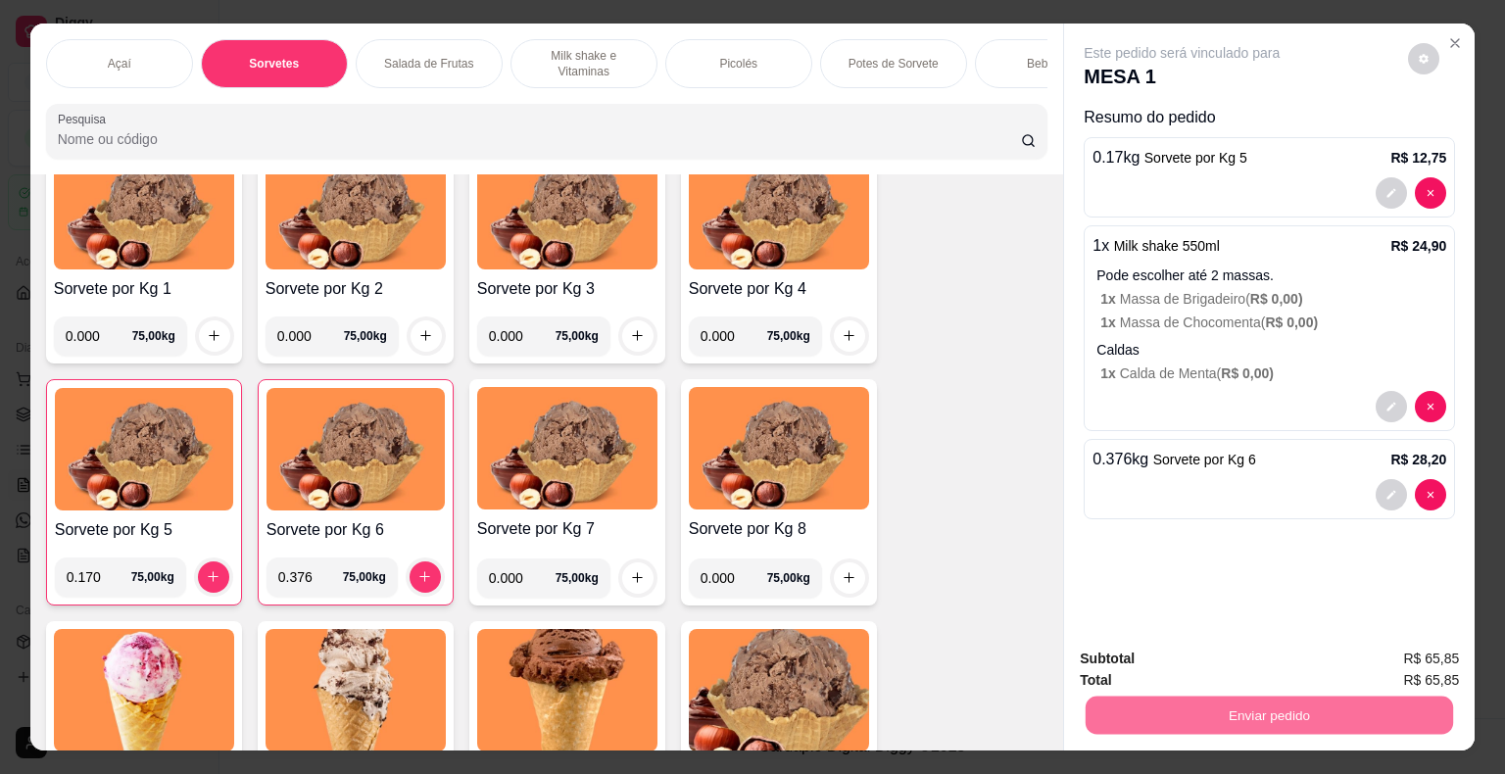
click at [1258, 513] on div "Resumo do pedido 0.17 kg Sorvete por Kg 5 R$ 12,75 1 x Milk shake 550ml R$ 24,9…" at bounding box center [1268, 316] width 371 height 421
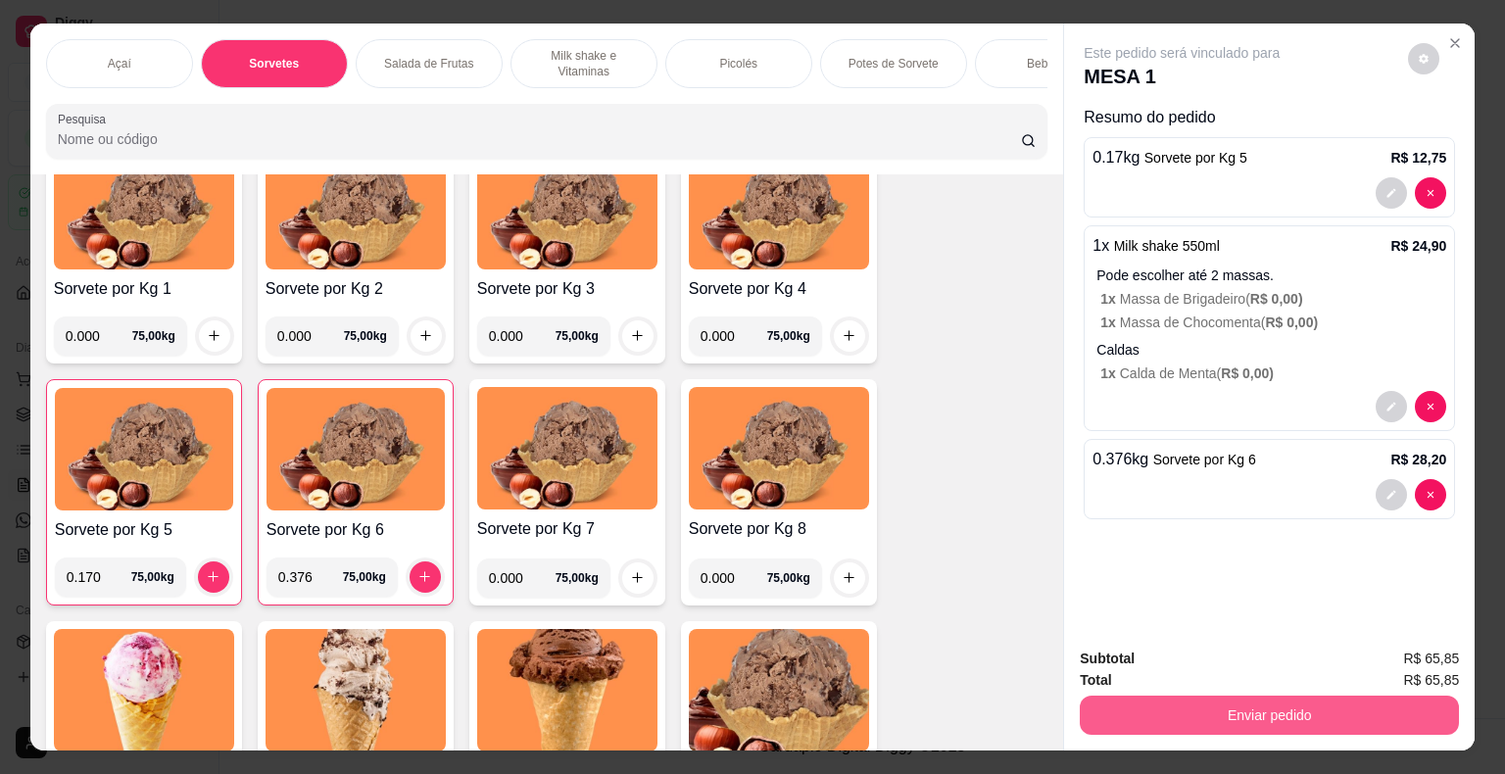
click at [1105, 701] on button "Enviar pedido" at bounding box center [1269, 715] width 379 height 39
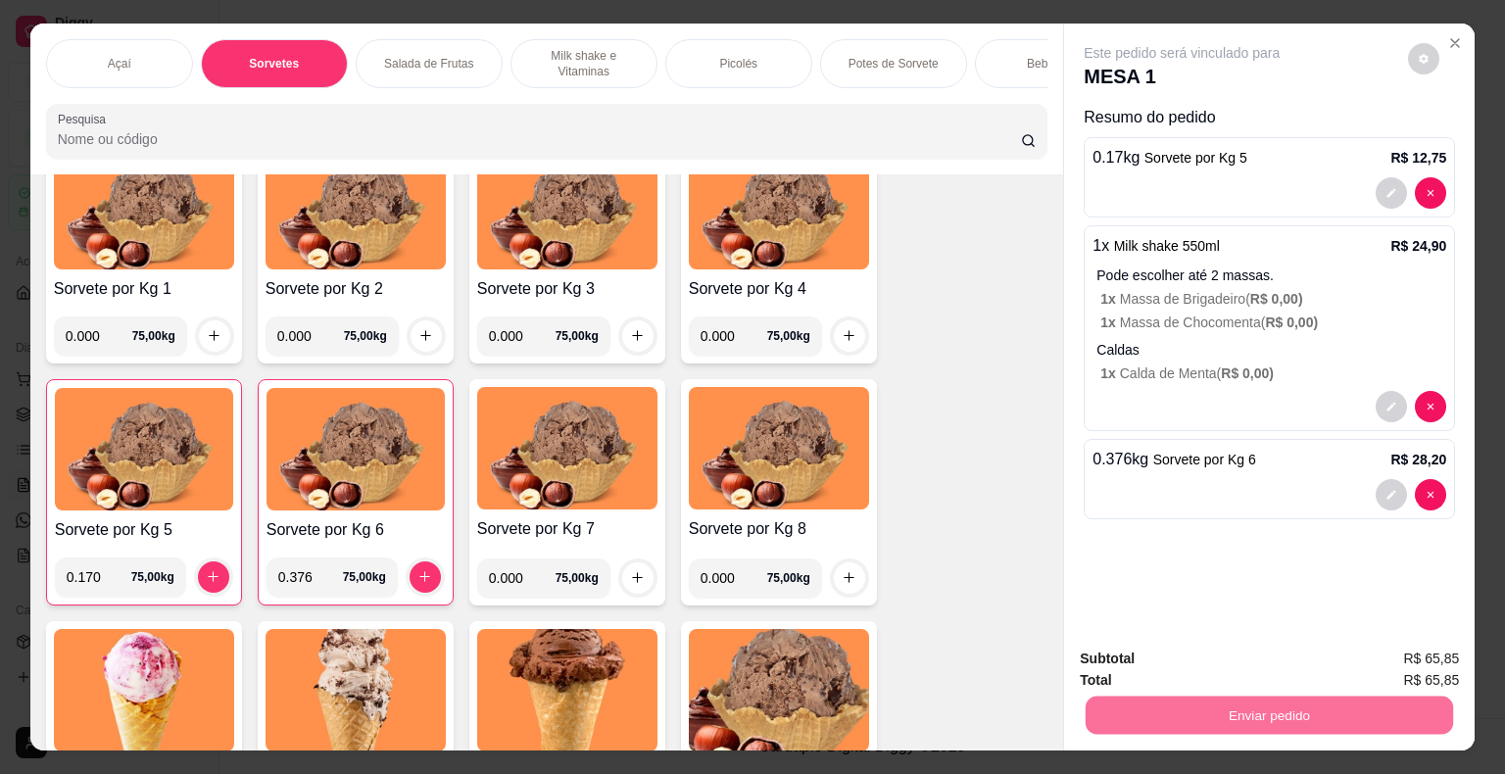
click at [1387, 657] on button "Enviar pedido" at bounding box center [1408, 660] width 108 height 36
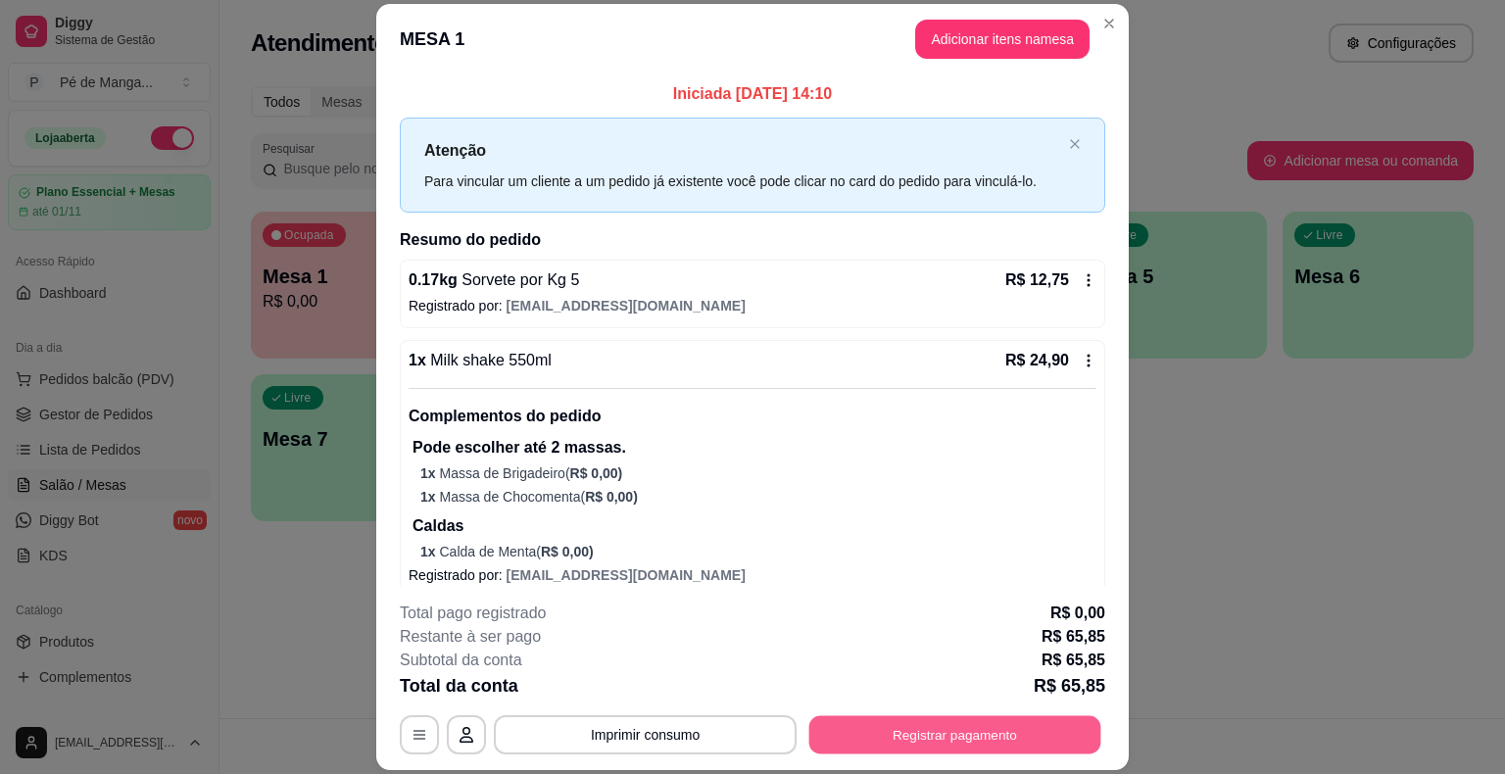
click at [925, 734] on button "Registrar pagamento" at bounding box center [955, 735] width 292 height 38
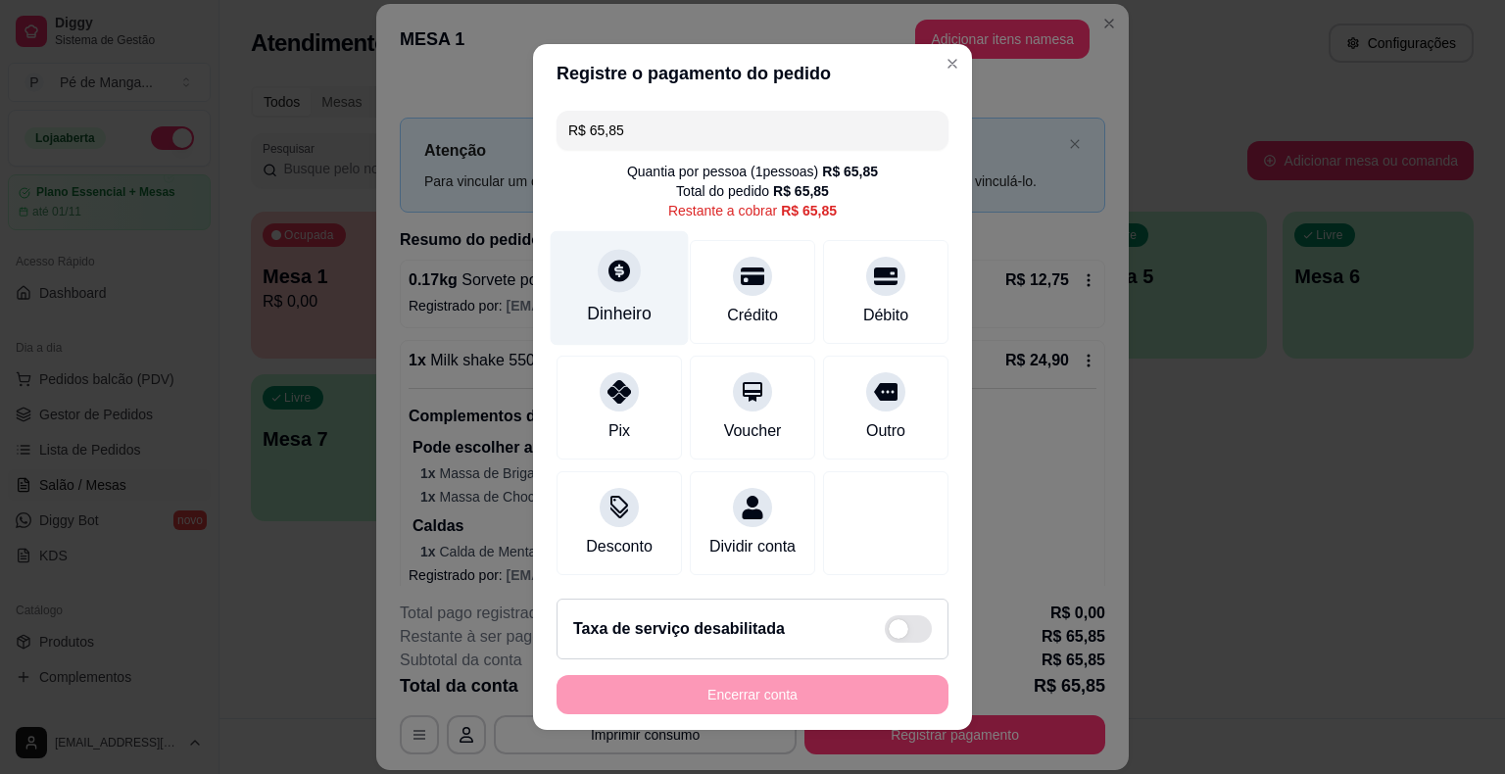
click at [606, 283] on icon at bounding box center [618, 270] width 25 height 25
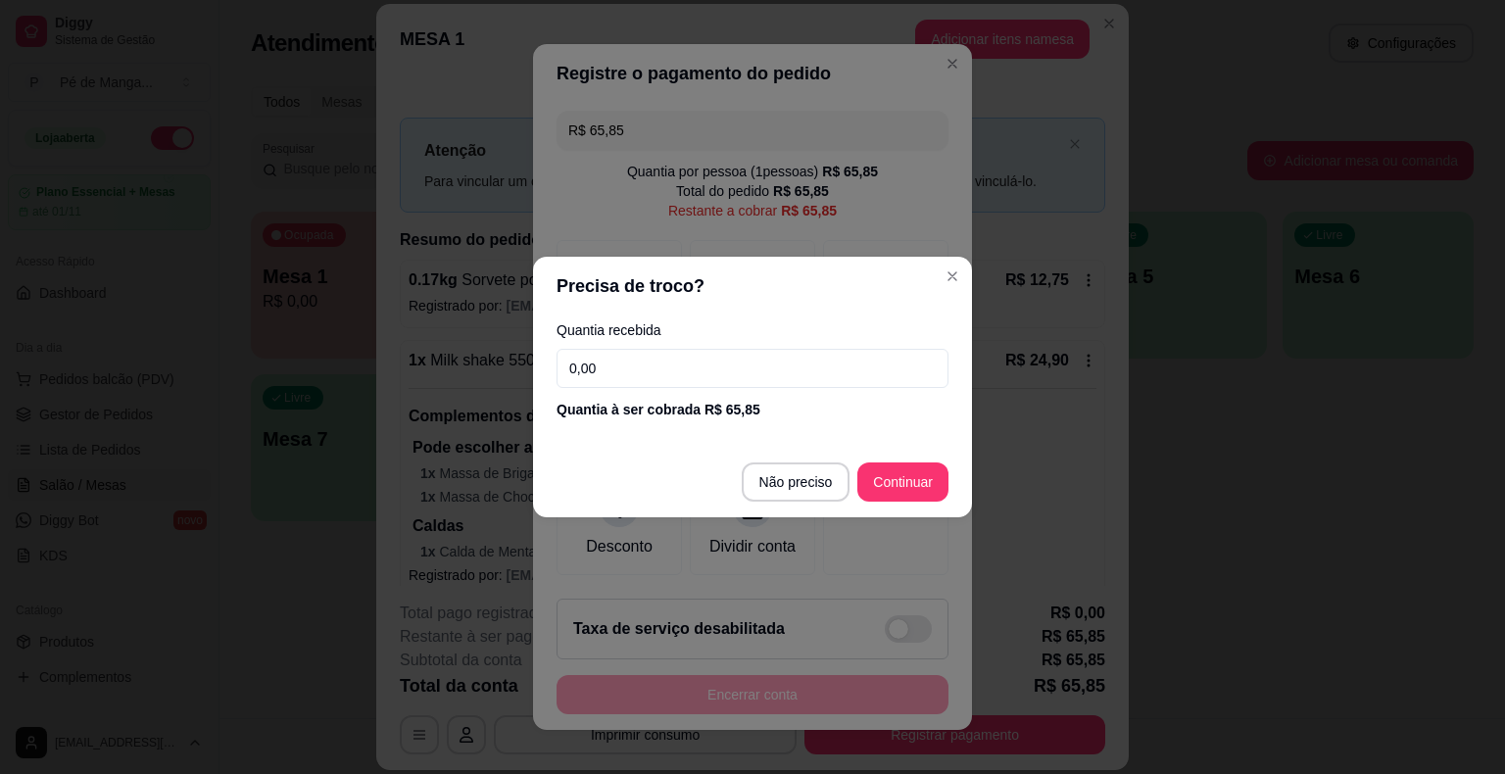
click at [664, 372] on input "0,00" at bounding box center [752, 368] width 392 height 39
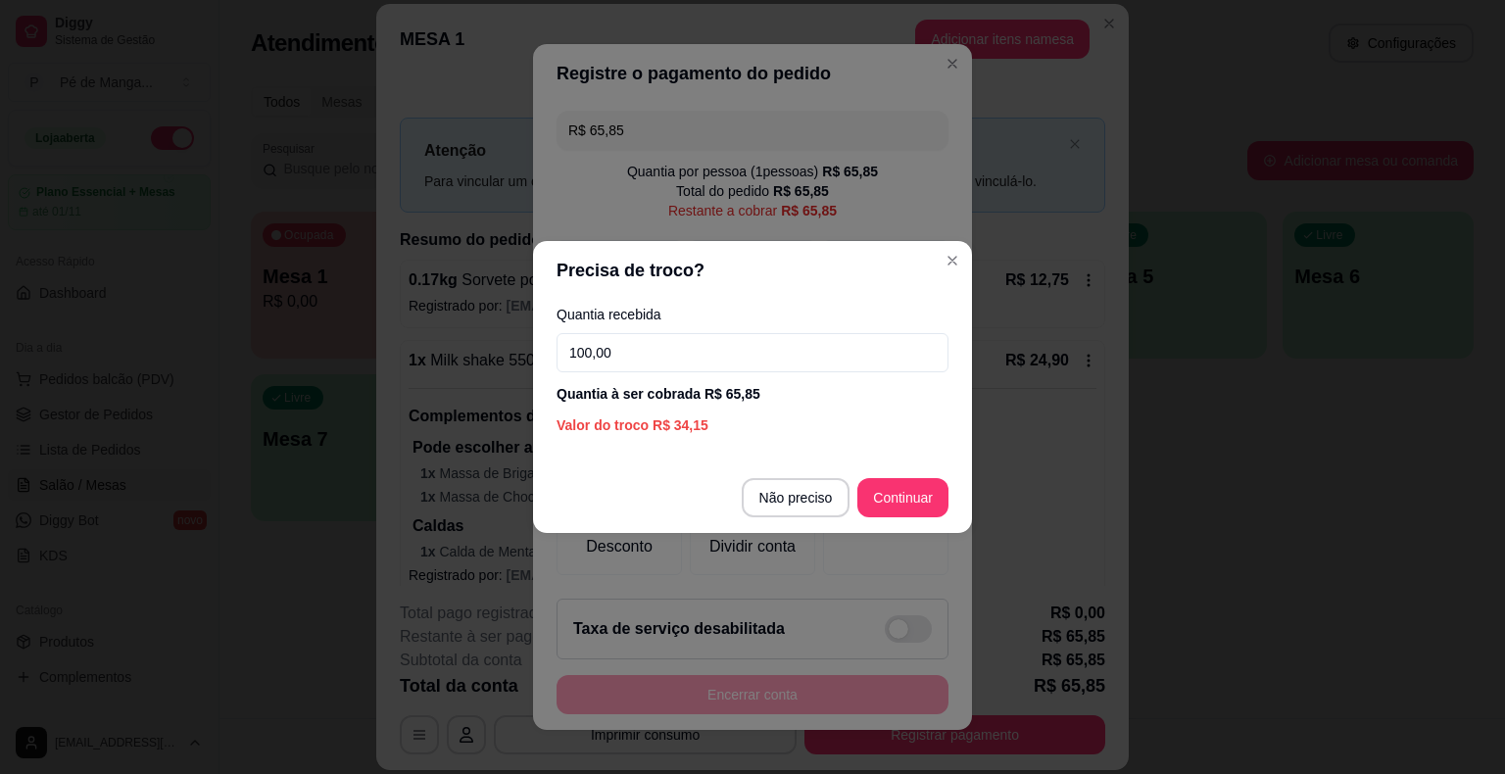
type input "100,00"
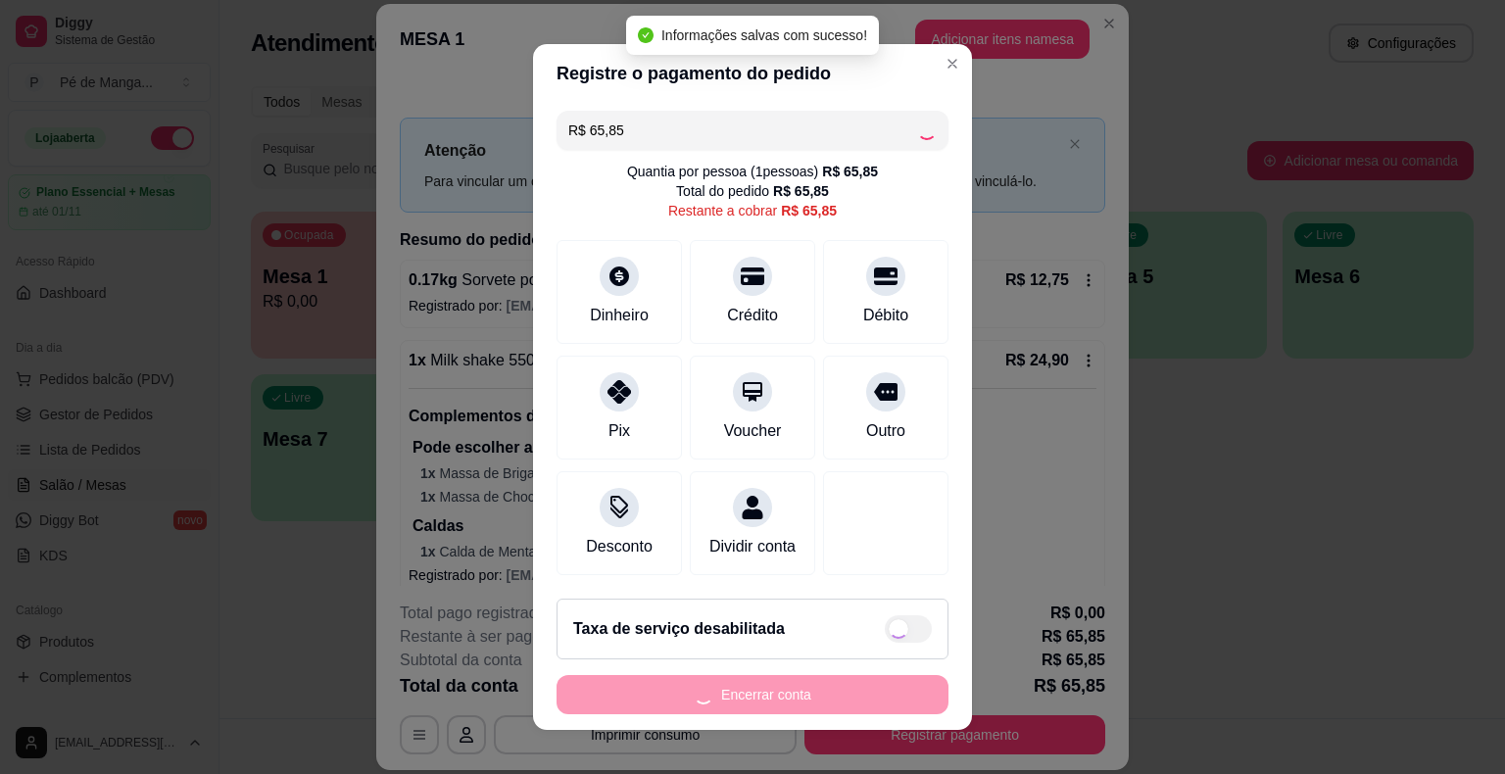
type input "R$ 0,00"
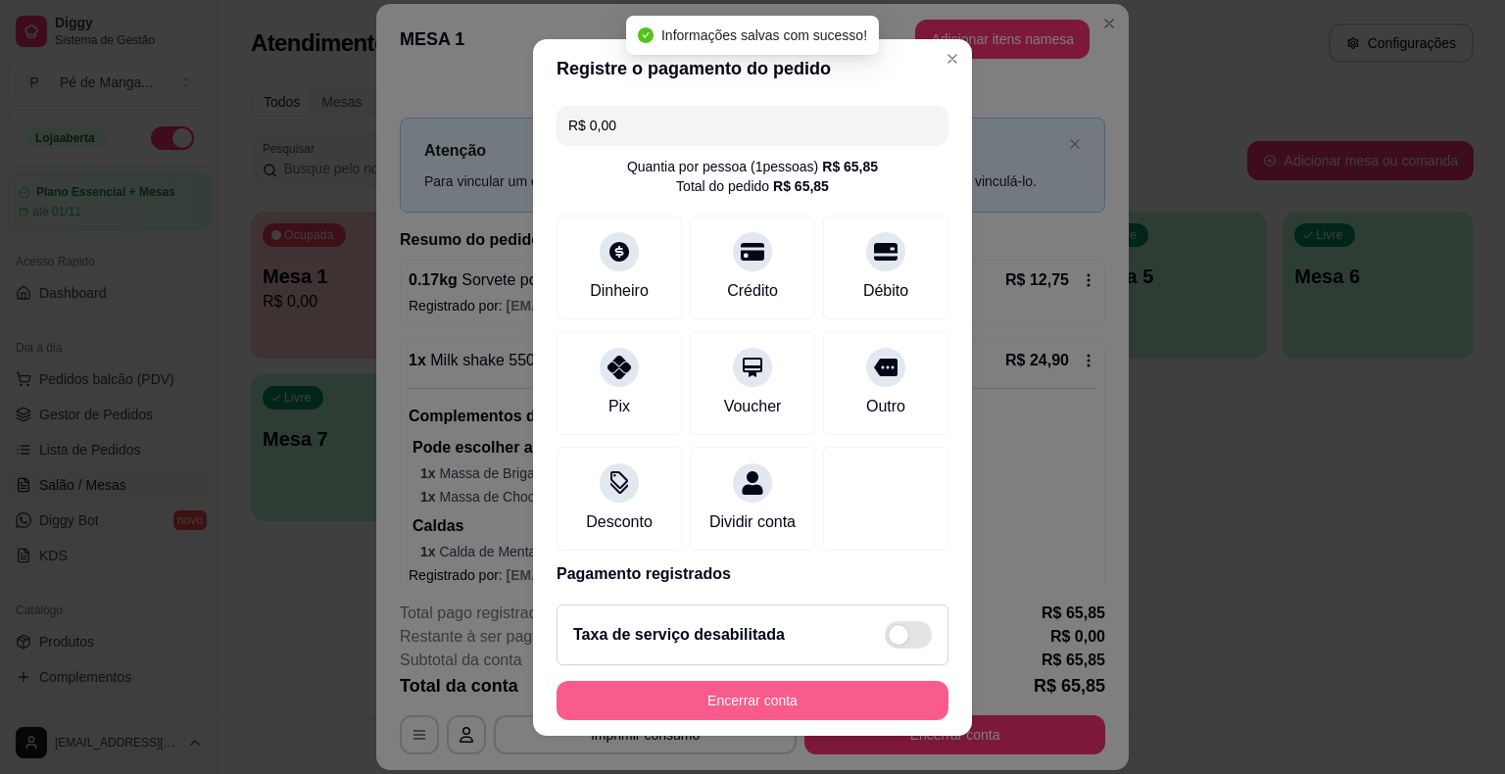
click at [744, 698] on button "Encerrar conta" at bounding box center [752, 700] width 392 height 39
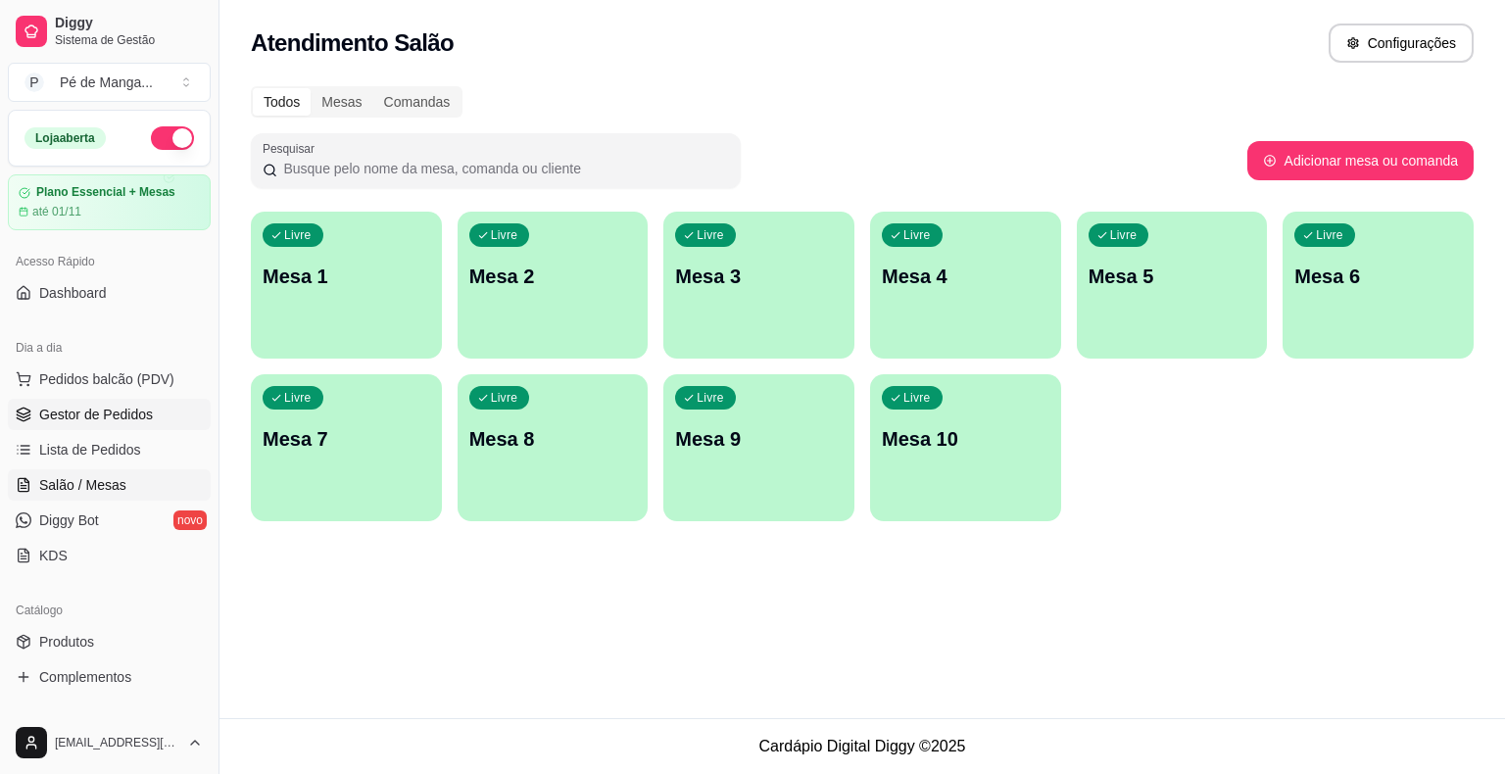
click at [121, 410] on span "Gestor de Pedidos" at bounding box center [96, 415] width 114 height 20
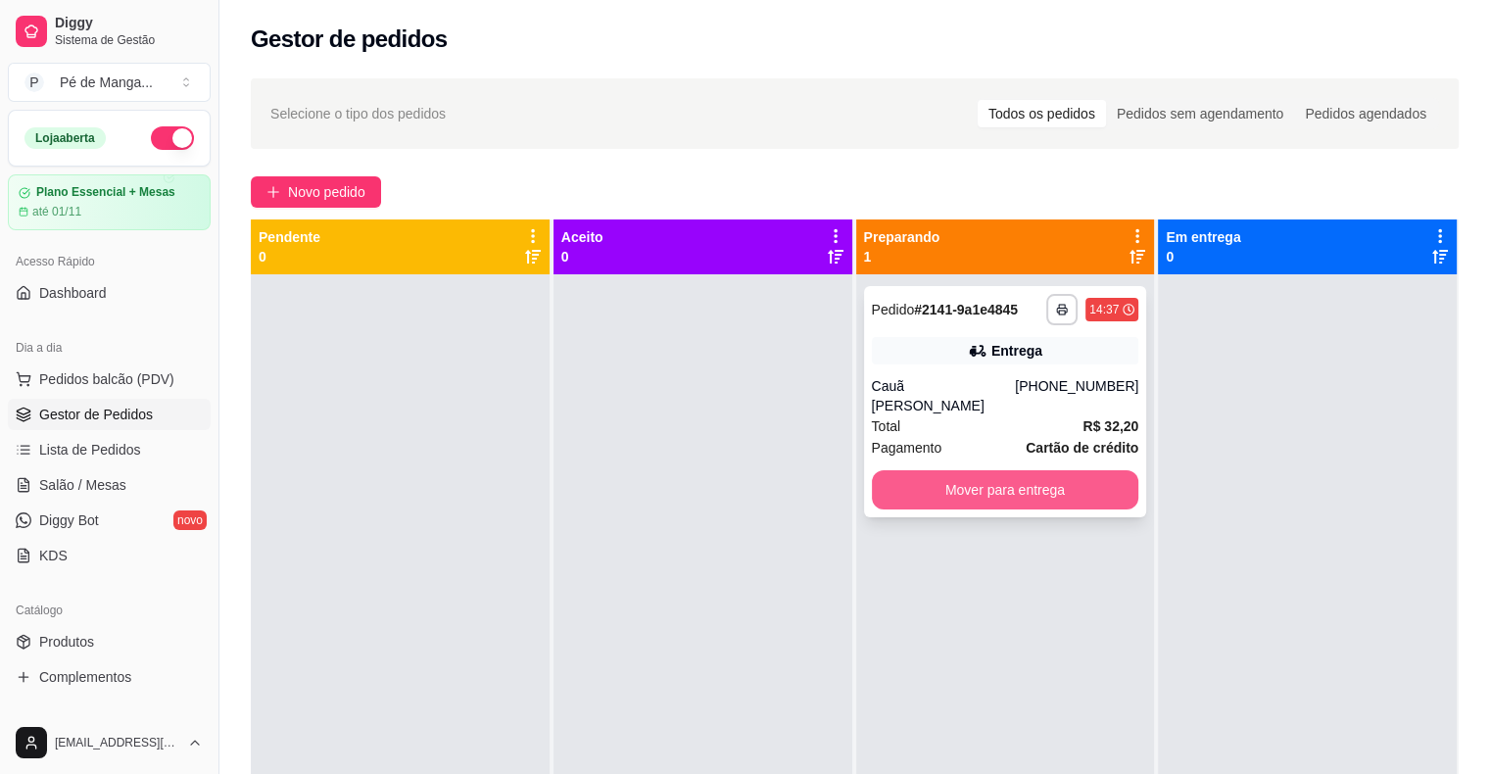
click at [1080, 474] on button "Mover para entrega" at bounding box center [1005, 489] width 267 height 39
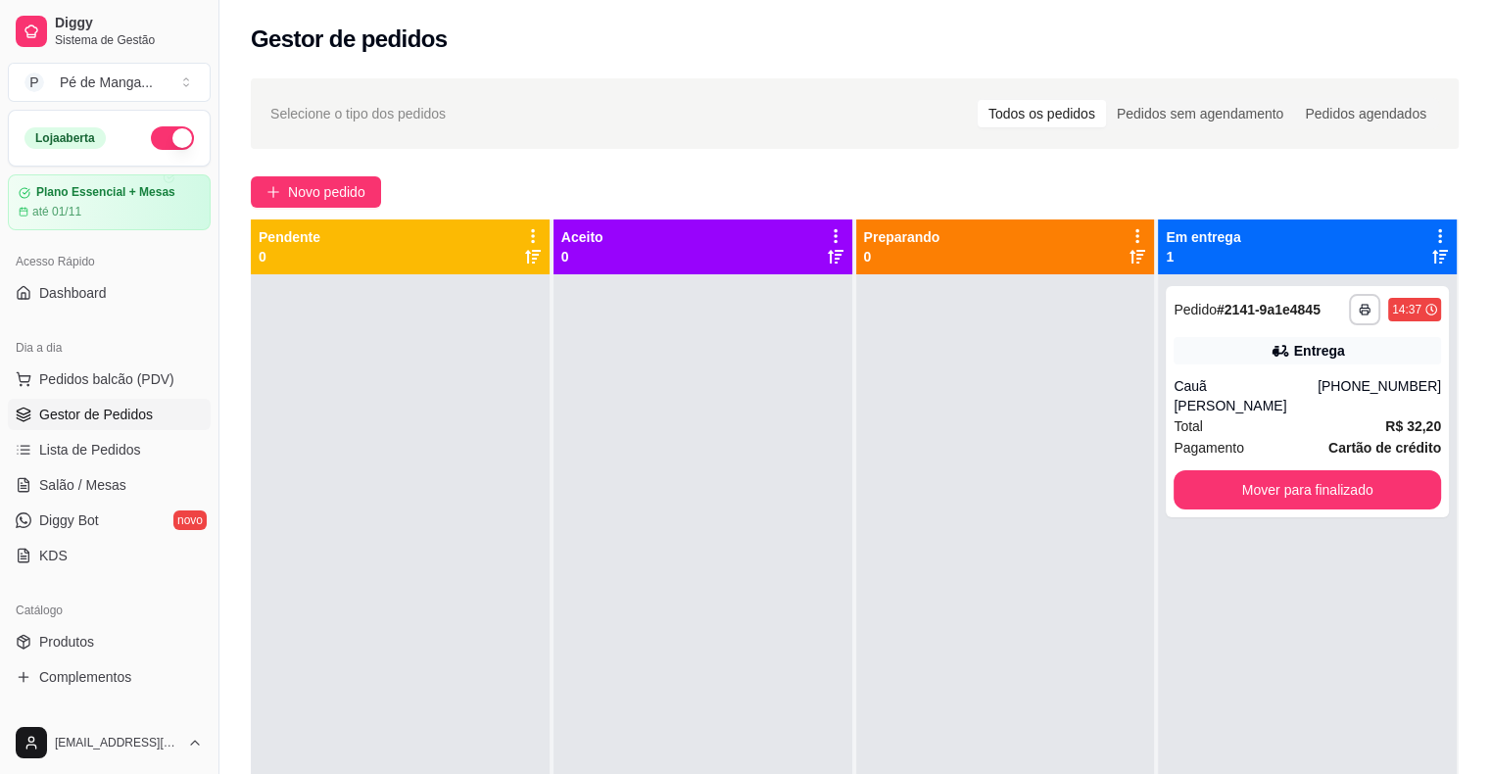
click at [136, 412] on span "Gestor de Pedidos" at bounding box center [96, 415] width 114 height 20
click at [133, 460] on link "Lista de Pedidos" at bounding box center [109, 449] width 203 height 31
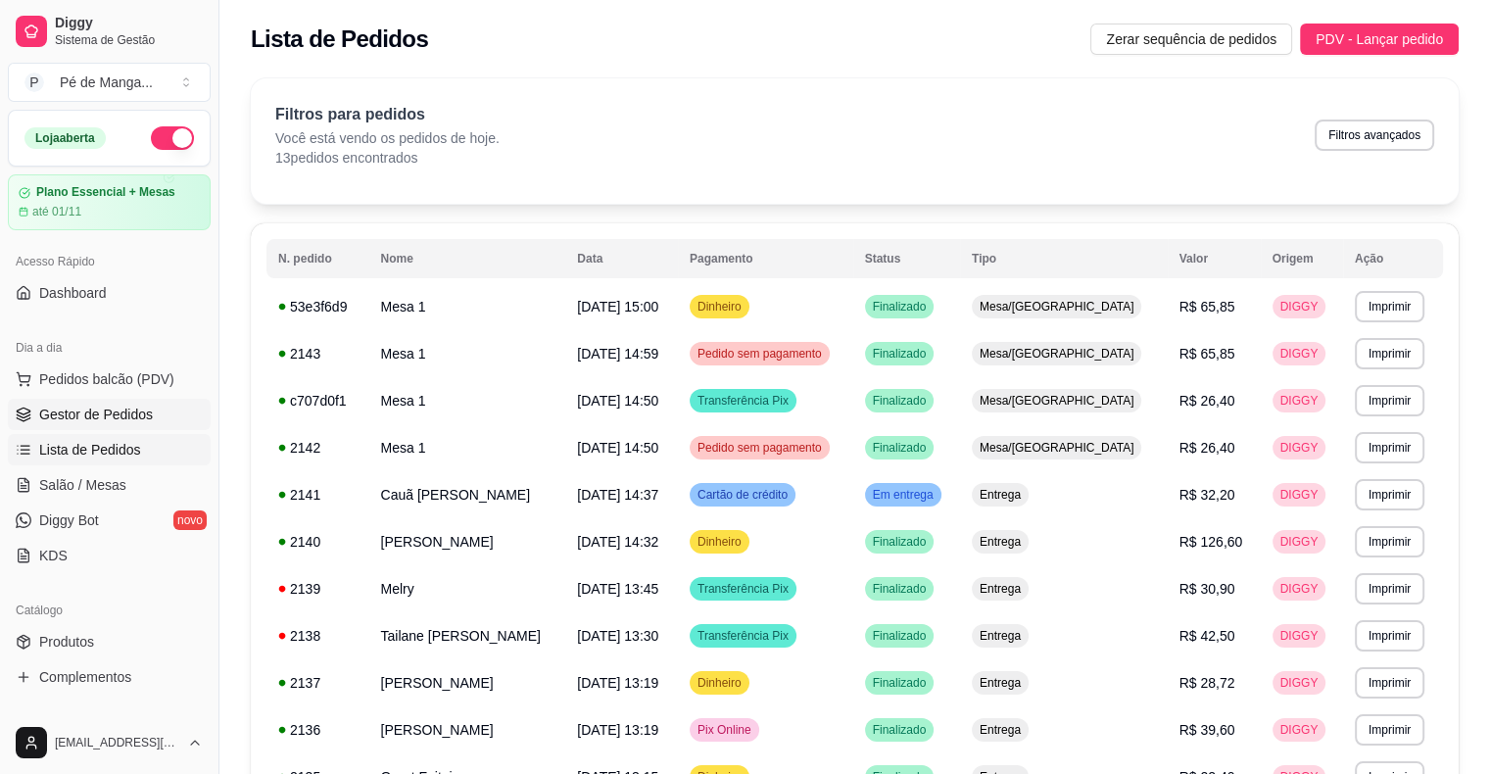
click at [139, 416] on span "Gestor de Pedidos" at bounding box center [96, 415] width 114 height 20
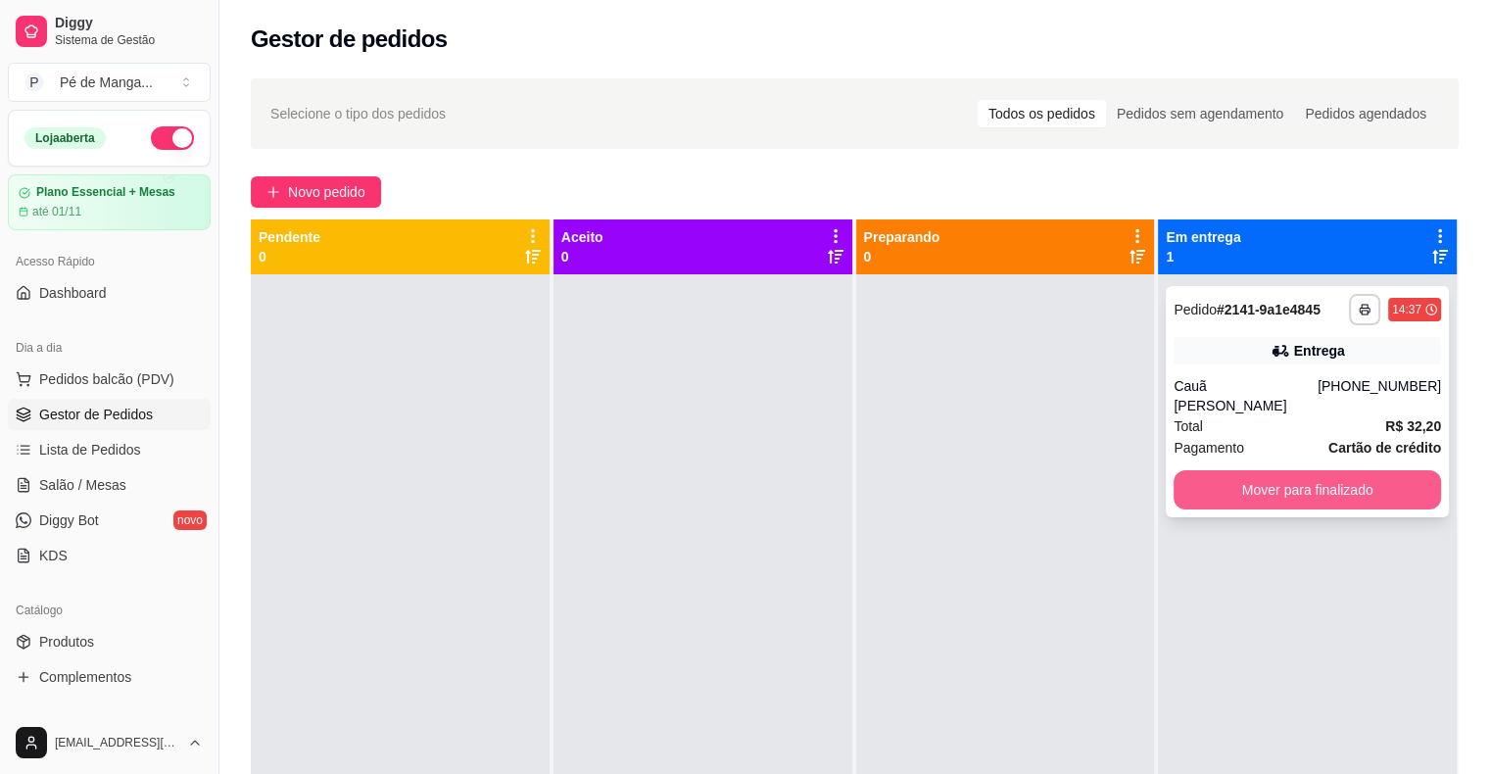
click at [1313, 471] on button "Mover para finalizado" at bounding box center [1307, 489] width 267 height 39
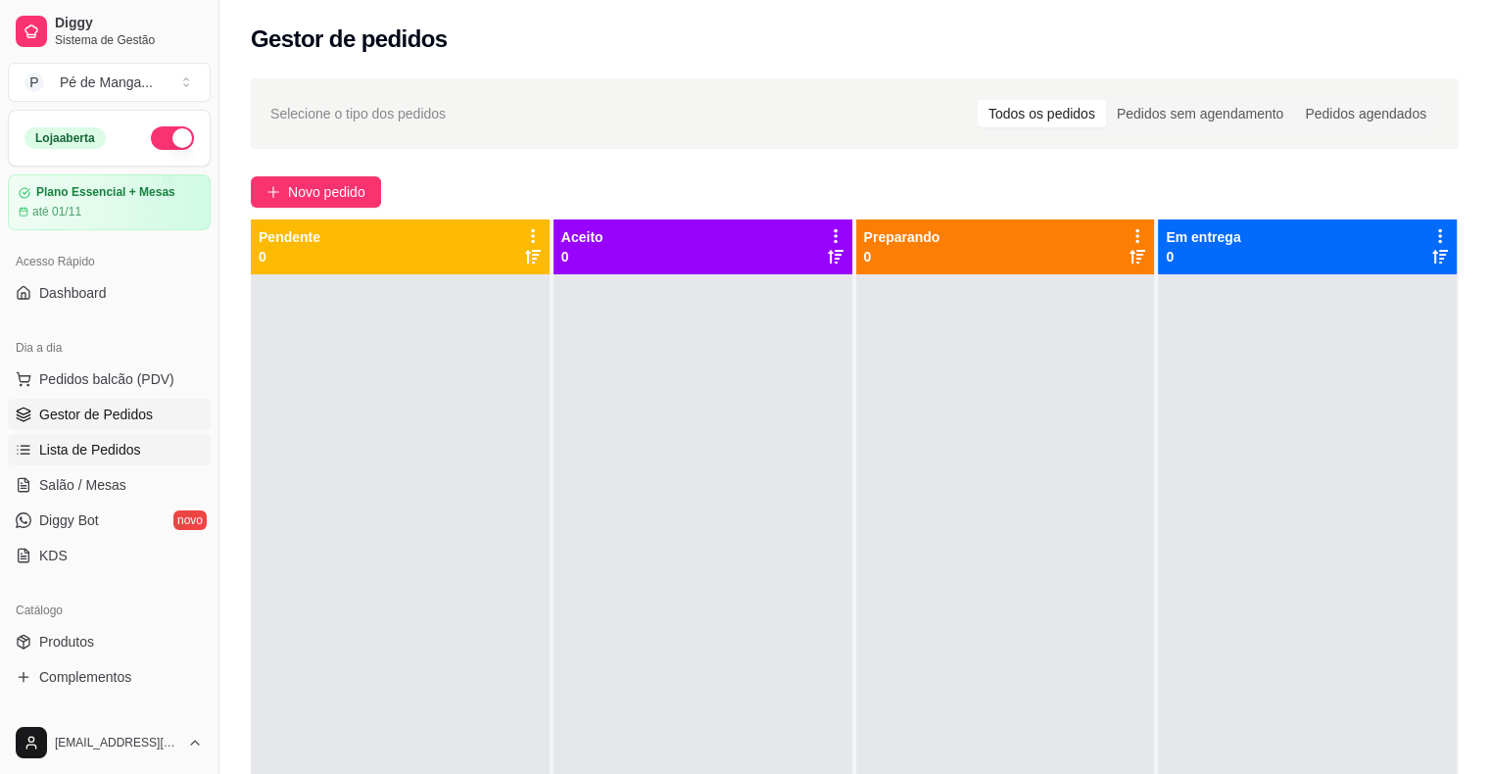
click at [129, 450] on span "Lista de Pedidos" at bounding box center [90, 450] width 102 height 20
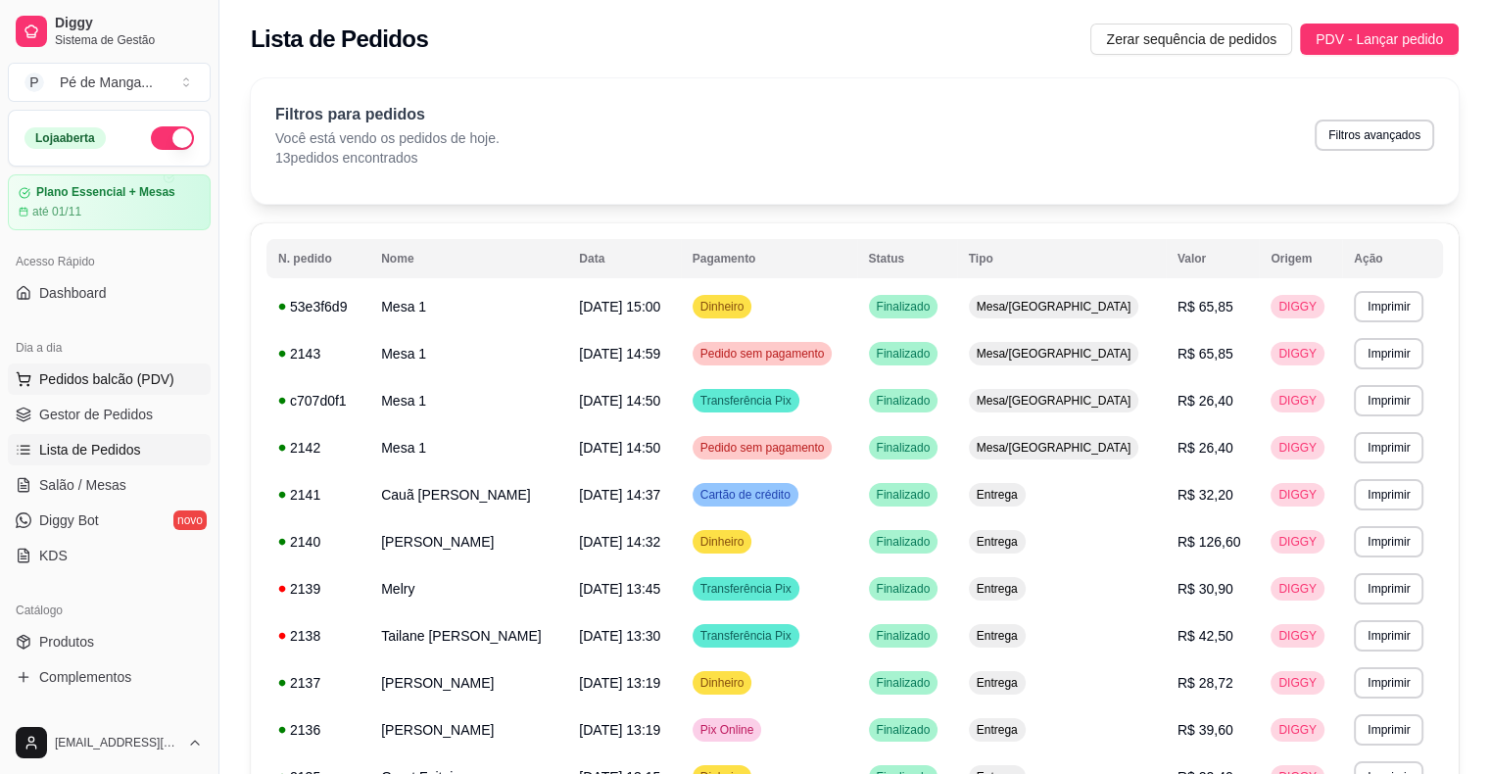
drag, startPoint x: 211, startPoint y: 386, endPoint x: 184, endPoint y: 385, distance: 26.5
click at [209, 385] on div "Diggy Sistema de Gestão P Pé de Manga ... Loja aberta Plano Essencial + Mesas a…" at bounding box center [109, 387] width 218 height 774
click at [168, 385] on span "Pedidos balcão (PDV)" at bounding box center [106, 379] width 135 height 20
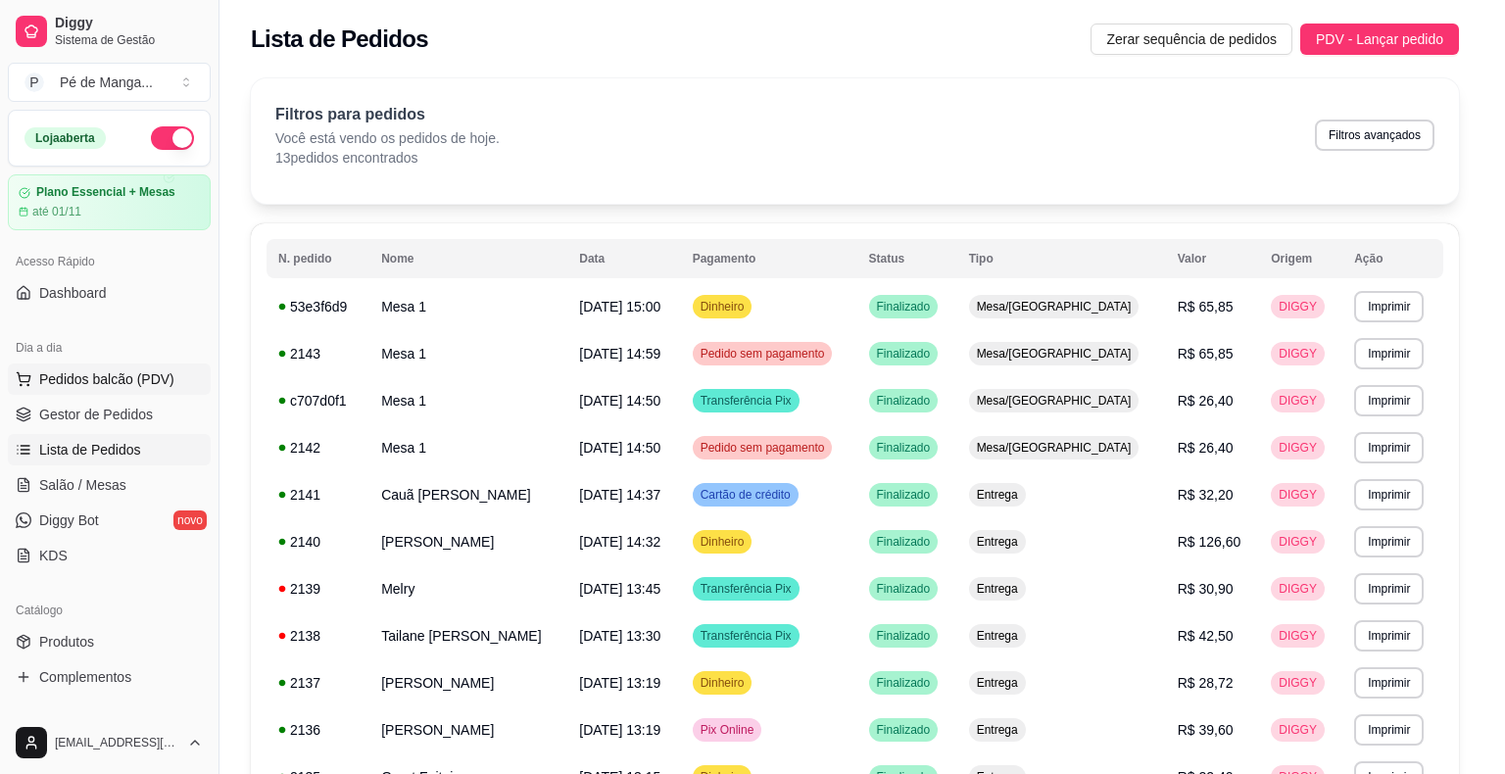
click at [168, 385] on img at bounding box center [144, 371] width 180 height 122
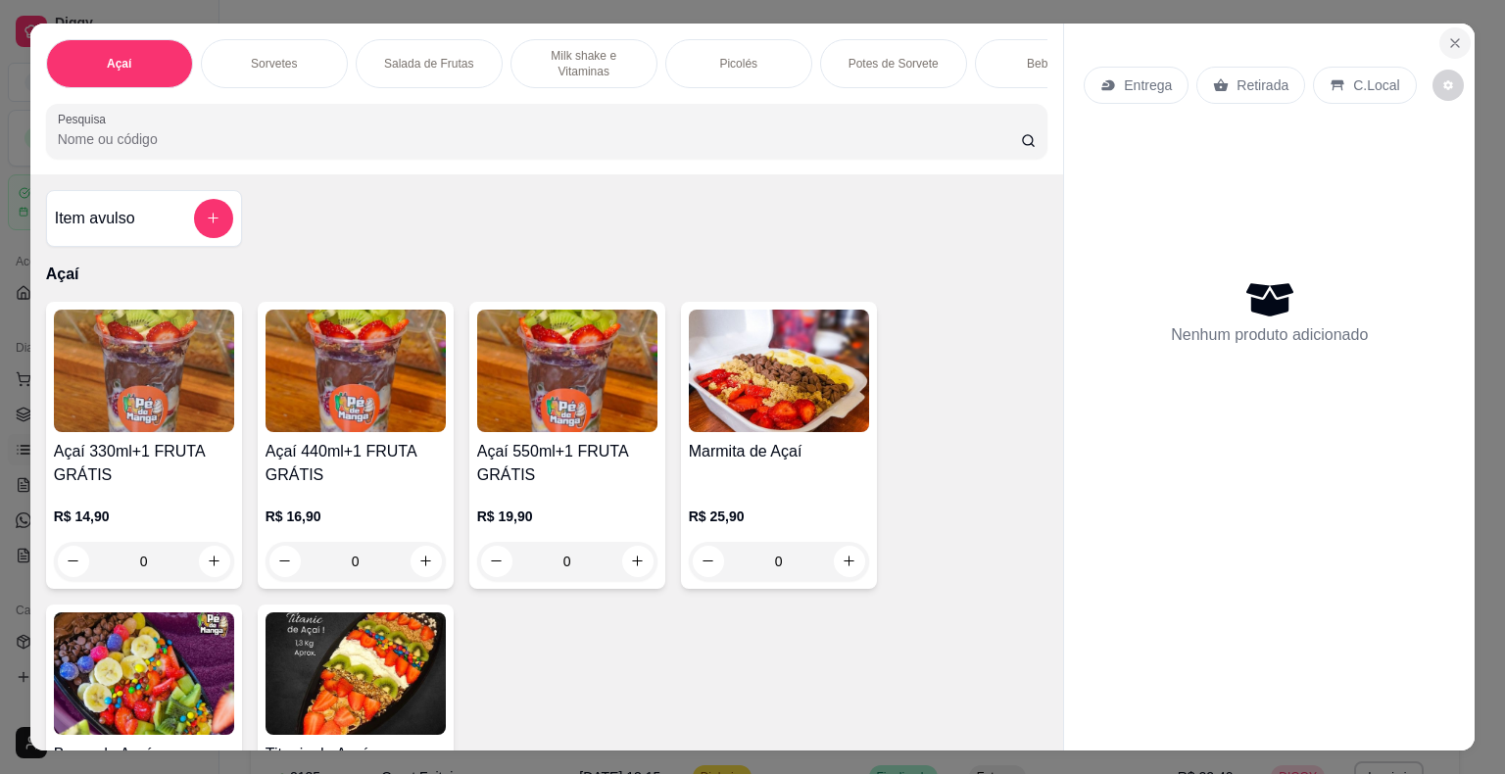
click at [1445, 24] on section "Açaí Sorvetes Salada de Frutas Milk shake e Vitaminas Picolés Potes de Sorvete …" at bounding box center [752, 388] width 1445 height 728
click at [1446, 27] on button "Close" at bounding box center [1454, 42] width 31 height 31
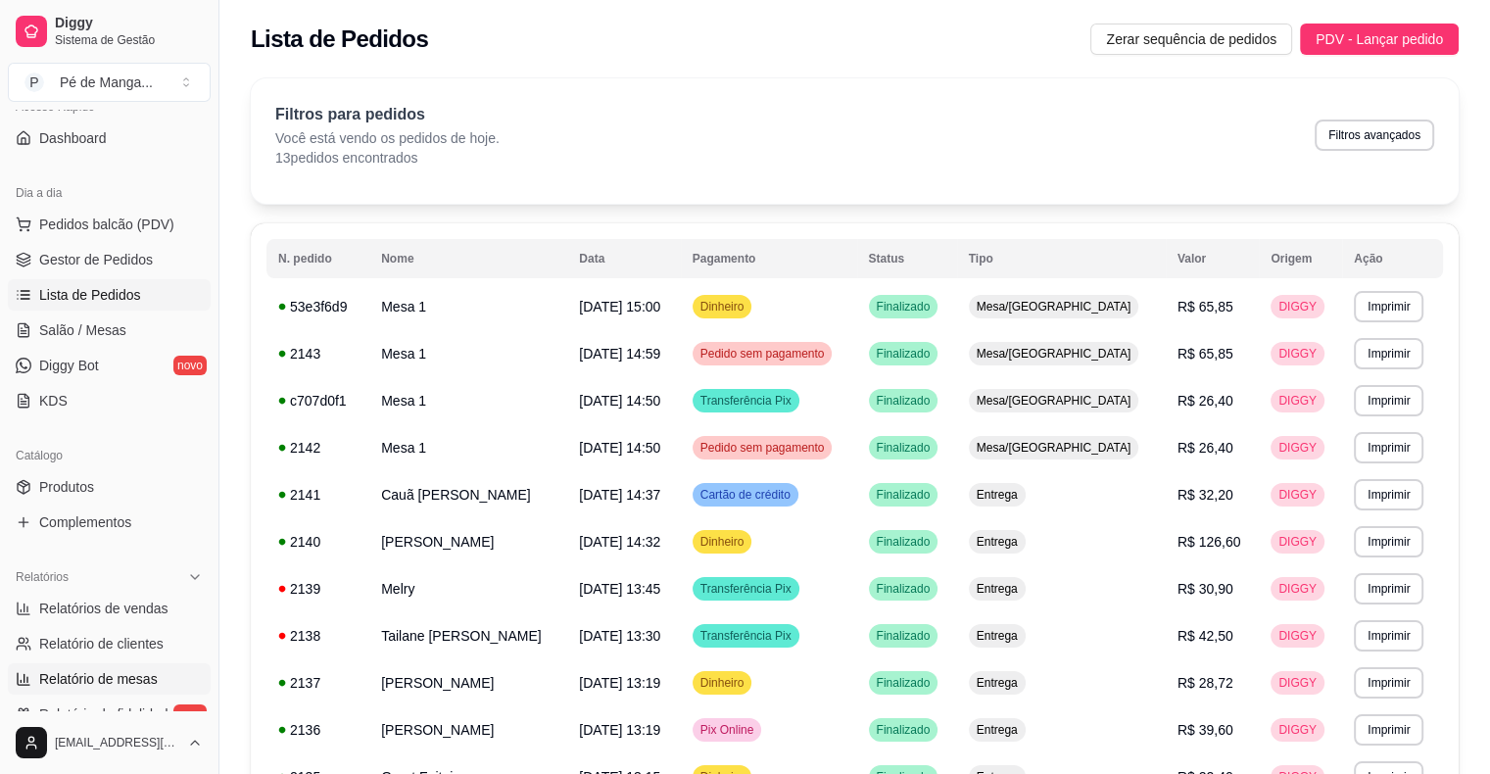
scroll to position [294, 0]
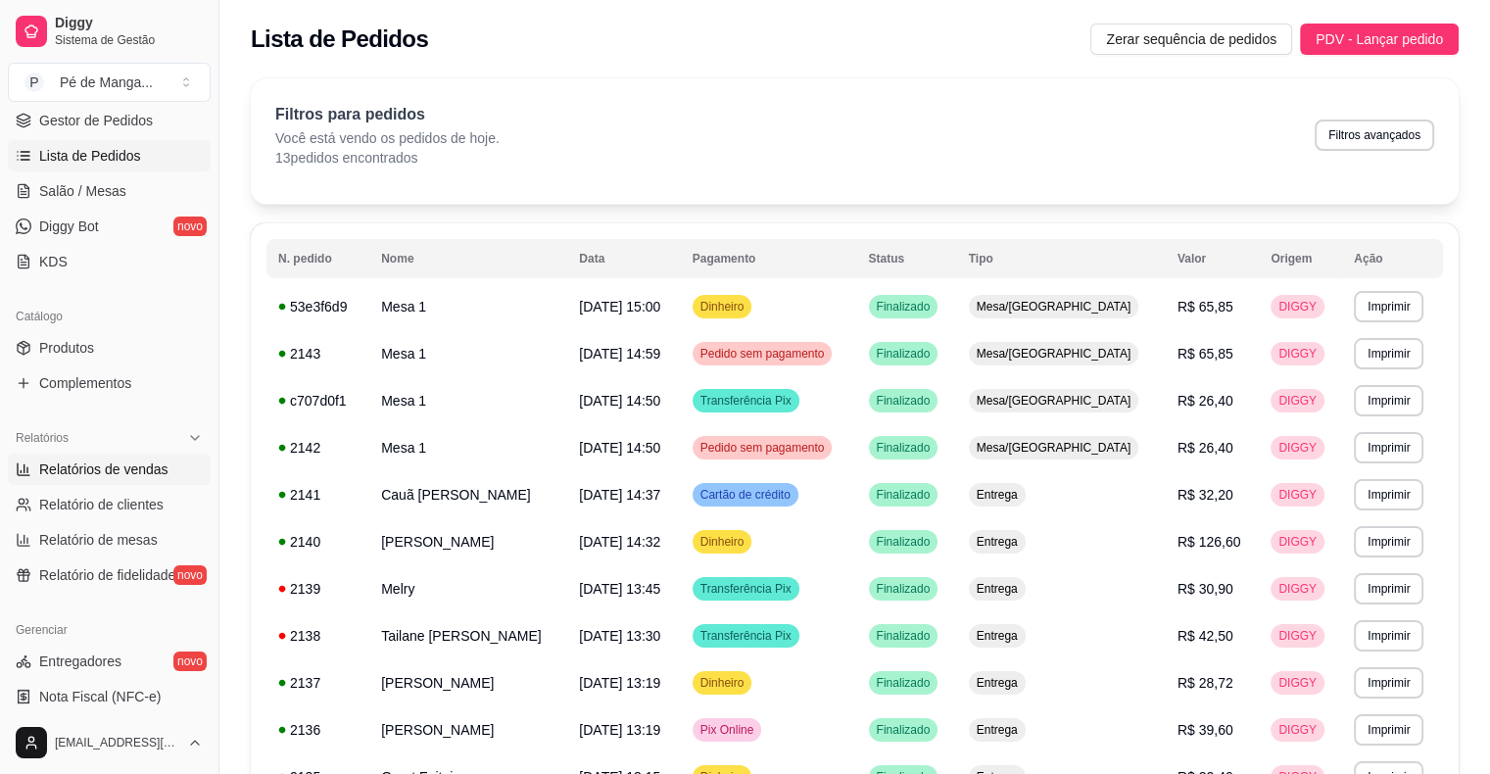
click at [110, 472] on span "Relatórios de vendas" at bounding box center [103, 469] width 129 height 20
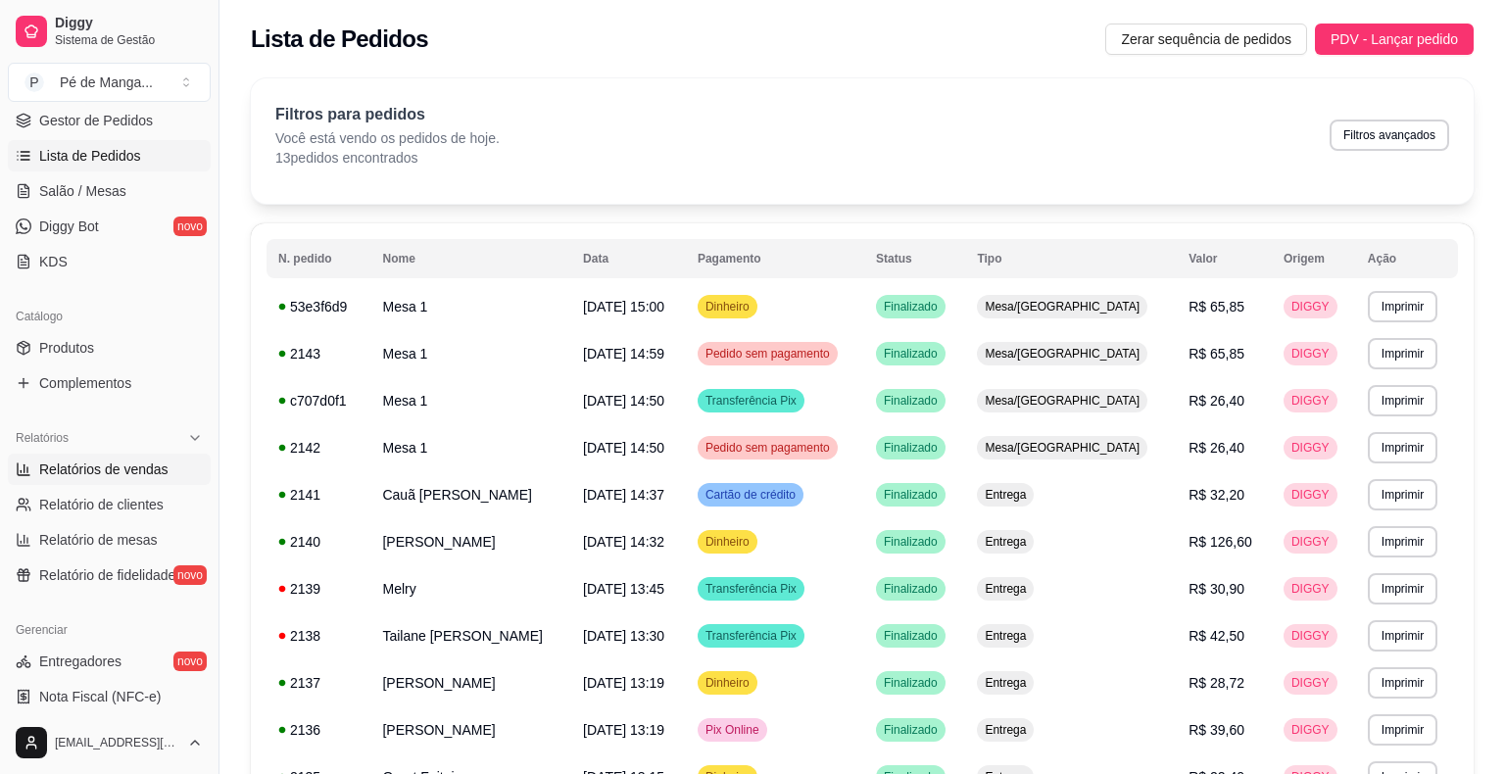
select select "ALL"
select select "0"
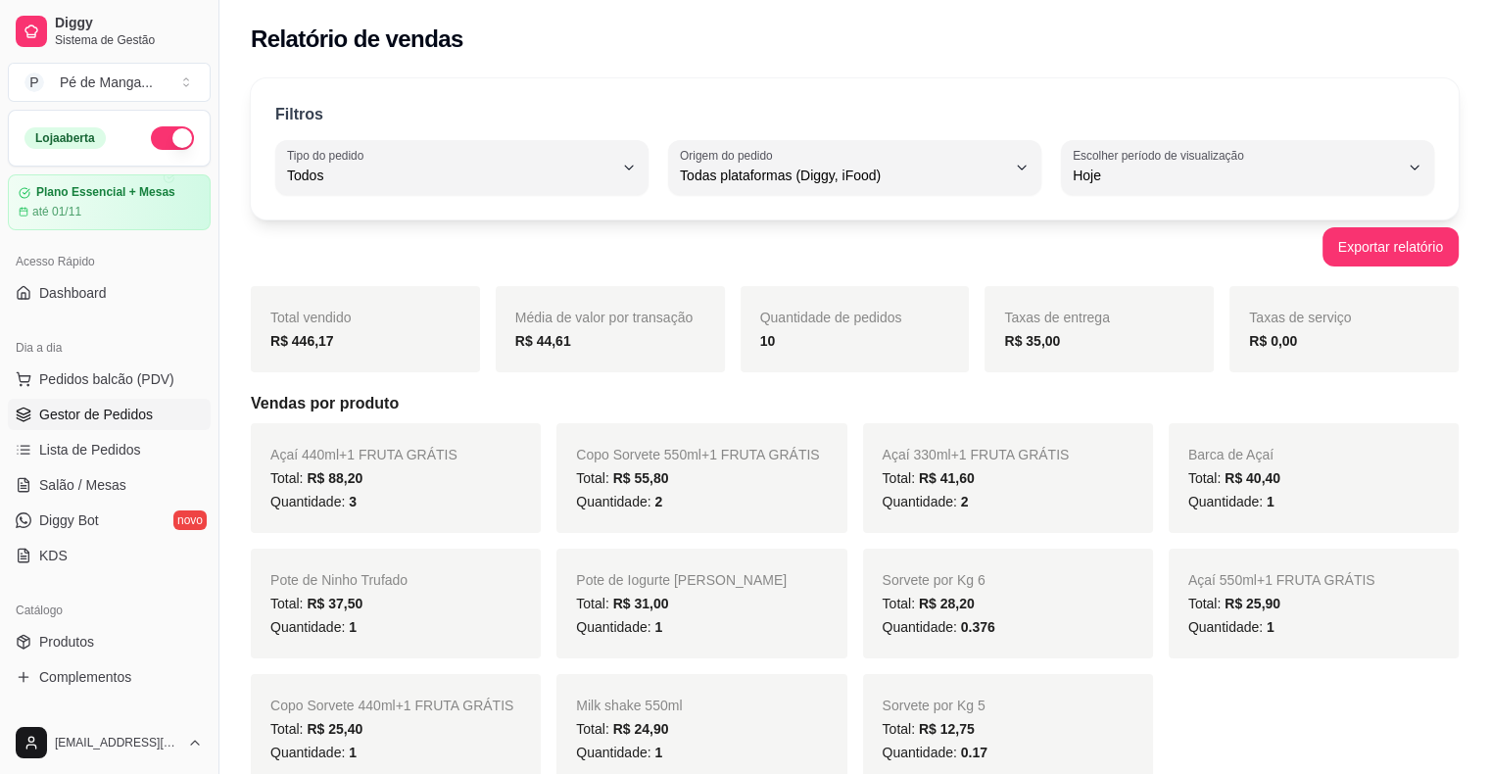
click at [97, 417] on span "Gestor de Pedidos" at bounding box center [96, 415] width 114 height 20
